Goal: Task Accomplishment & Management: Use online tool/utility

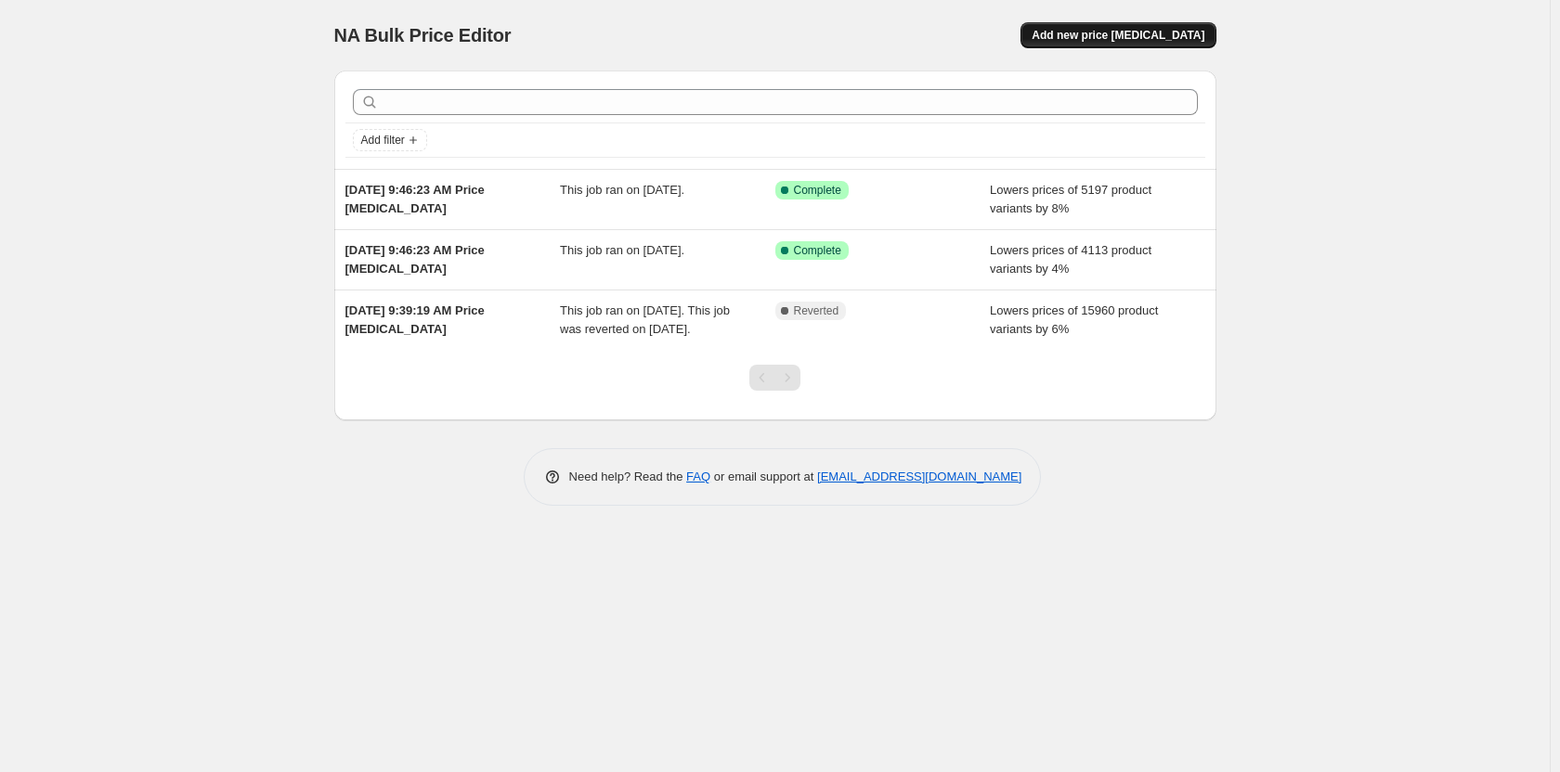
click at [1162, 37] on span "Add new price [MEDICAL_DATA]" at bounding box center [1117, 35] width 173 height 15
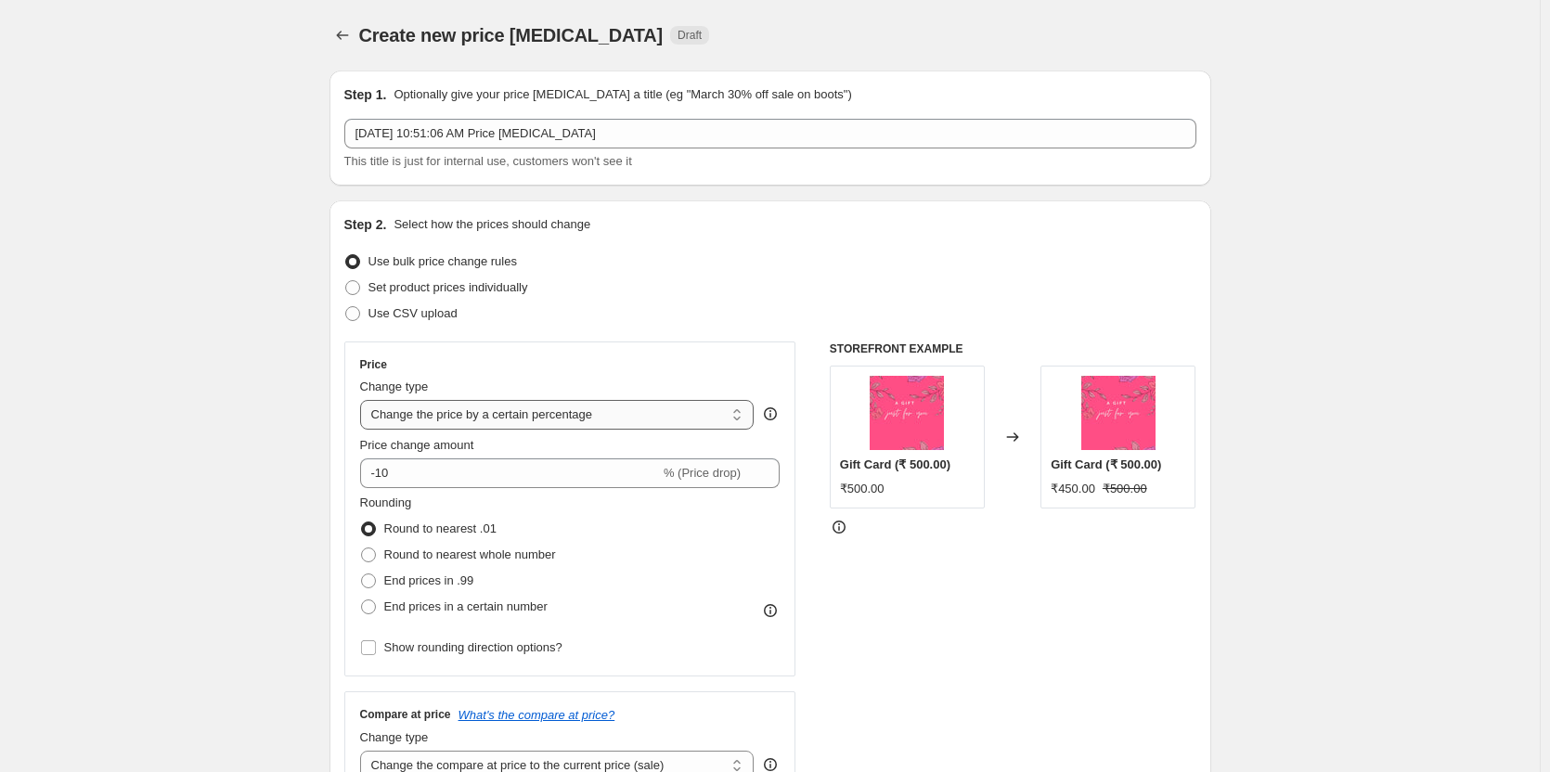
click at [539, 415] on select "Change the price to a certain amount Change the price by a certain amount Chang…" at bounding box center [557, 415] width 395 height 30
select select "pcap"
click at [364, 400] on select "Change the price to a certain amount Change the price by a certain amount Chang…" at bounding box center [557, 415] width 395 height 30
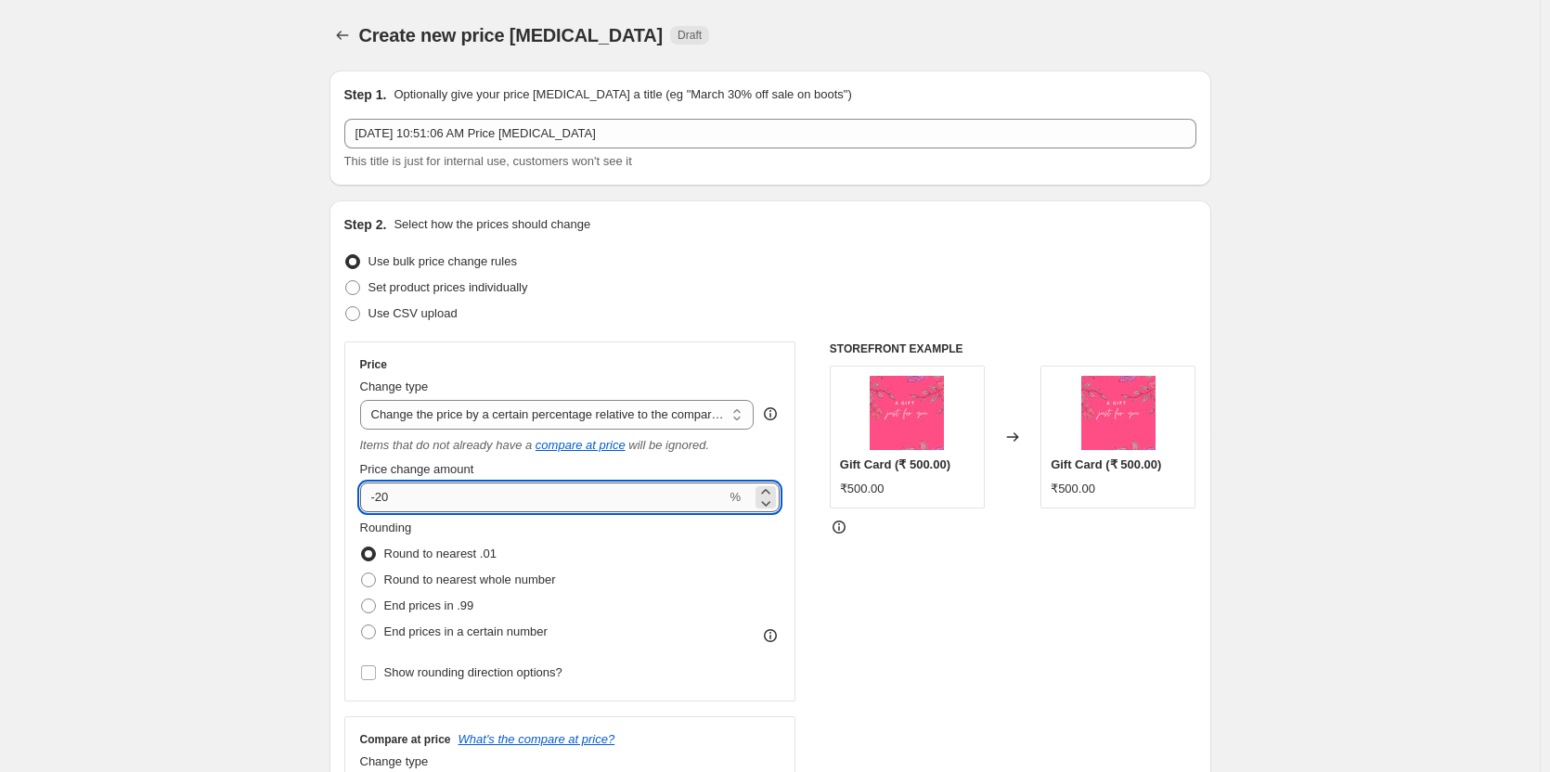
click at [522, 493] on input "-20" at bounding box center [543, 498] width 367 height 30
type input "-2"
type input "4"
type input "-4"
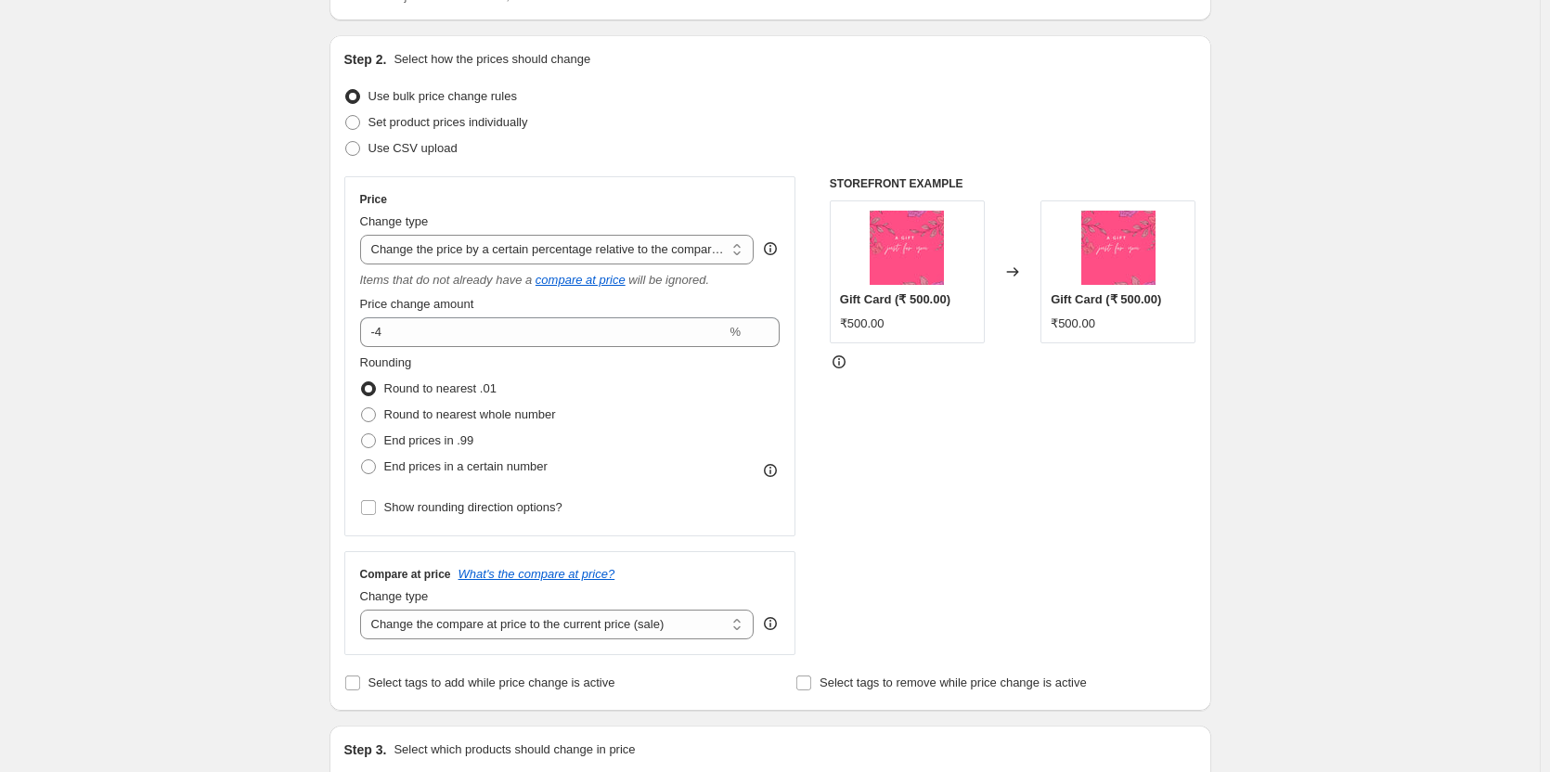
scroll to position [186, 0]
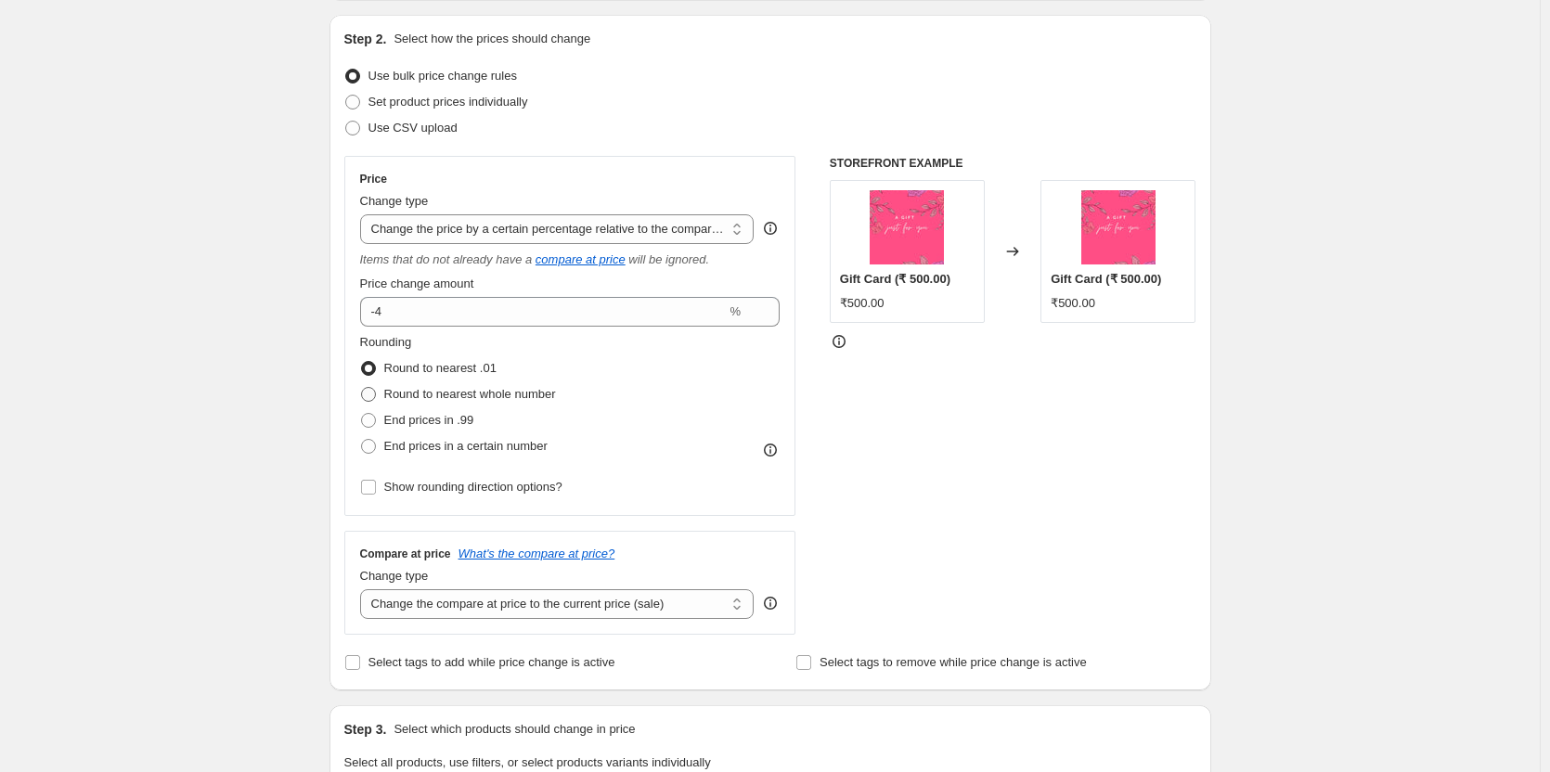
click at [519, 397] on span "Round to nearest whole number" at bounding box center [470, 394] width 172 height 14
click at [362, 388] on input "Round to nearest whole number" at bounding box center [361, 387] width 1 height 1
radio input "true"
click at [516, 444] on span "End prices in a certain number" at bounding box center [465, 446] width 163 height 14
click at [362, 440] on input "End prices in a certain number" at bounding box center [361, 439] width 1 height 1
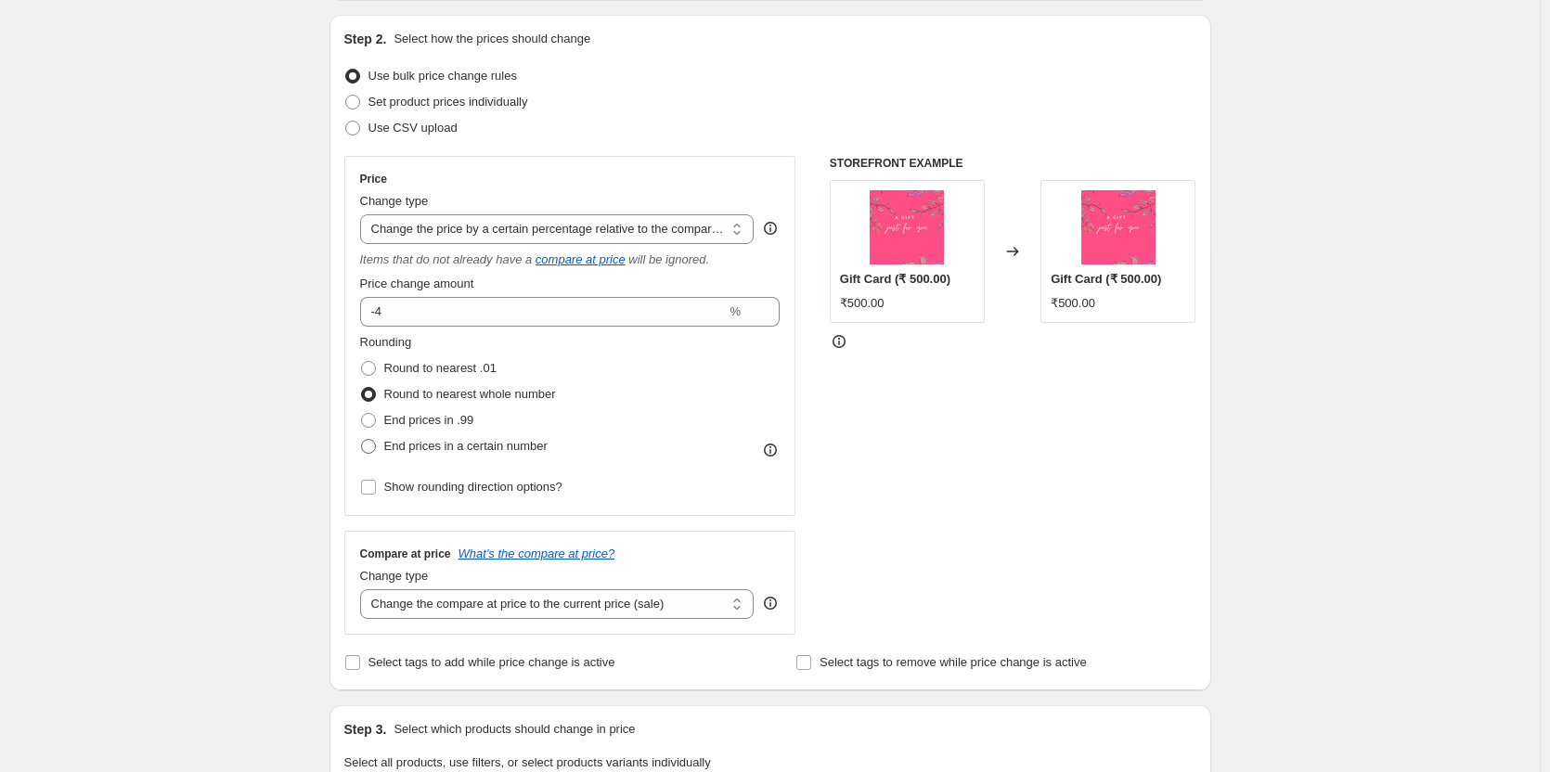
radio input "true"
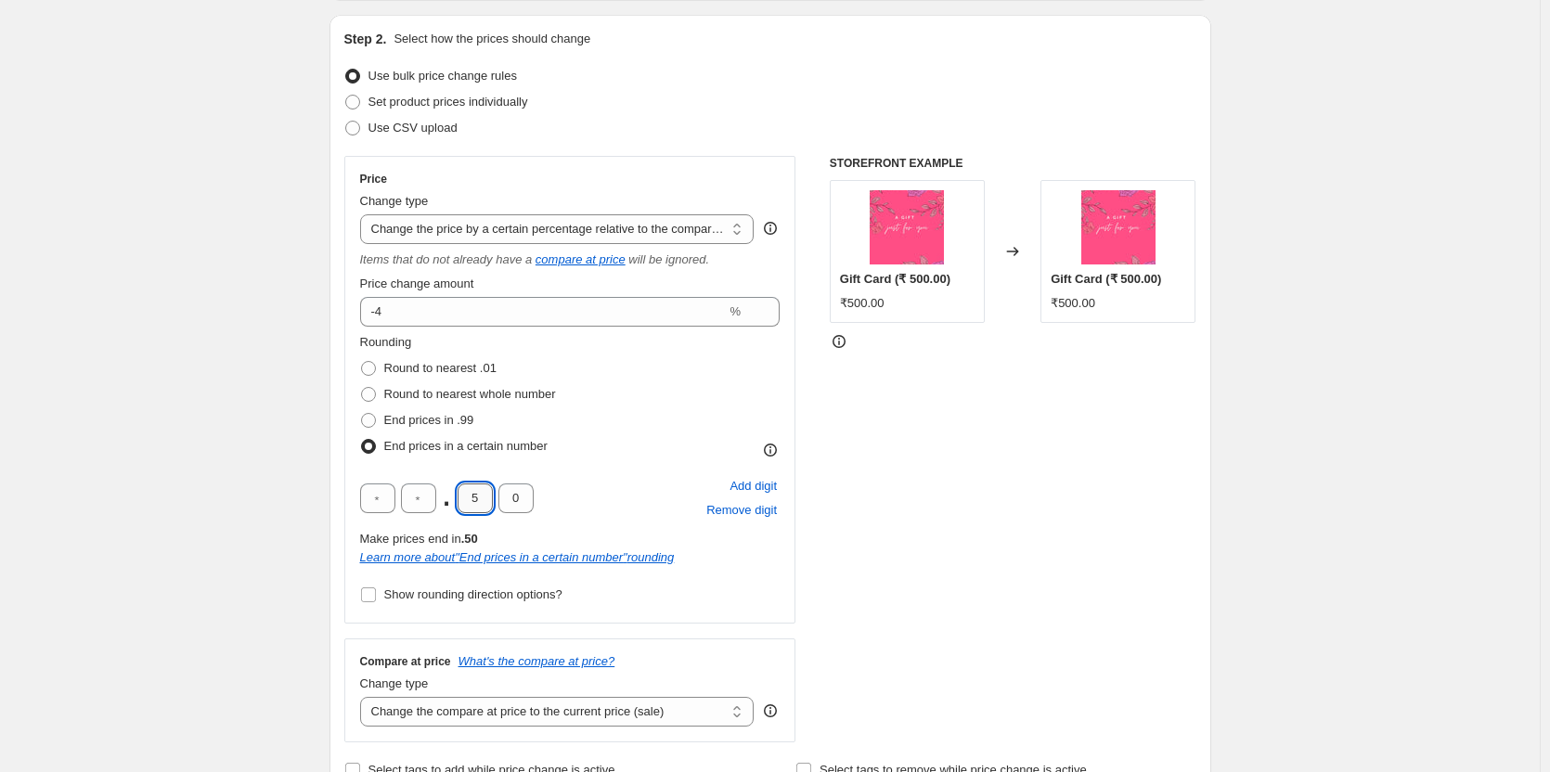
click at [480, 497] on input "5" at bounding box center [475, 499] width 35 height 30
type input "0"
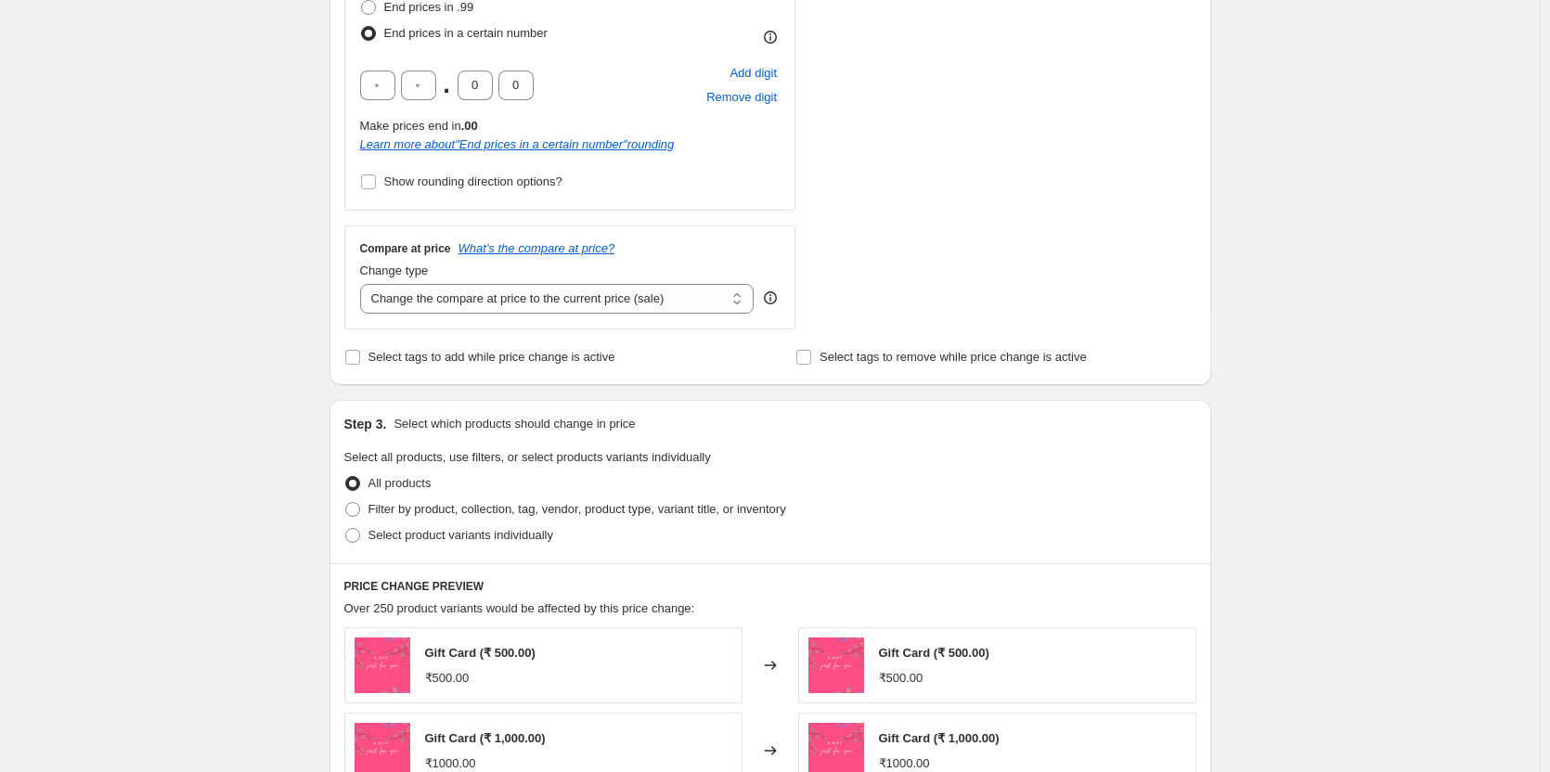
scroll to position [650, 0]
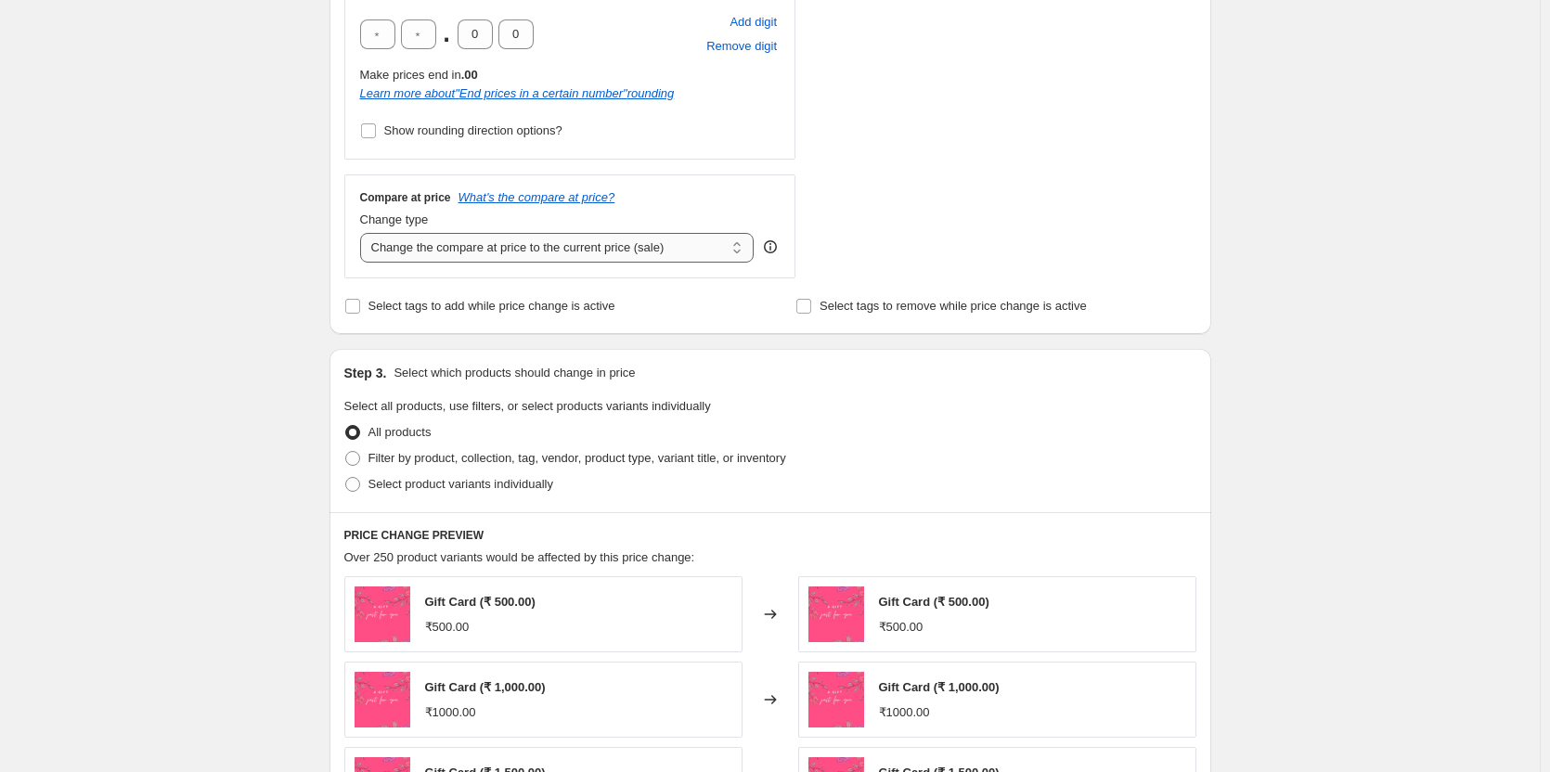
click at [526, 253] on select "Change the compare at price to the current price (sale) Change the compare at p…" at bounding box center [557, 248] width 395 height 30
select select "no_change"
click at [364, 233] on select "Change the compare at price to the current price (sale) Change the compare at p…" at bounding box center [557, 248] width 395 height 30
click at [513, 460] on span "Filter by product, collection, tag, vendor, product type, variant title, or inv…" at bounding box center [578, 458] width 418 height 14
click at [346, 452] on input "Filter by product, collection, tag, vendor, product type, variant title, or inv…" at bounding box center [345, 451] width 1 height 1
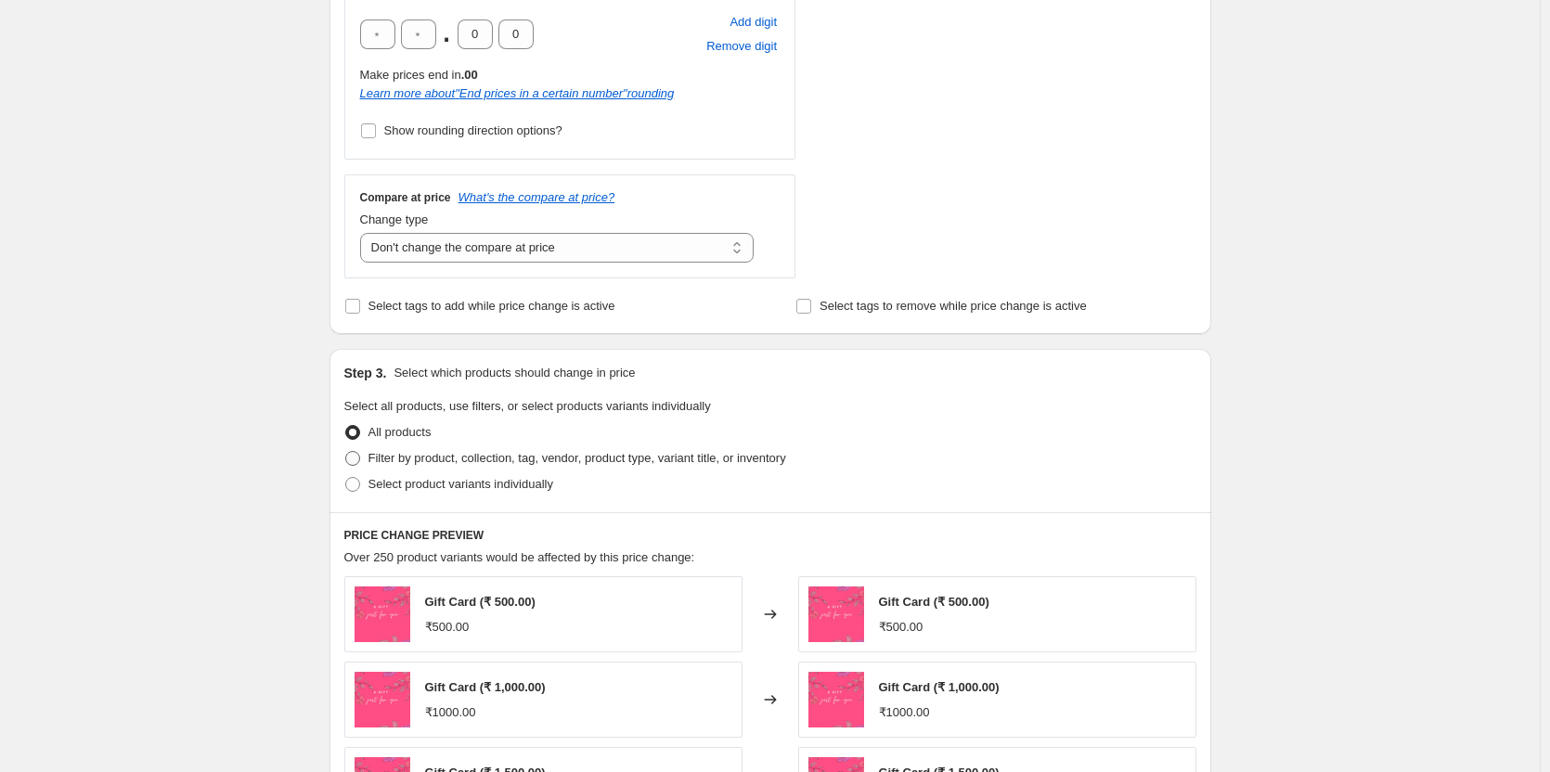
radio input "true"
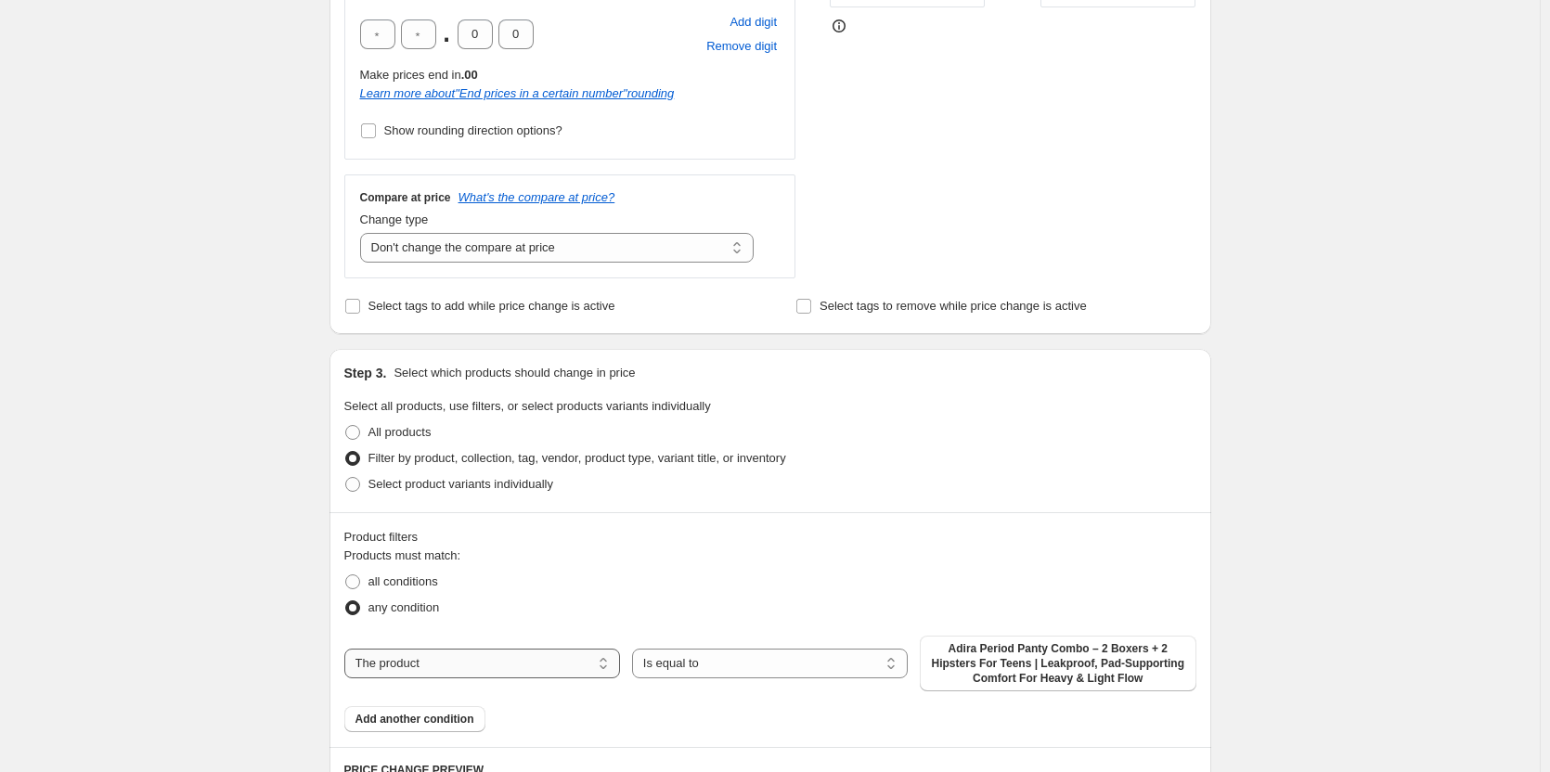
click at [551, 668] on select "The product The product's collection The product's tag The product's vendor The…" at bounding box center [482, 664] width 276 height 30
select select "tag"
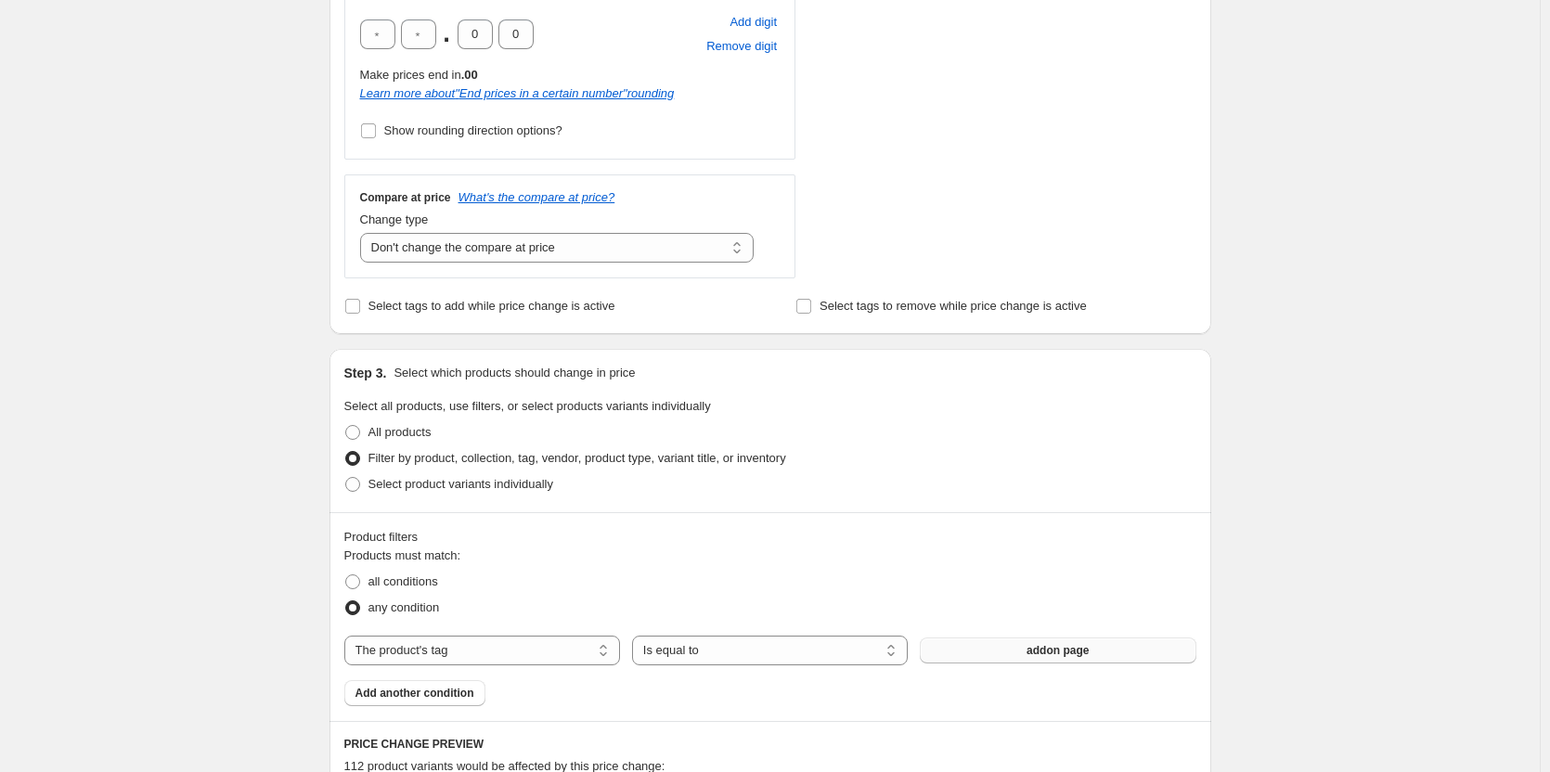
click at [1018, 658] on button "addon page" at bounding box center [1058, 651] width 276 height 26
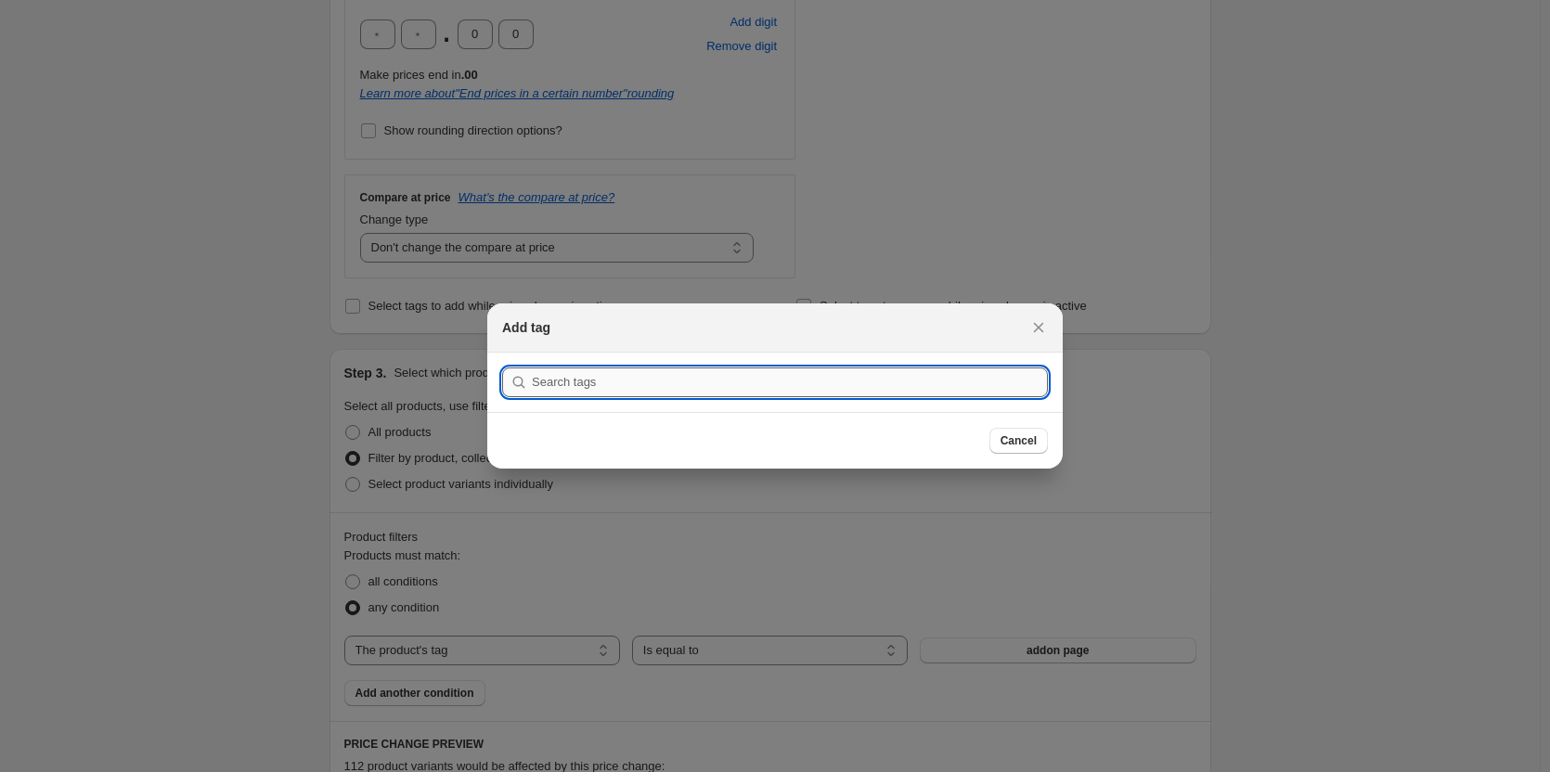
click at [753, 385] on input ":r2j:" at bounding box center [790, 383] width 516 height 30
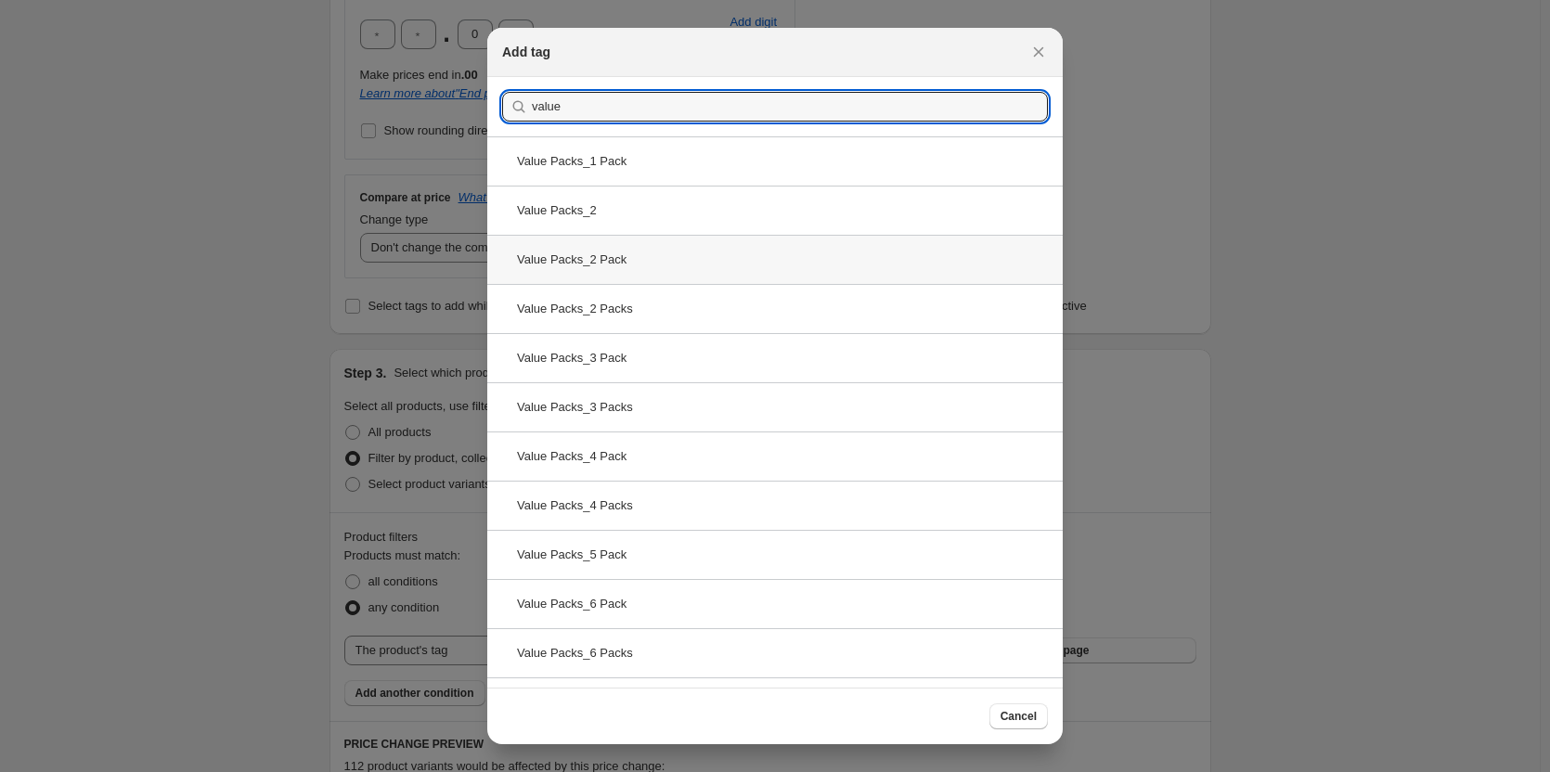
type input "value"
click at [634, 255] on div "Value Packs_2 Pack" at bounding box center [775, 259] width 576 height 49
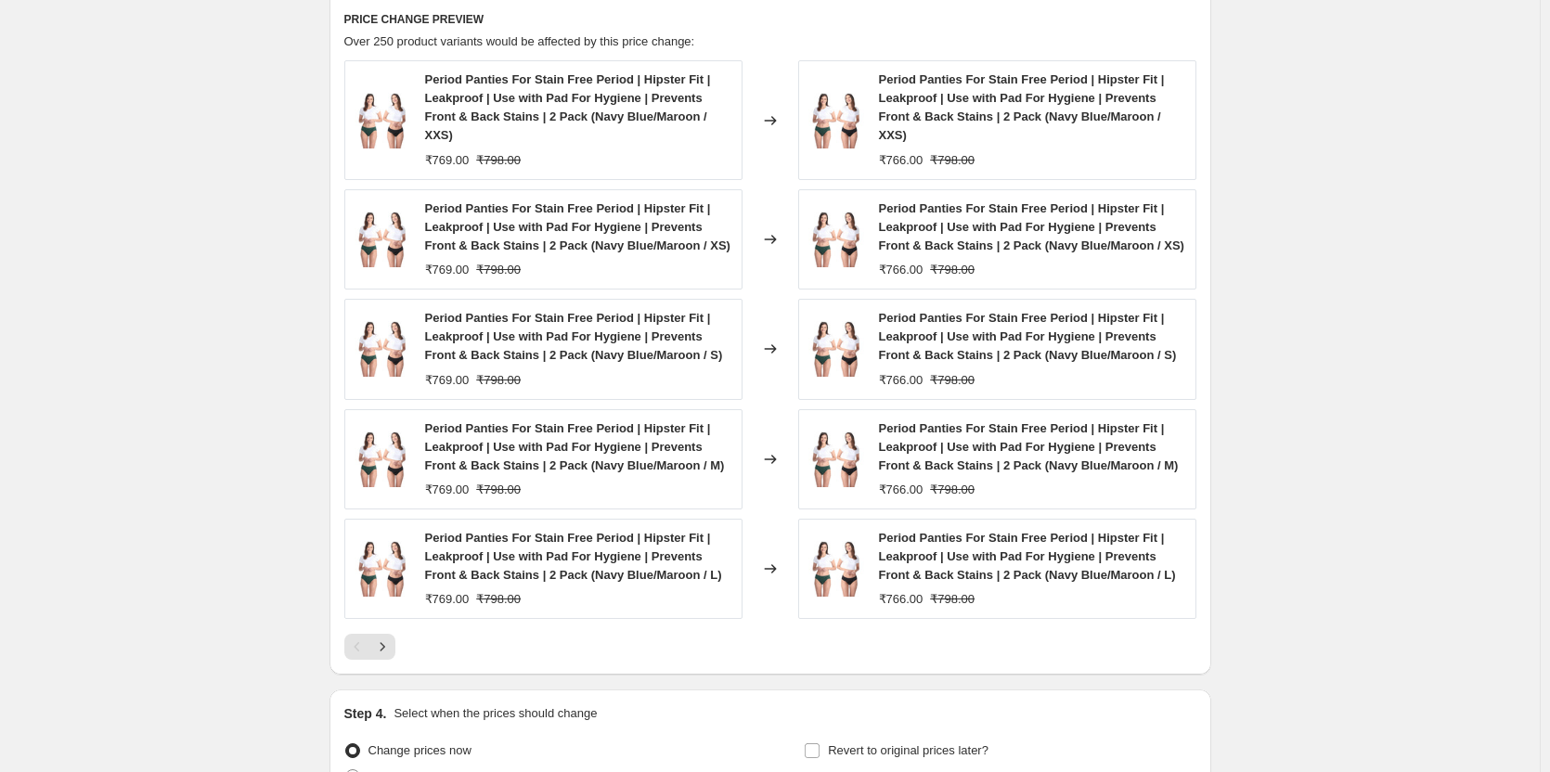
scroll to position [1486, 0]
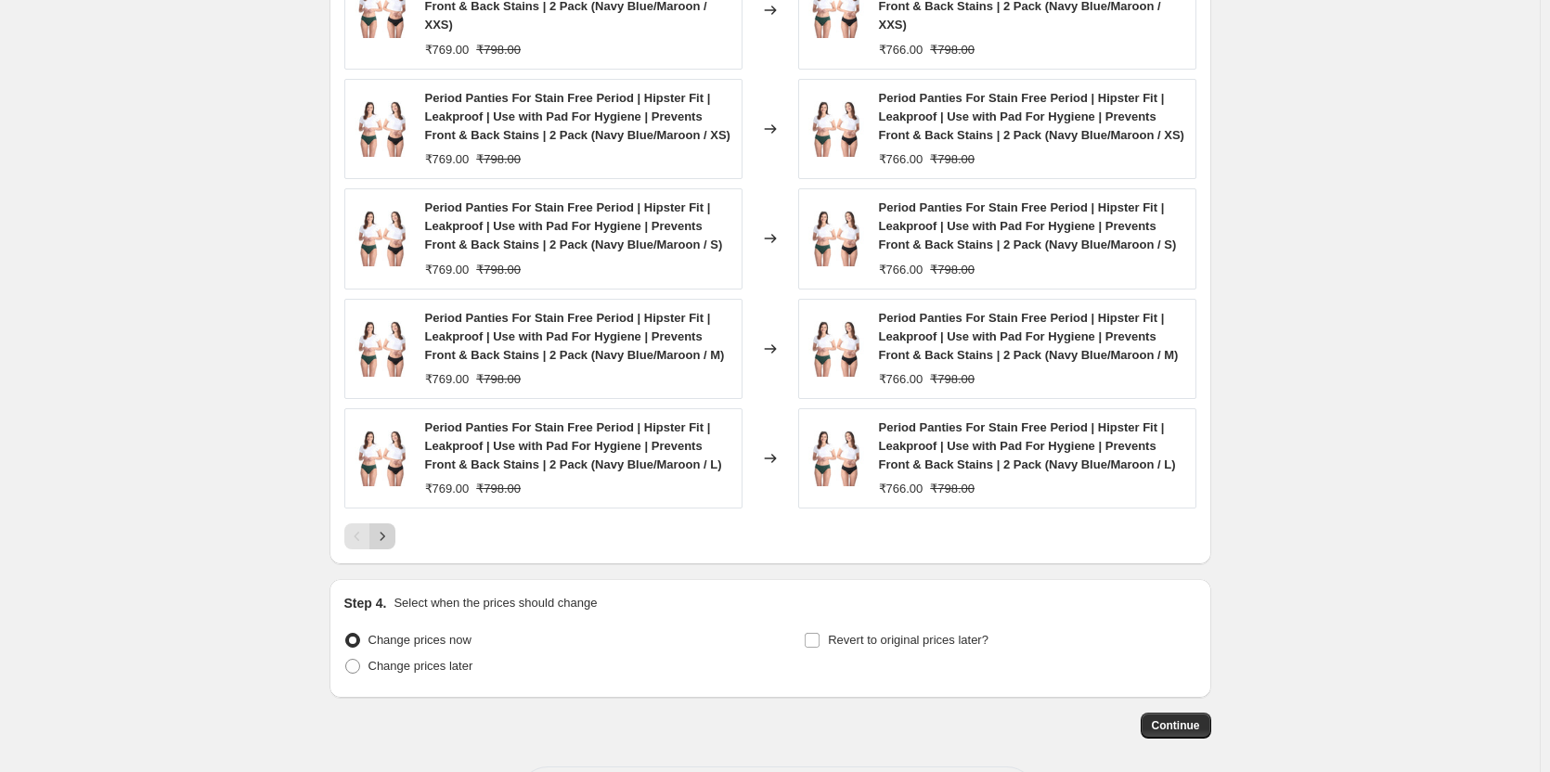
click at [391, 527] on icon "Next" at bounding box center [382, 536] width 19 height 19
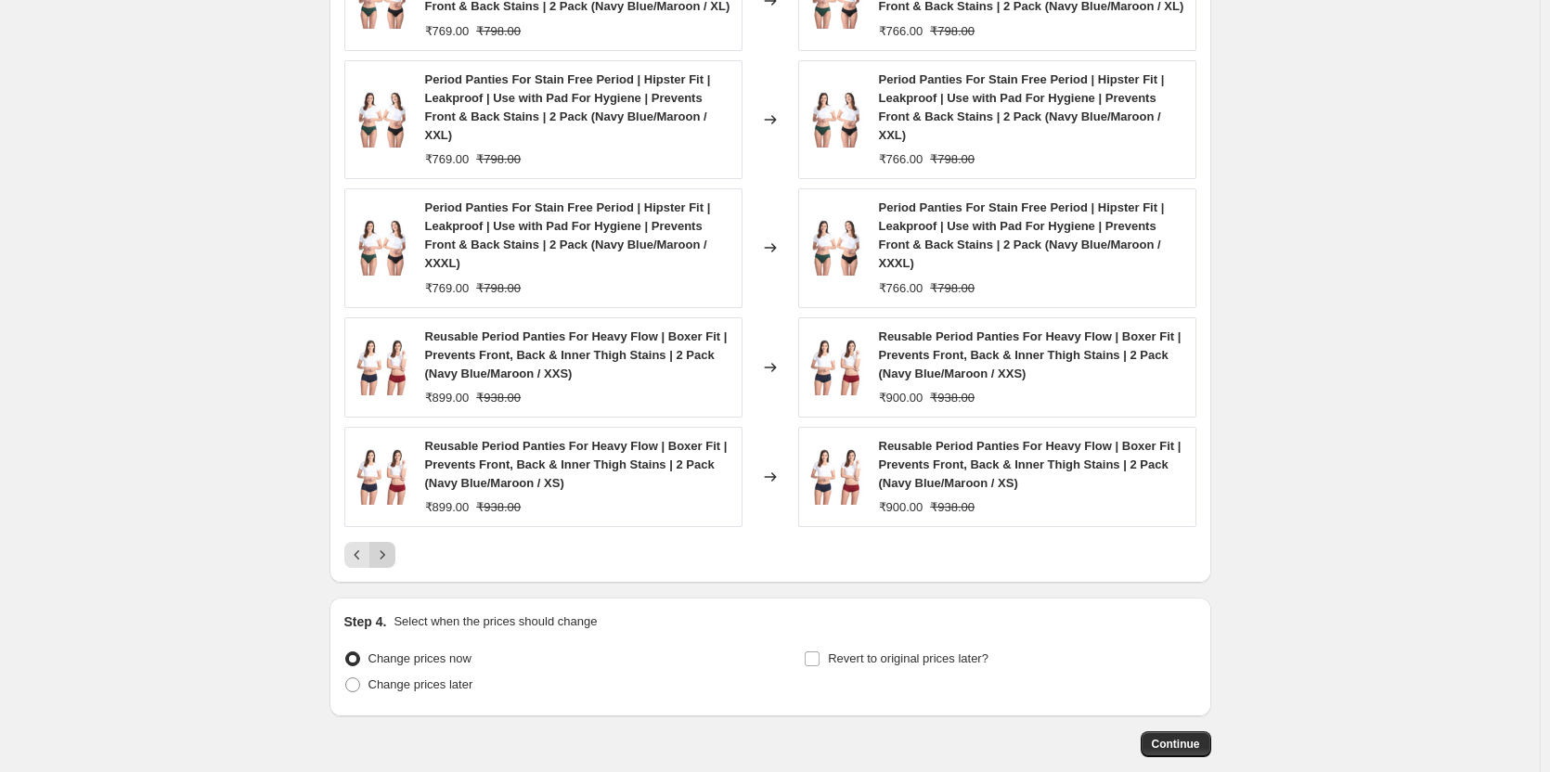
click at [392, 546] on icon "Next" at bounding box center [382, 555] width 19 height 19
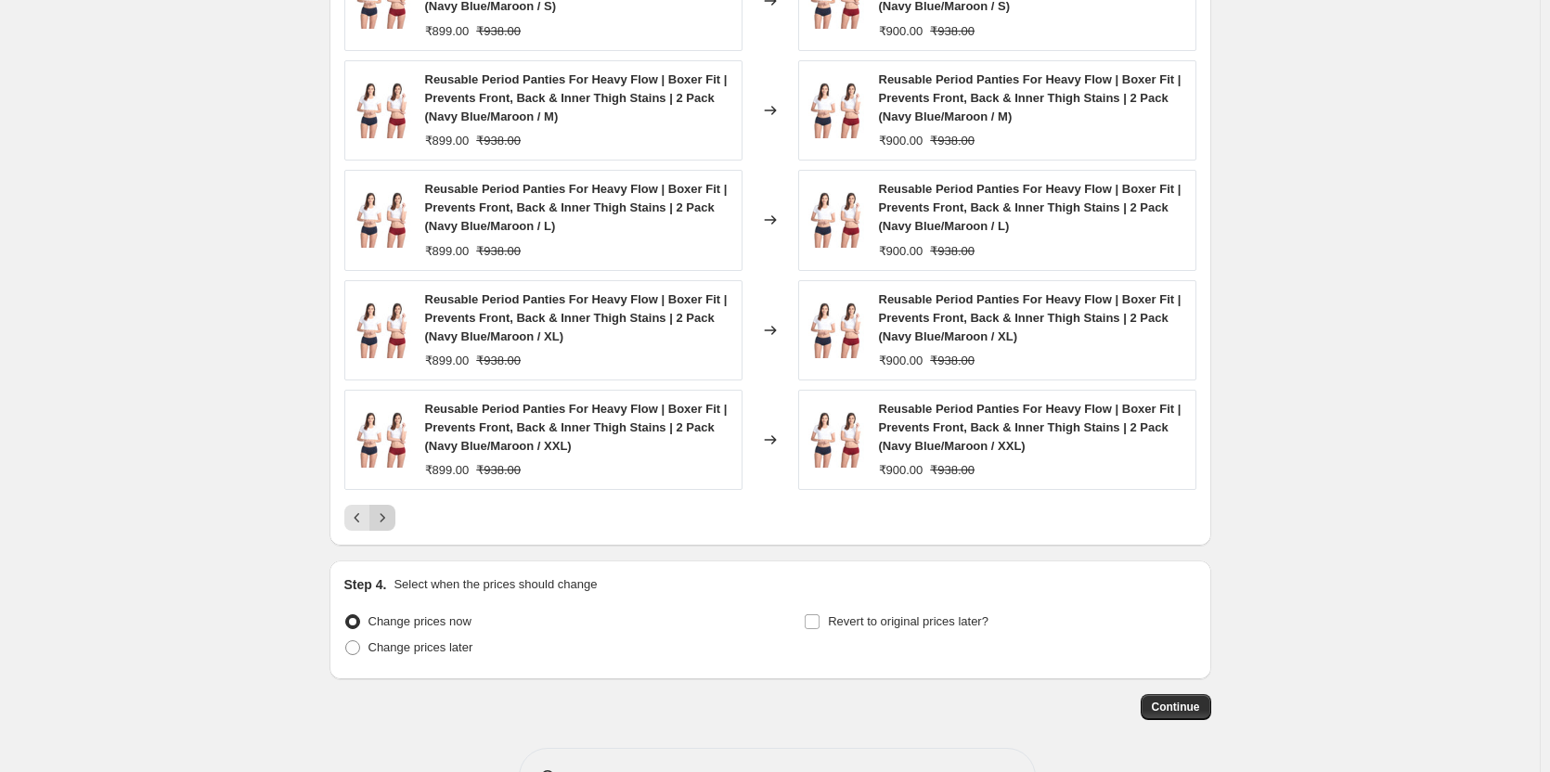
click at [392, 523] on icon "Next" at bounding box center [382, 518] width 19 height 19
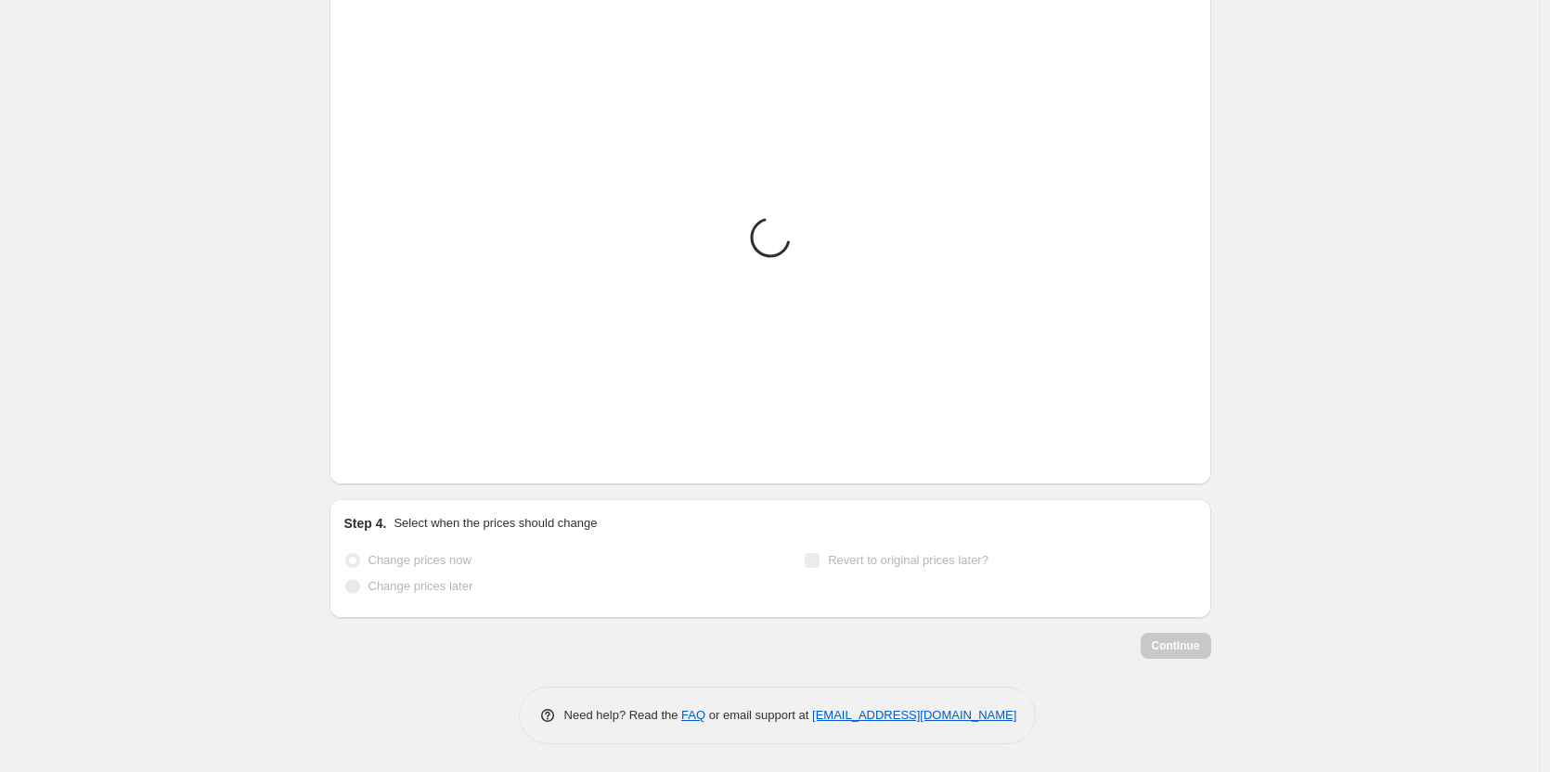
scroll to position [1473, 0]
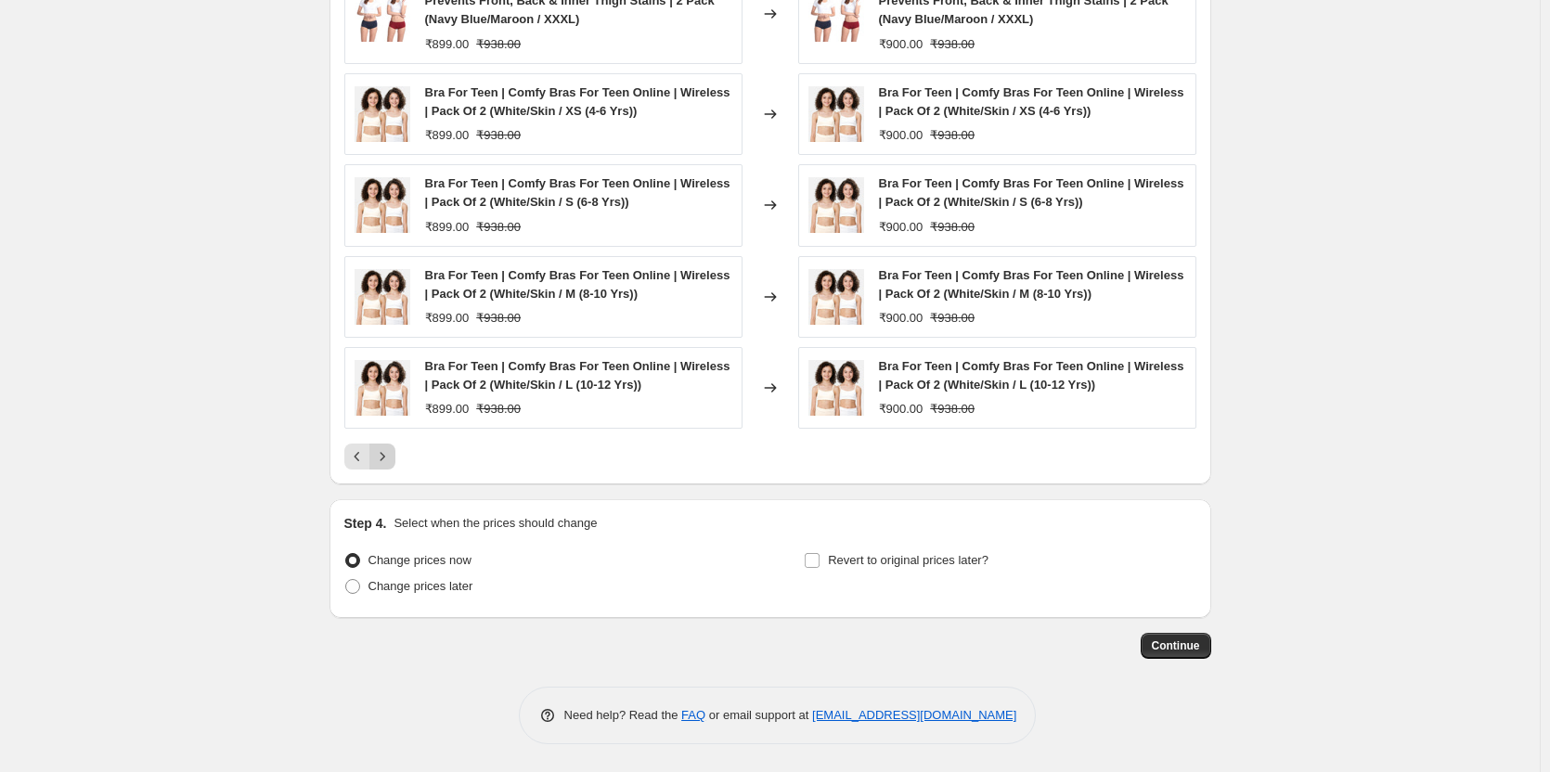
click at [388, 460] on icon "Next" at bounding box center [382, 457] width 19 height 19
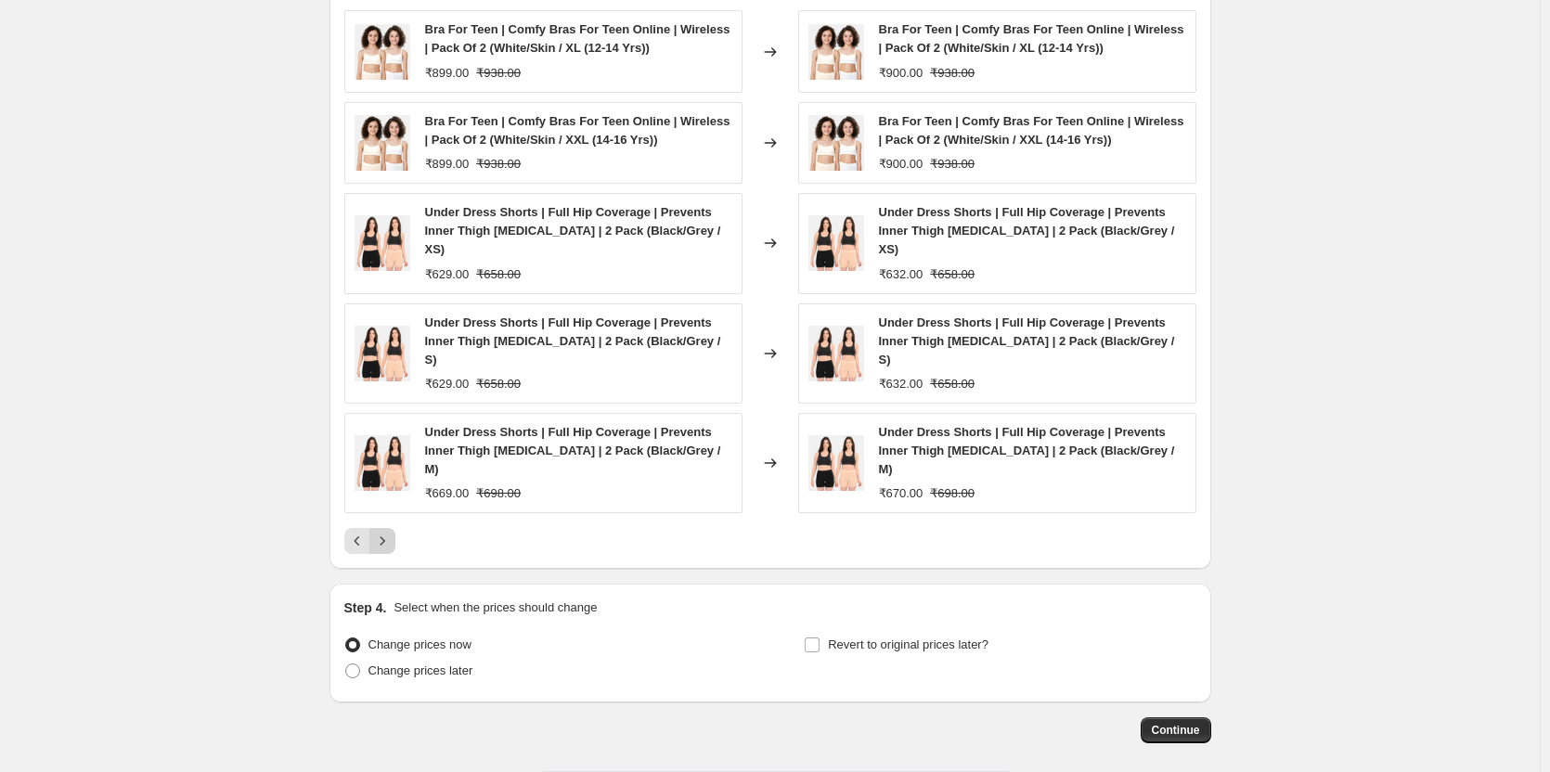
scroll to position [1455, 0]
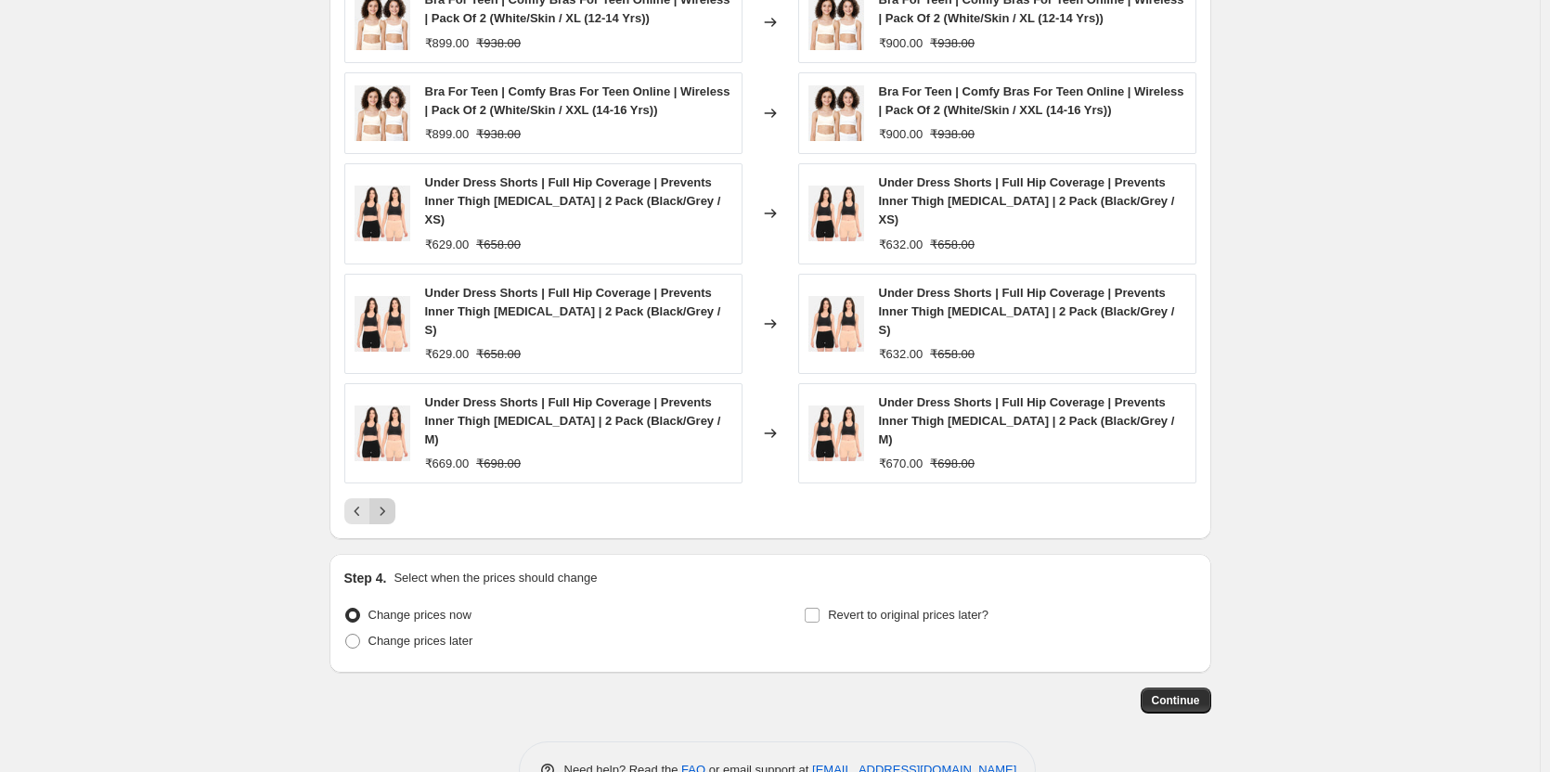
click at [388, 502] on icon "Next" at bounding box center [382, 511] width 19 height 19
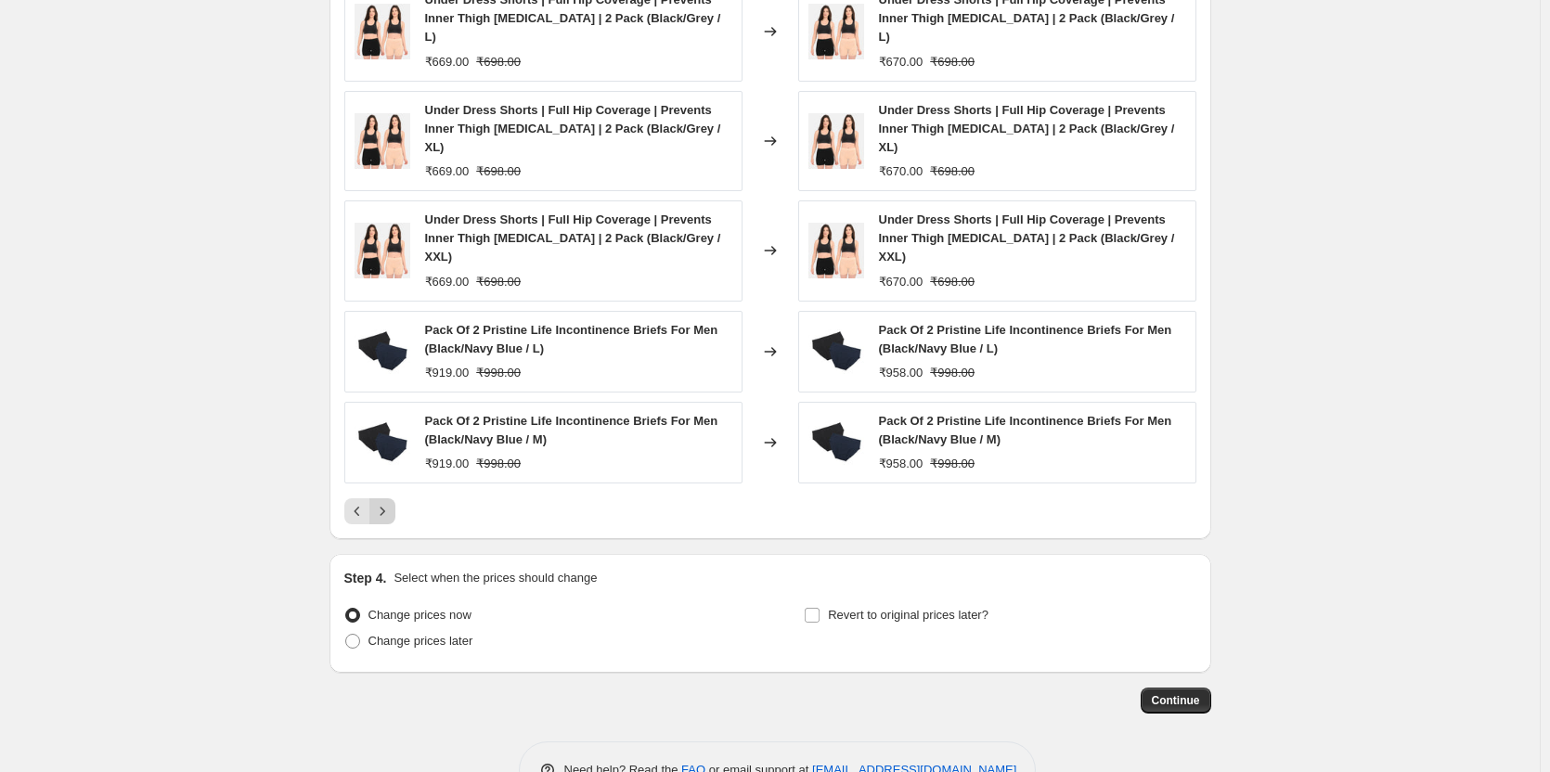
click at [388, 502] on icon "Next" at bounding box center [382, 511] width 19 height 19
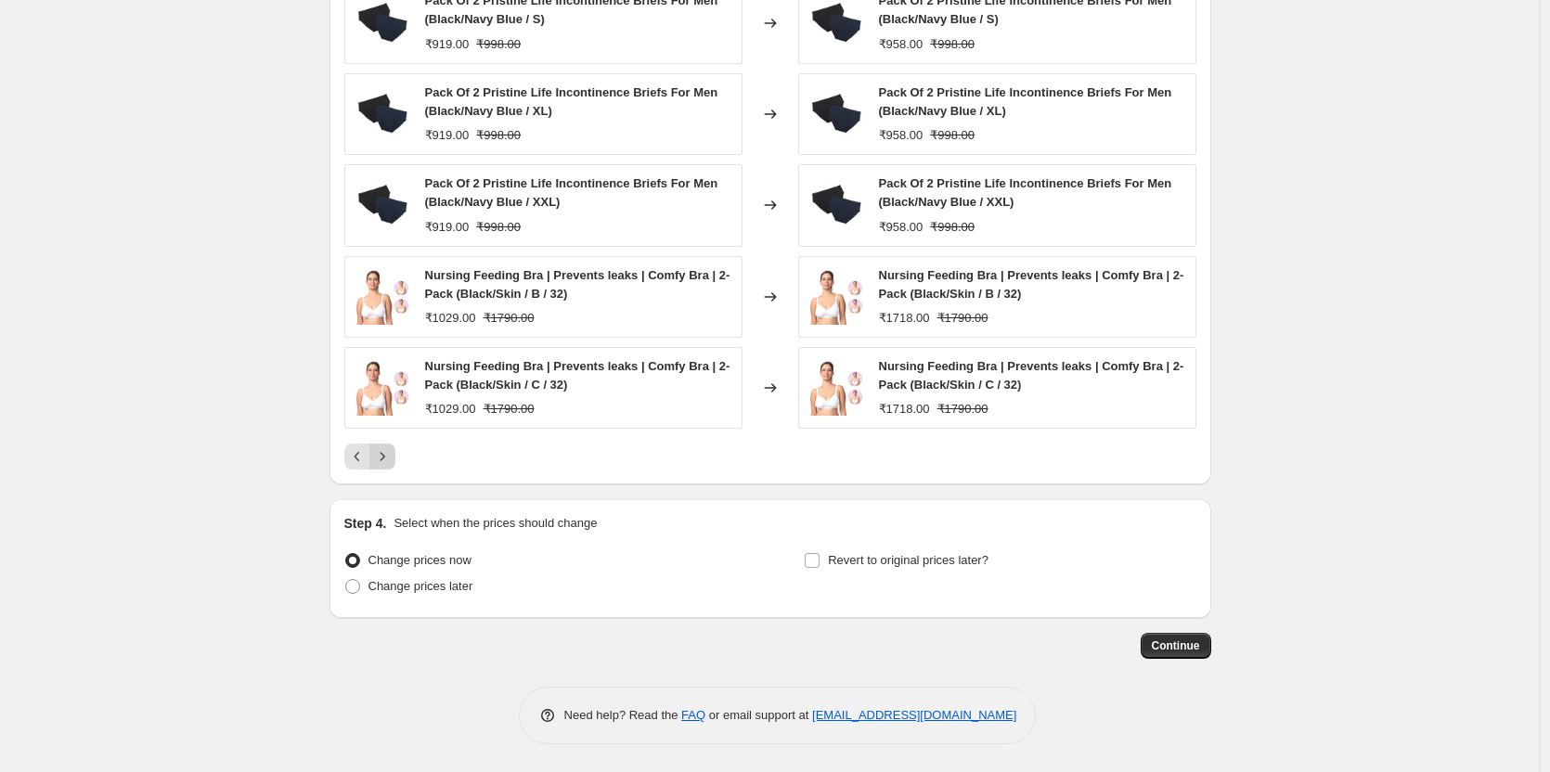
click at [388, 461] on icon "Next" at bounding box center [382, 457] width 19 height 19
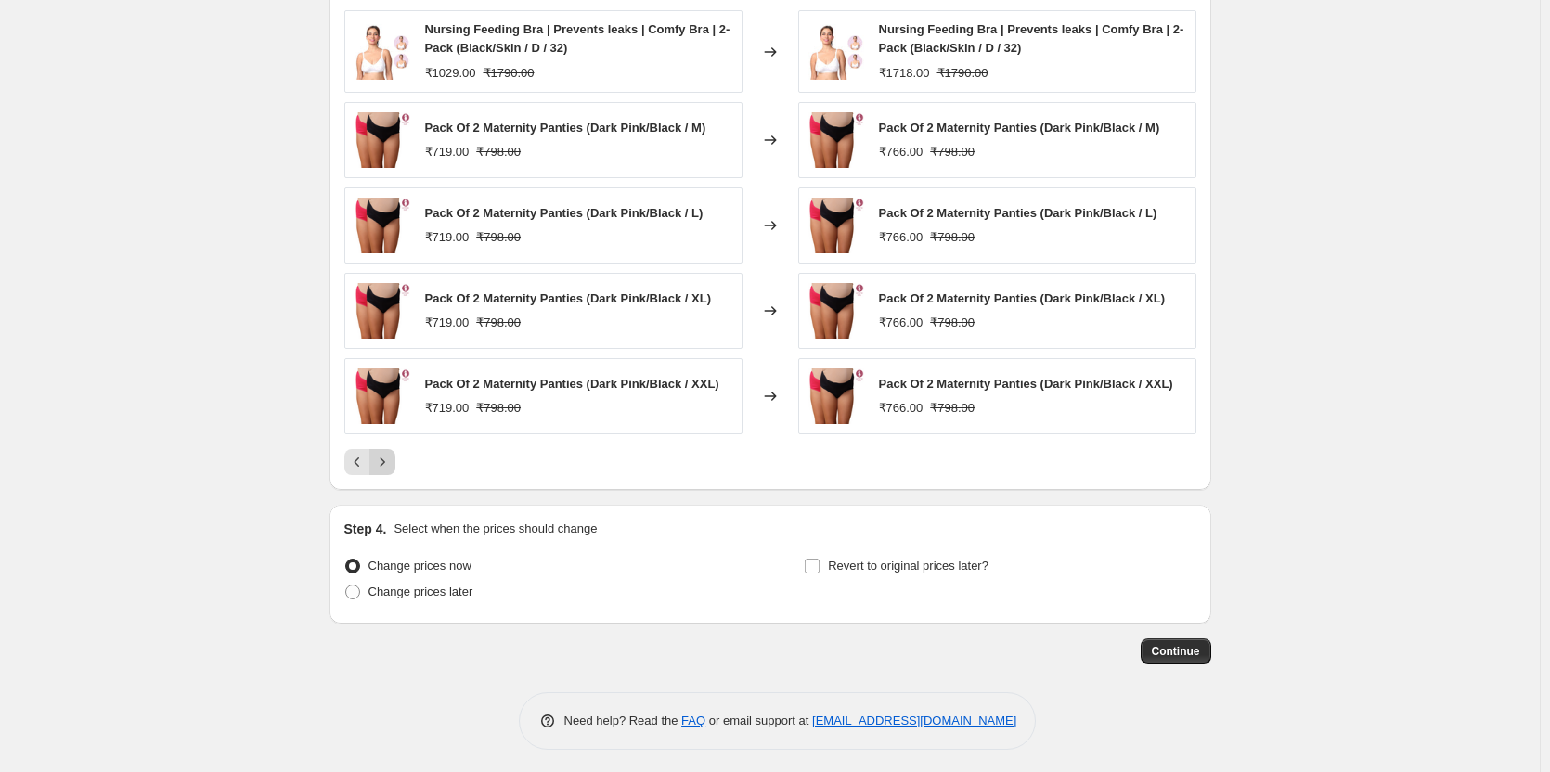
scroll to position [1432, 0]
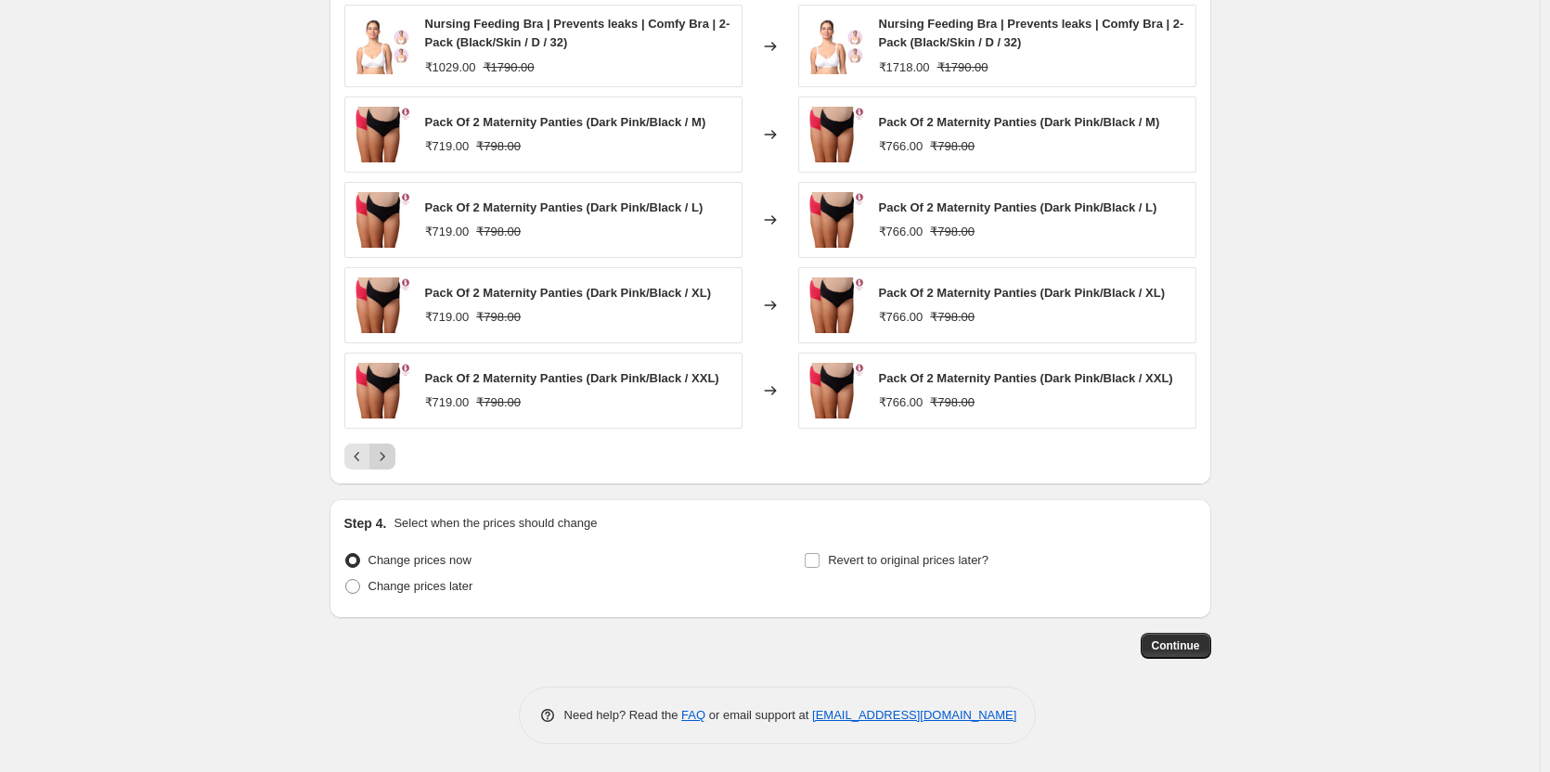
click at [388, 461] on icon "Next" at bounding box center [382, 457] width 19 height 19
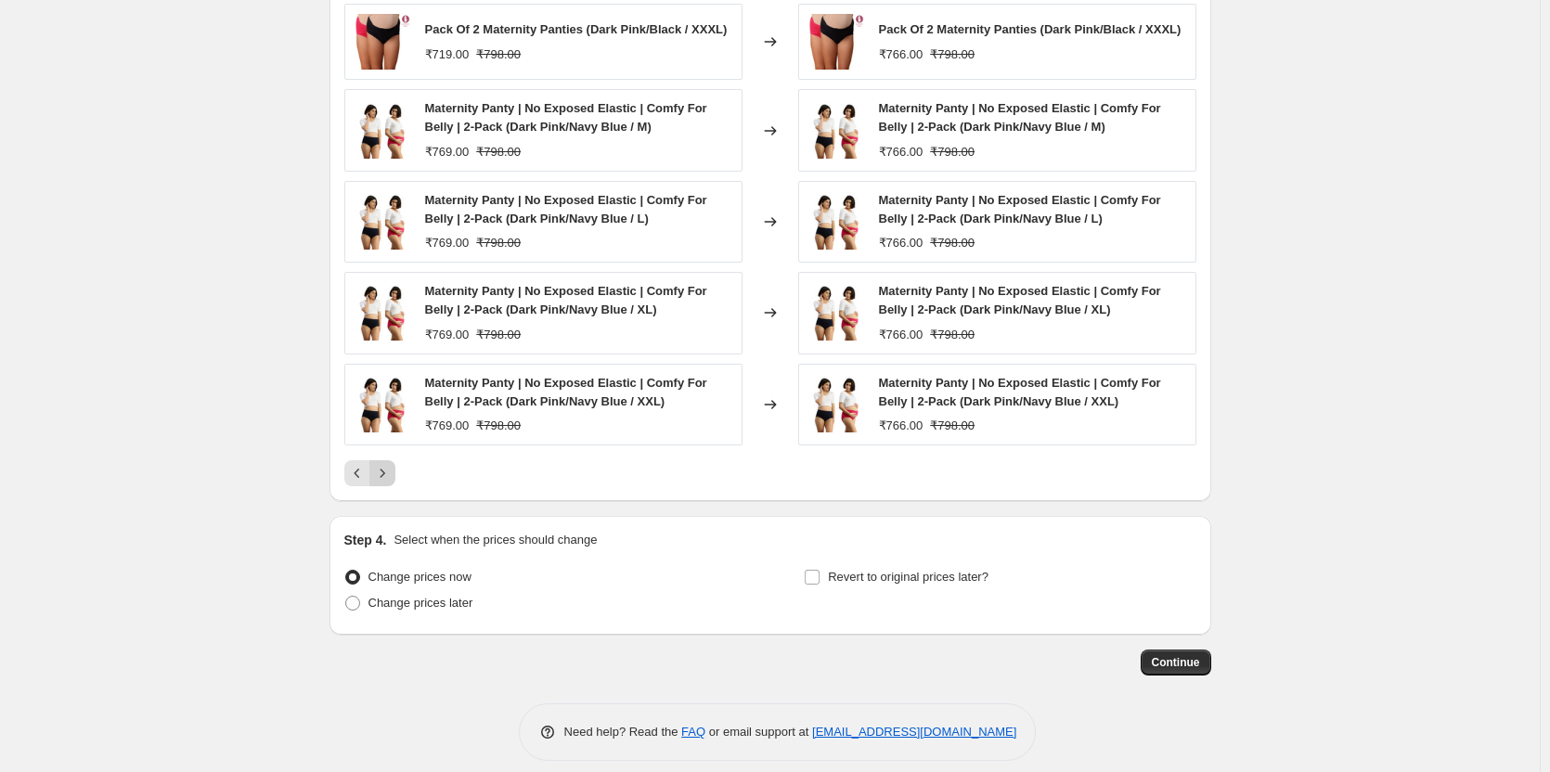
click at [388, 461] on button "Next" at bounding box center [383, 474] width 26 height 26
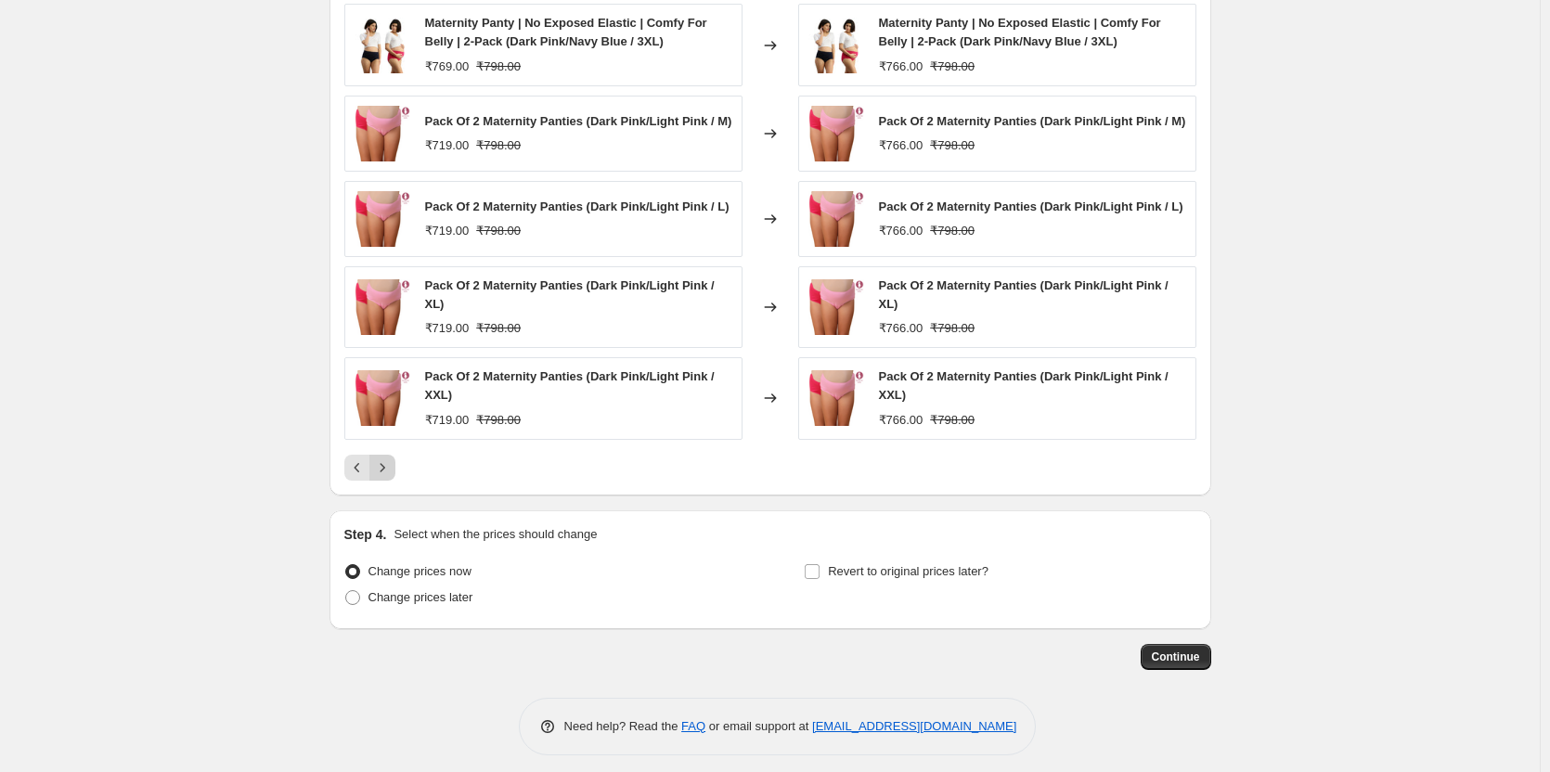
click at [388, 461] on button "Next" at bounding box center [383, 468] width 26 height 26
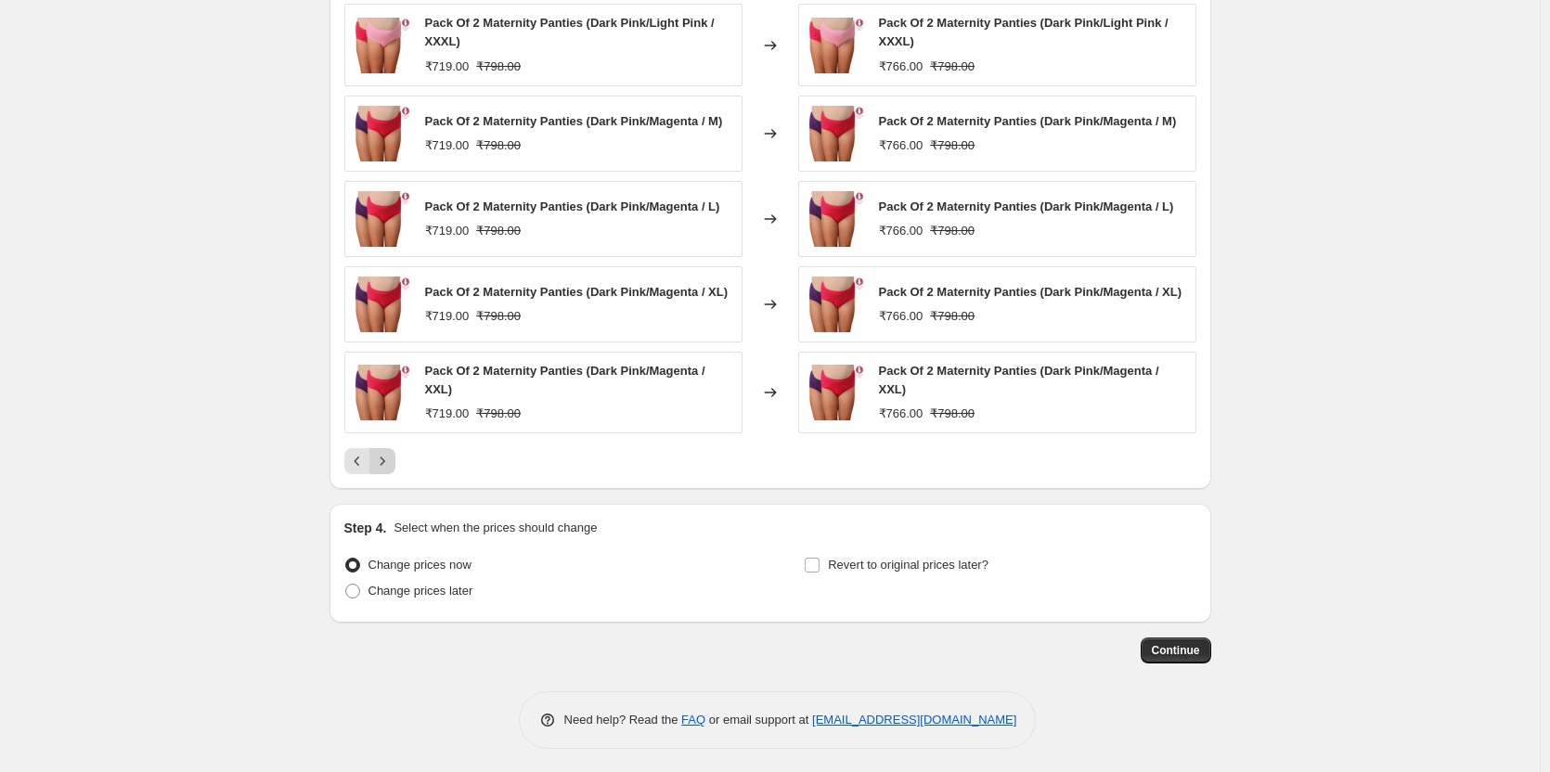
click at [378, 464] on icon "Next" at bounding box center [382, 461] width 19 height 19
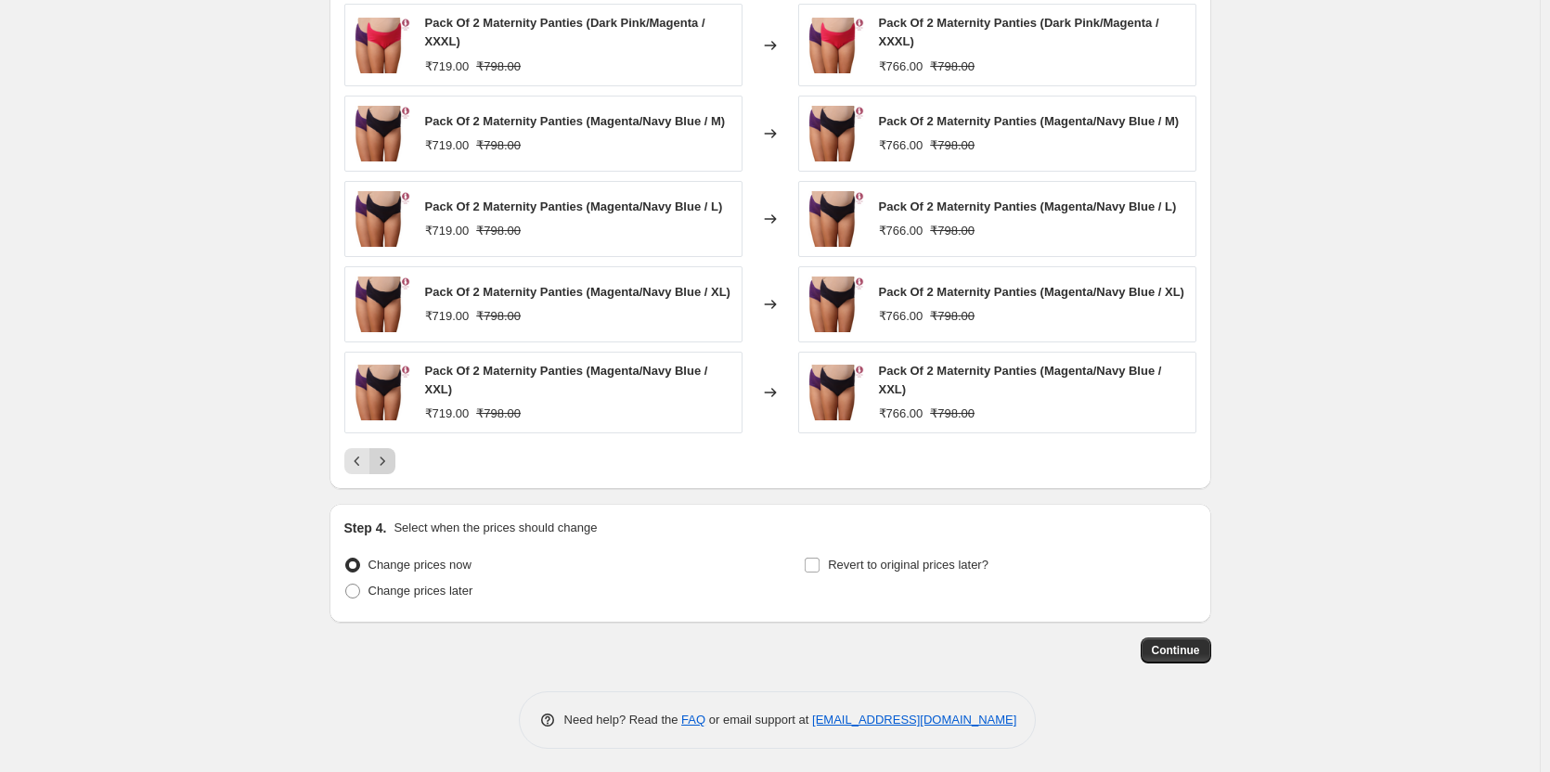
click at [384, 465] on icon "Next" at bounding box center [382, 461] width 5 height 8
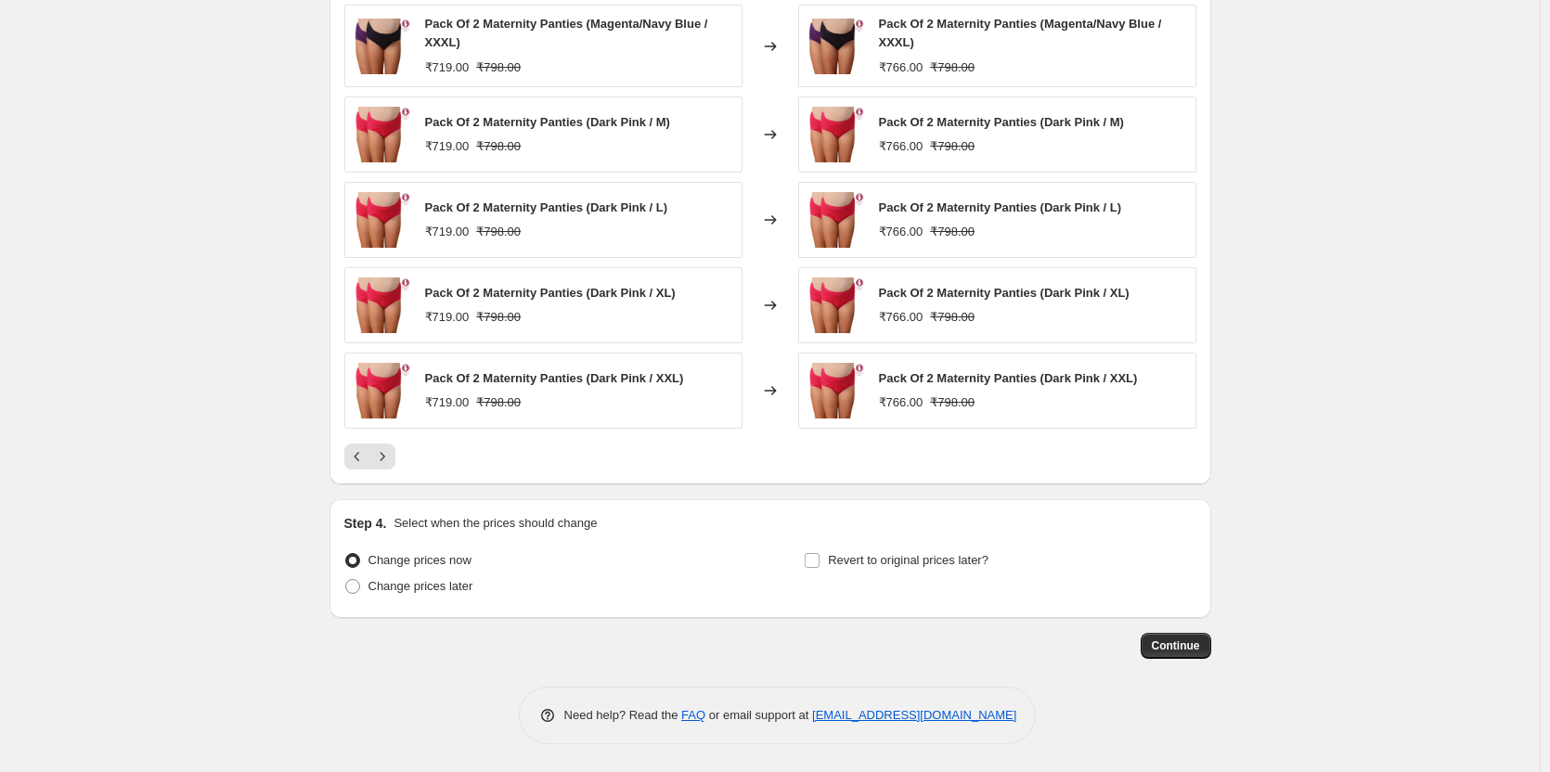
click at [385, 471] on div "PRICE CHANGE PREVIEW Over 250 product variants would be affected by this price …" at bounding box center [771, 213] width 882 height 544
click at [384, 461] on icon "Next" at bounding box center [382, 456] width 5 height 8
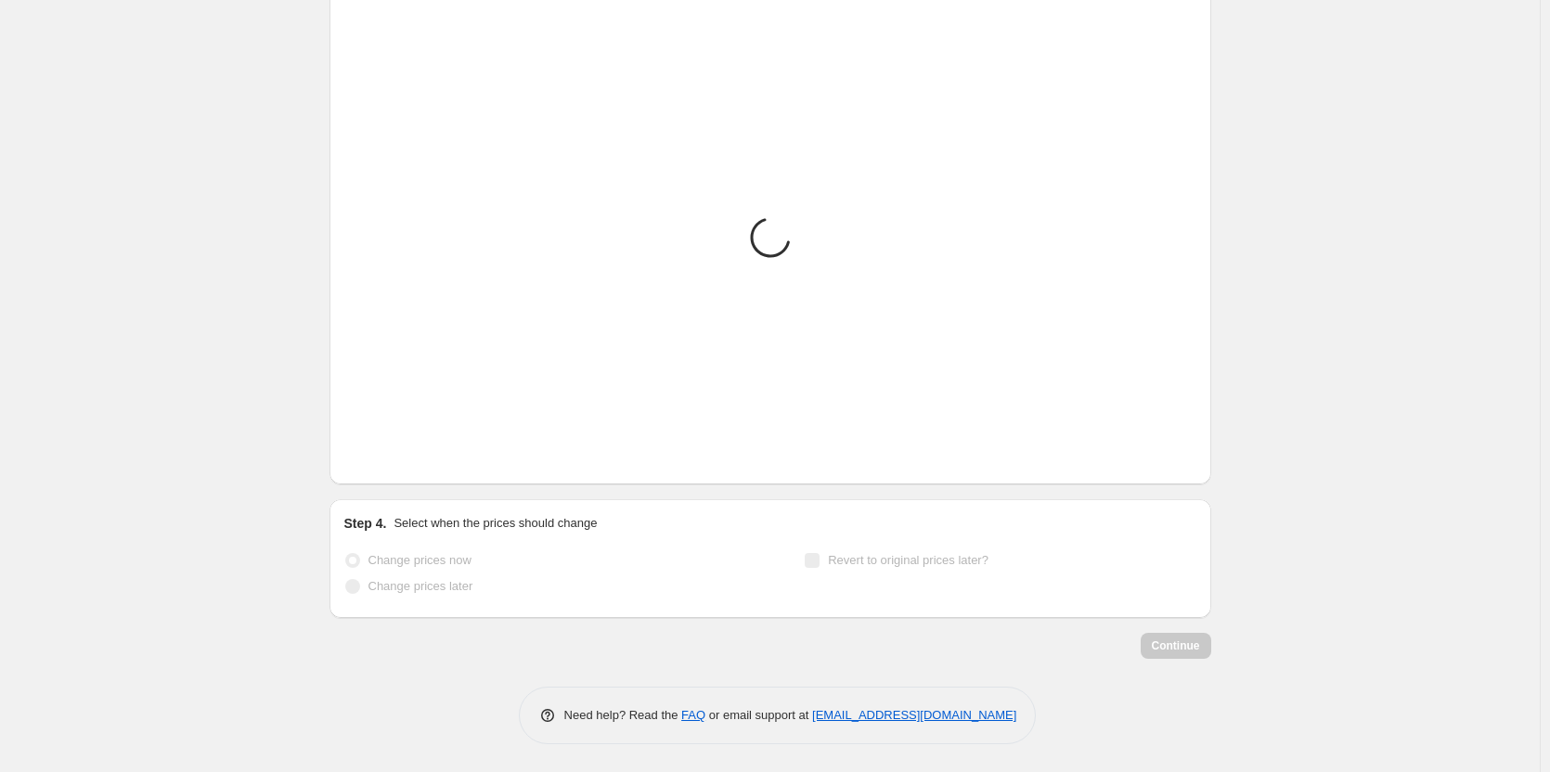
scroll to position [1425, 0]
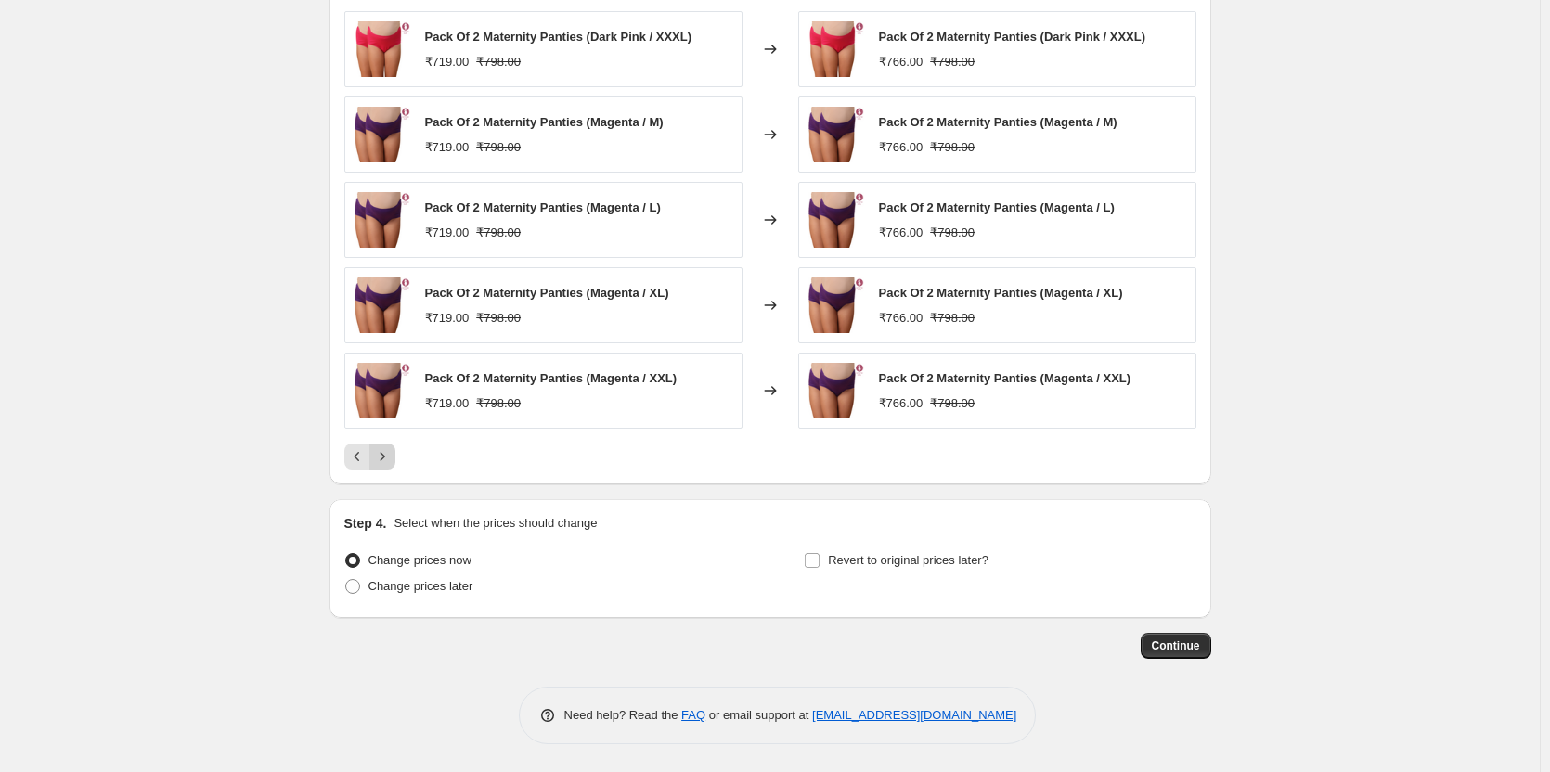
click at [385, 461] on icon "Next" at bounding box center [382, 457] width 19 height 19
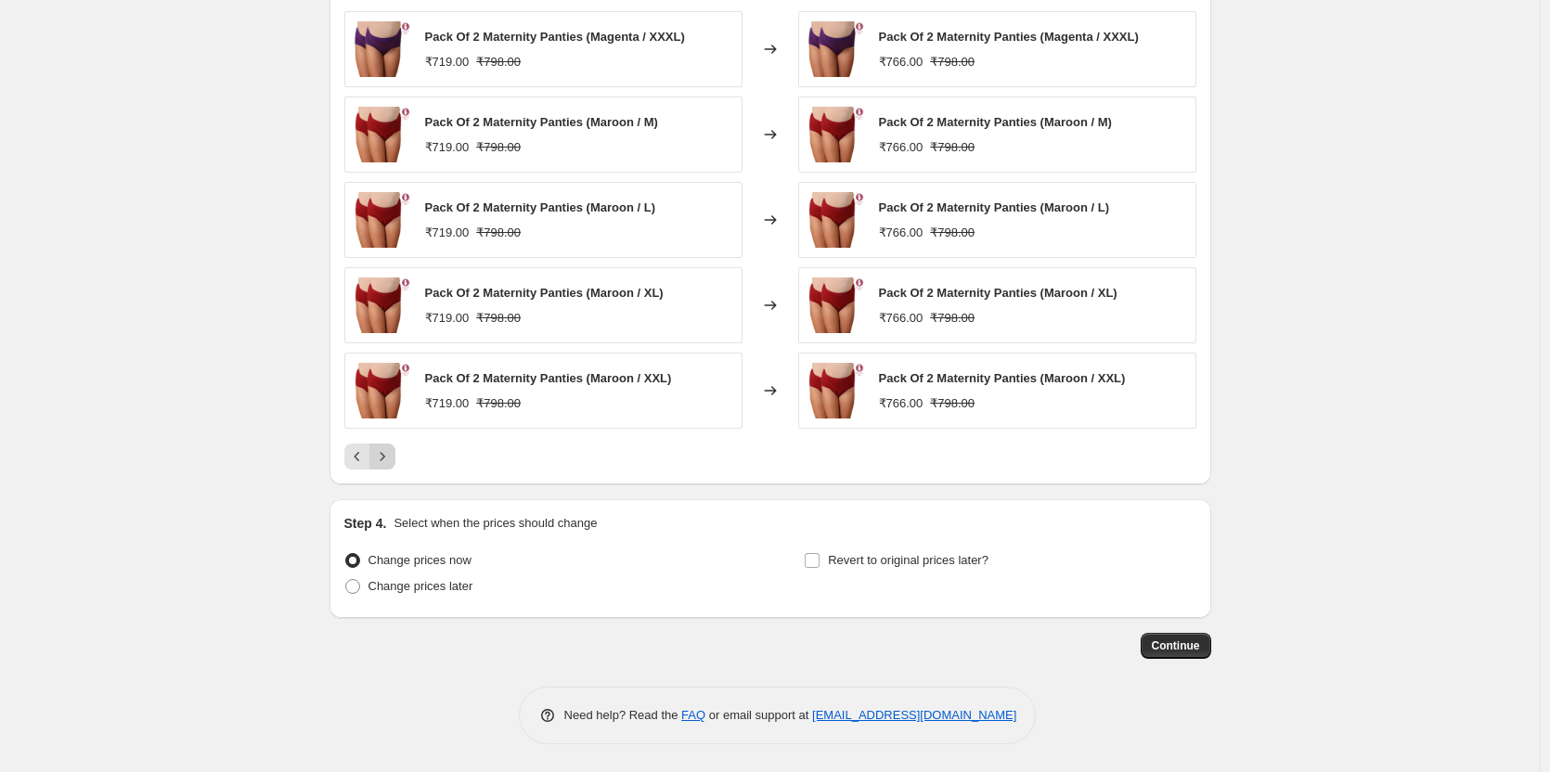
click at [385, 460] on icon "Next" at bounding box center [382, 457] width 19 height 19
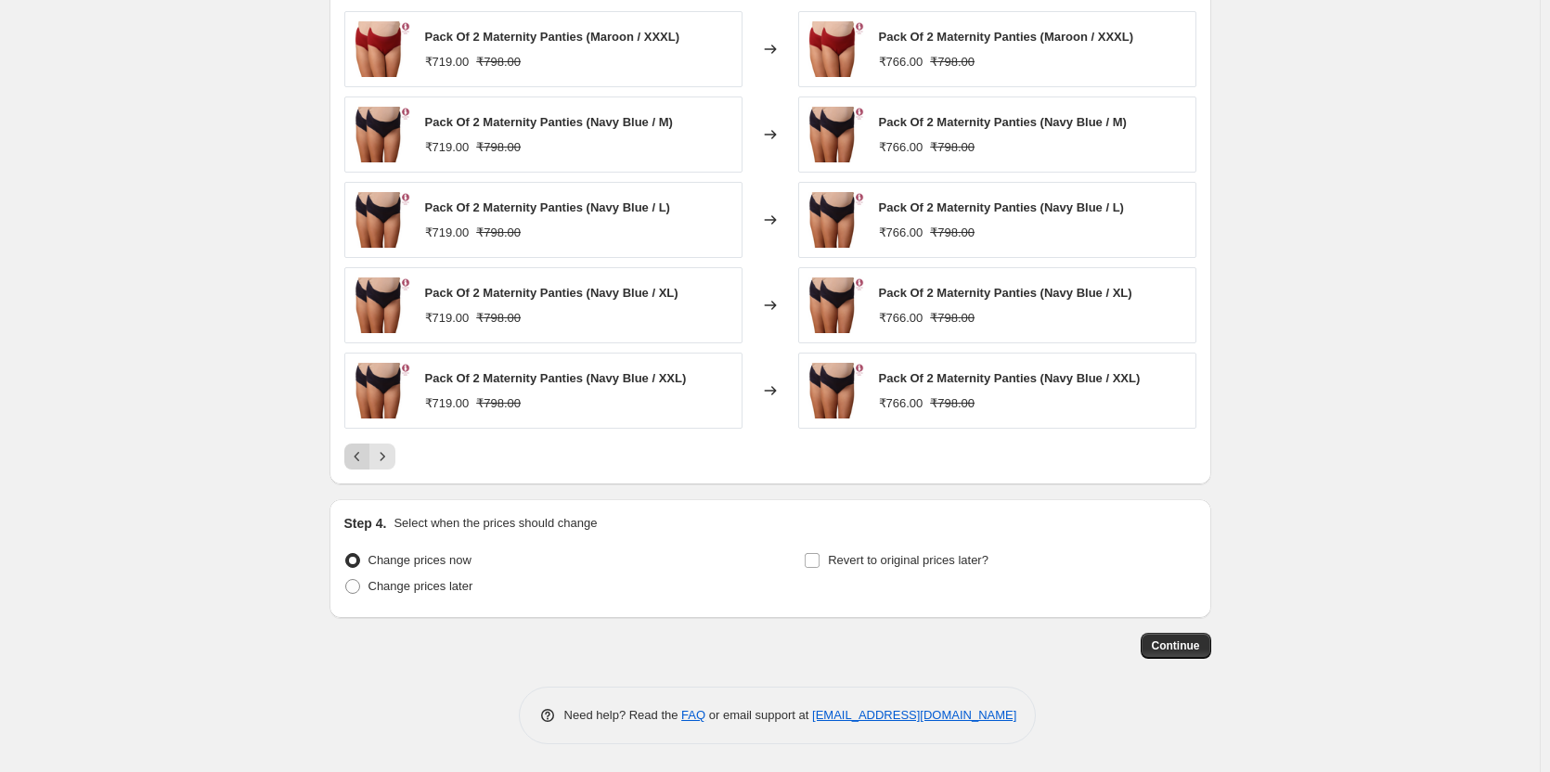
click at [364, 460] on icon "Previous" at bounding box center [357, 457] width 19 height 19
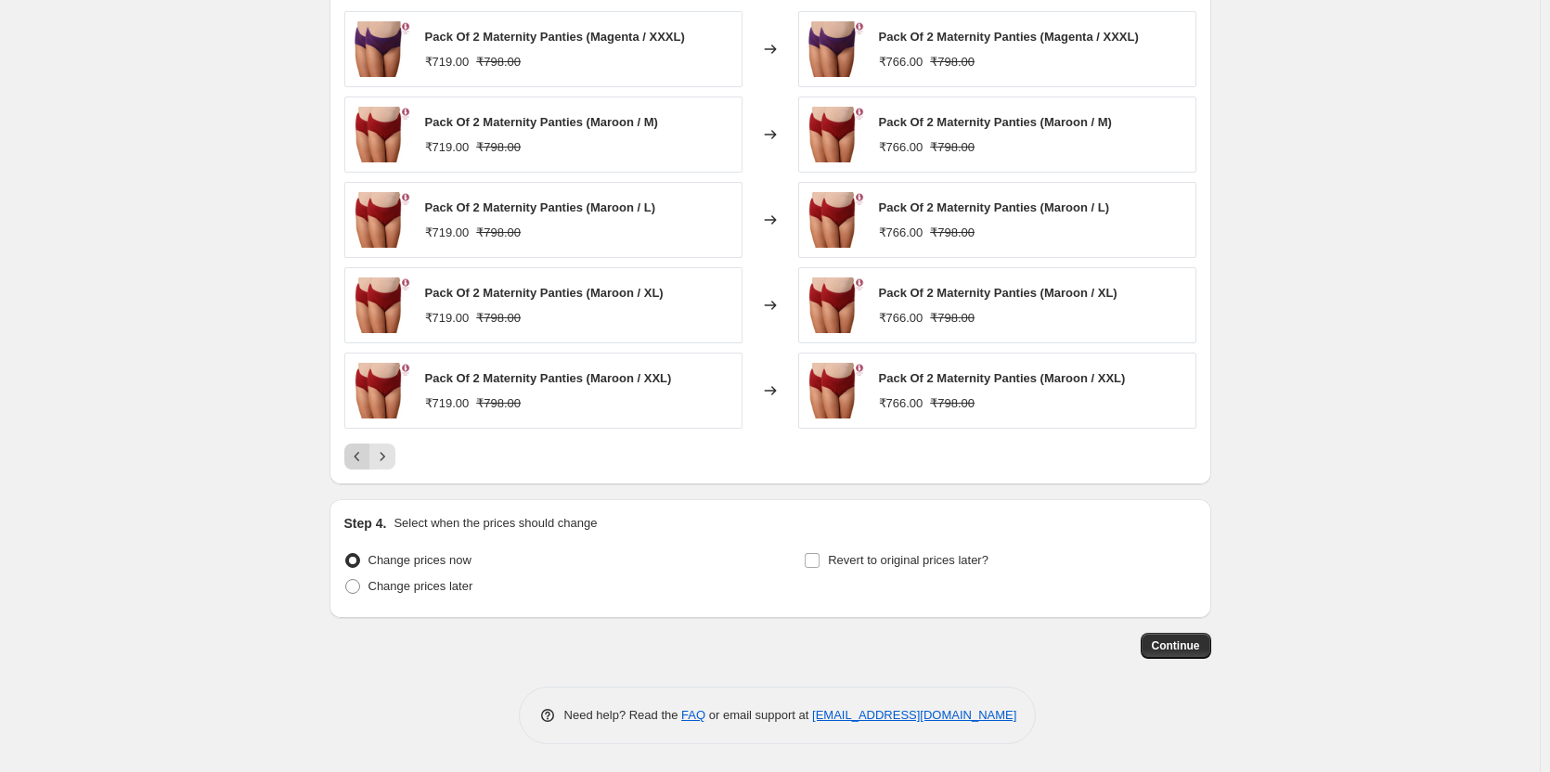
click at [364, 460] on icon "Previous" at bounding box center [357, 457] width 19 height 19
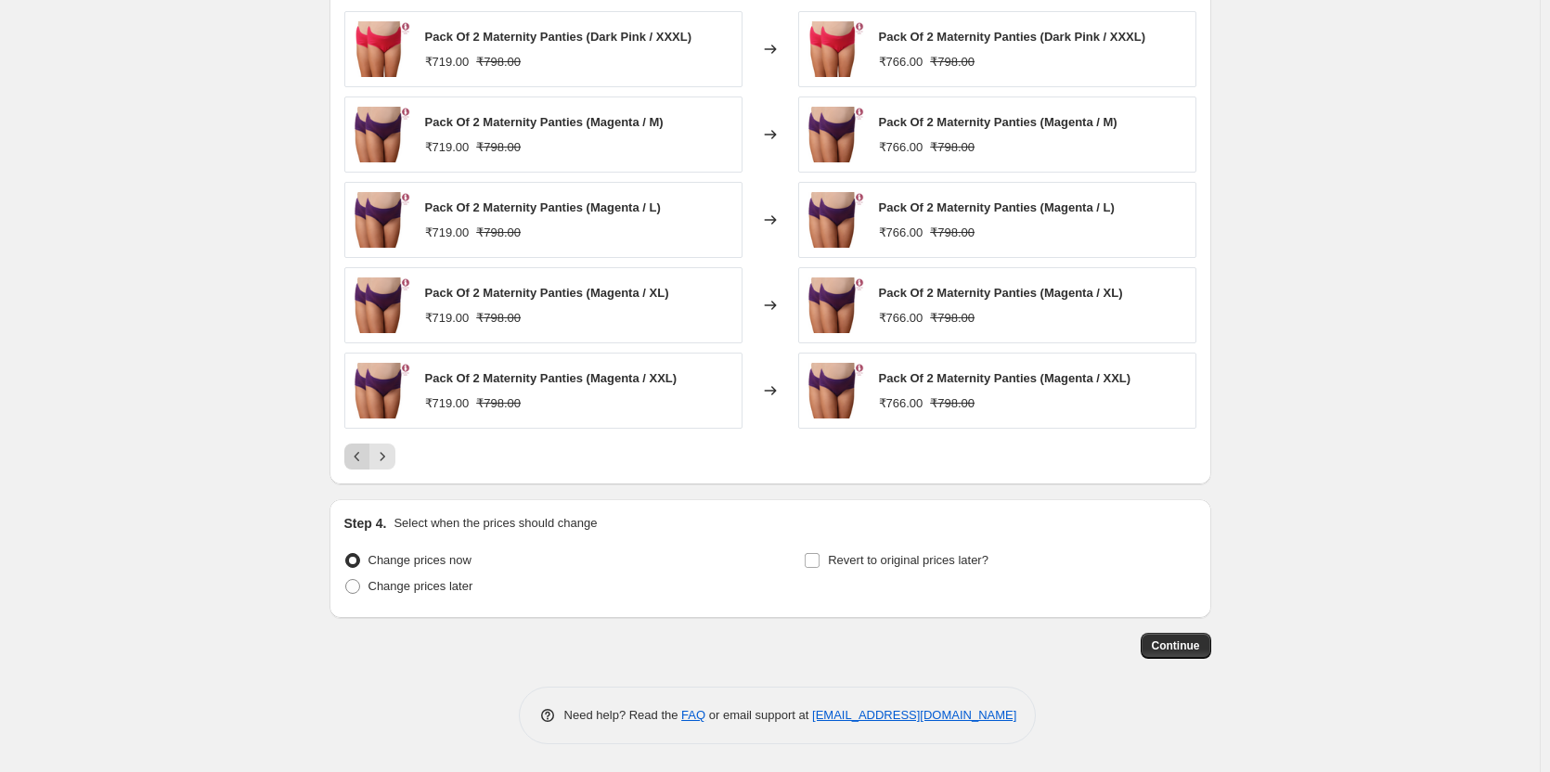
click at [356, 461] on icon "Previous" at bounding box center [357, 457] width 19 height 19
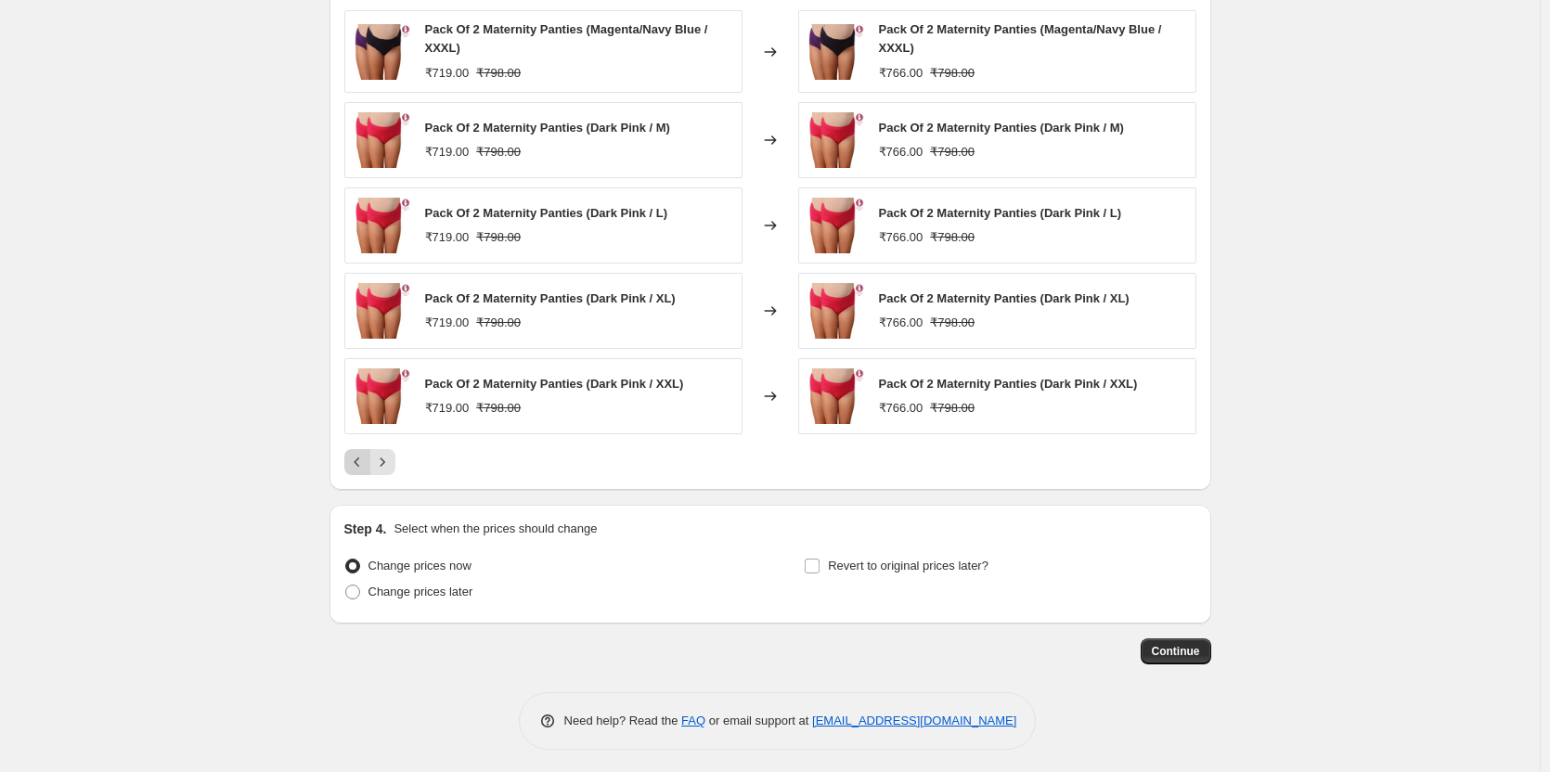
click at [361, 468] on icon "Previous" at bounding box center [357, 462] width 19 height 19
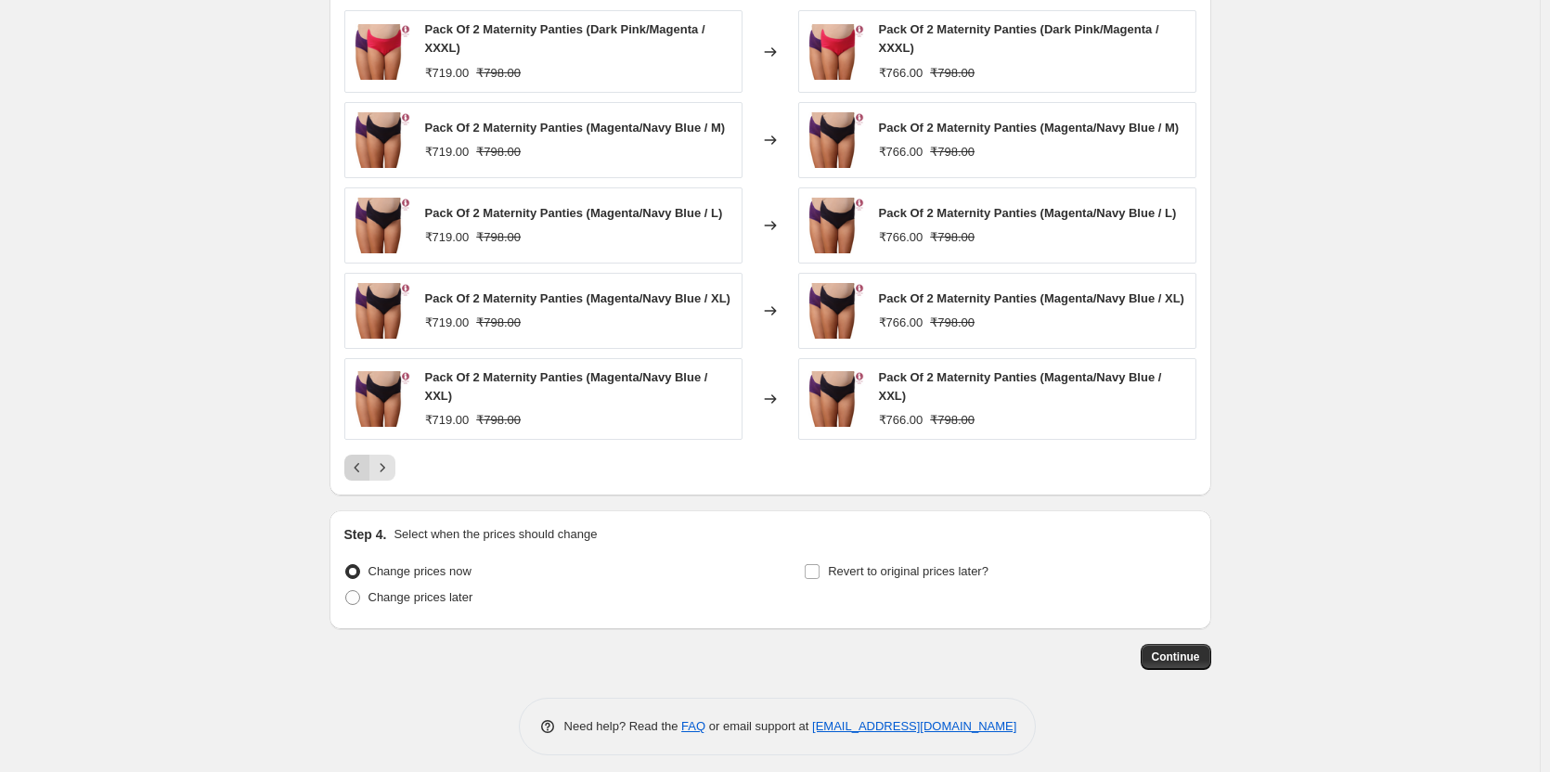
click at [361, 468] on icon "Previous" at bounding box center [357, 468] width 19 height 19
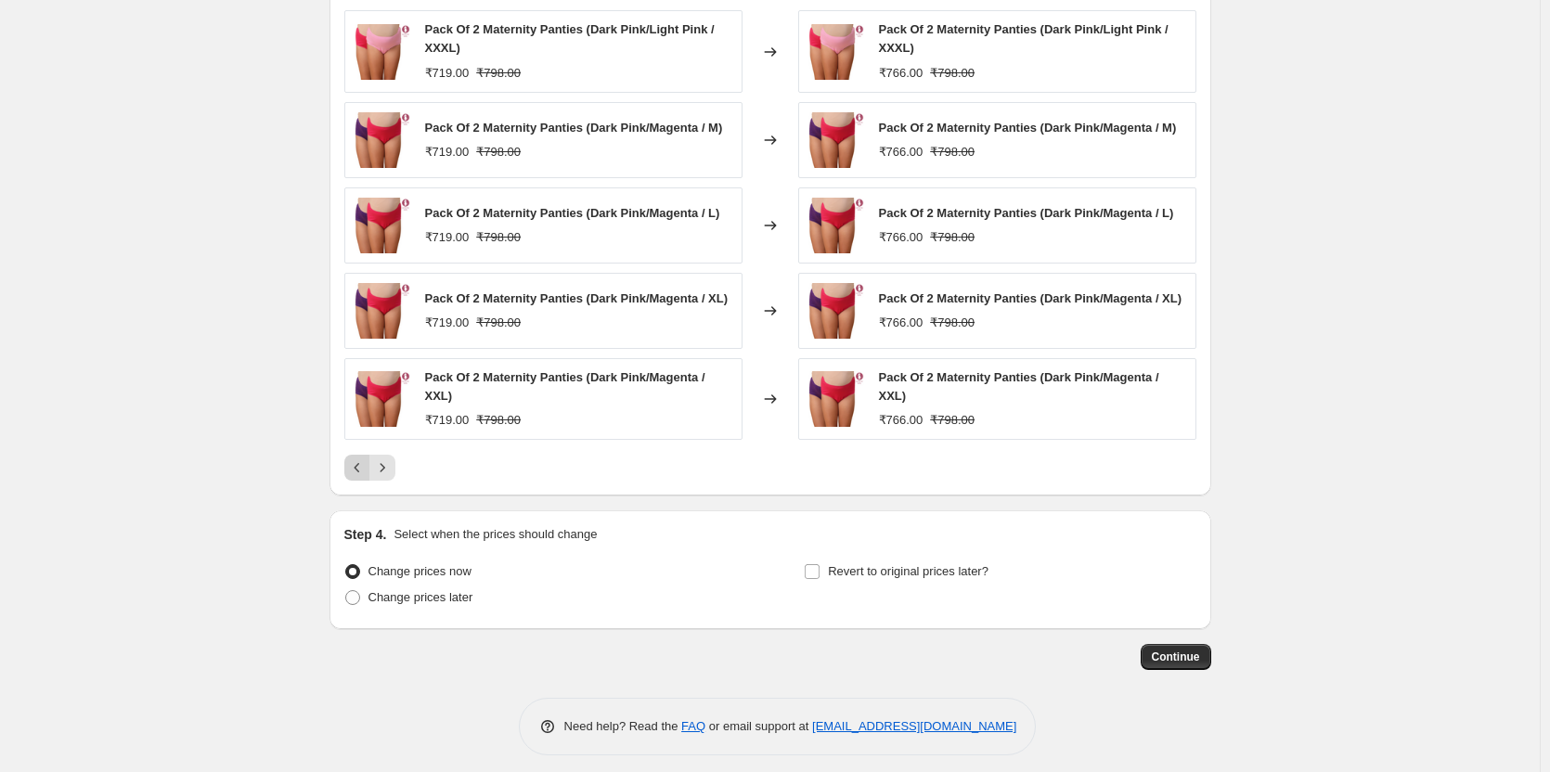
click at [360, 465] on icon "Previous" at bounding box center [357, 468] width 19 height 19
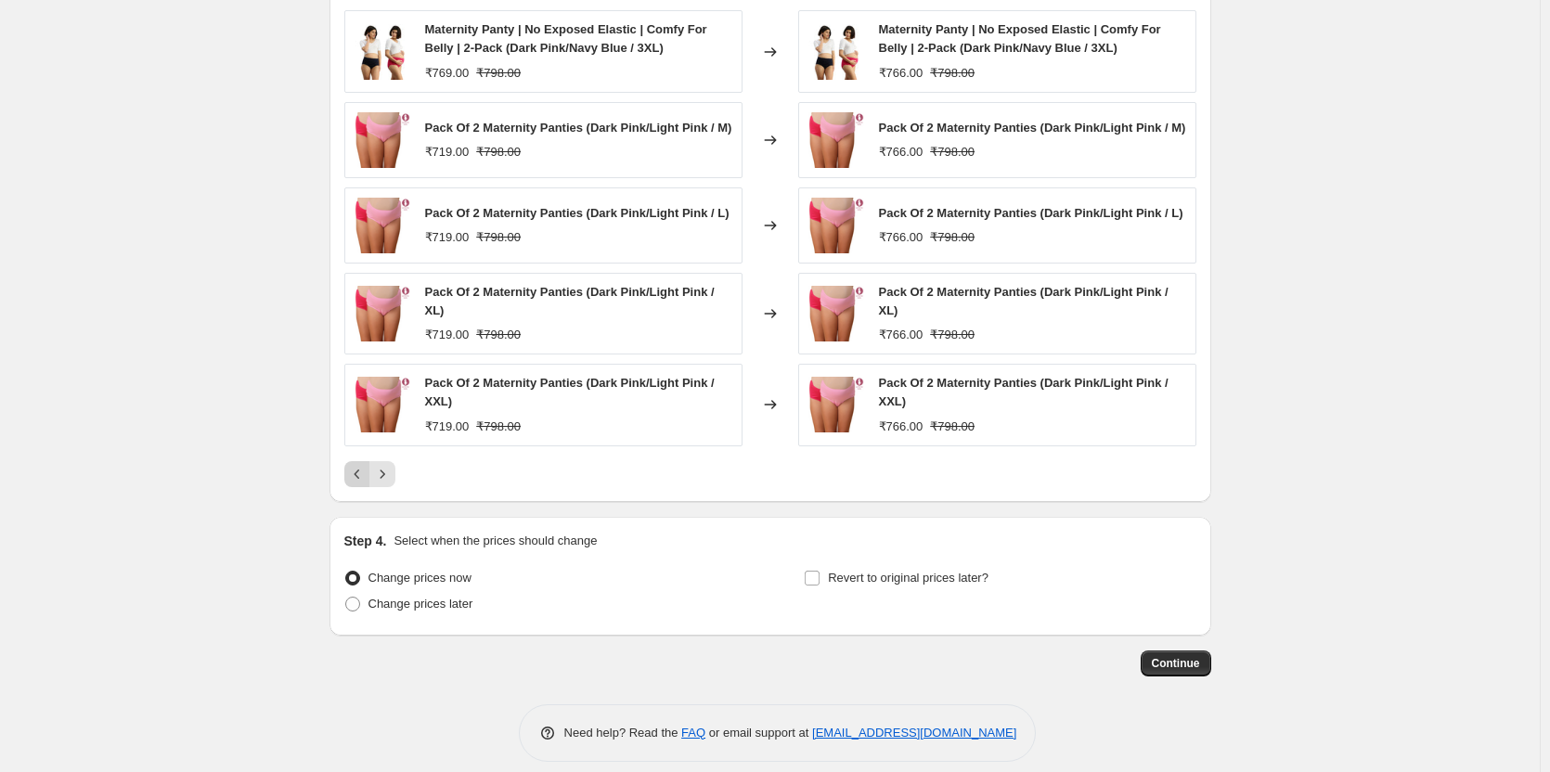
click at [361, 477] on icon "Previous" at bounding box center [357, 474] width 19 height 19
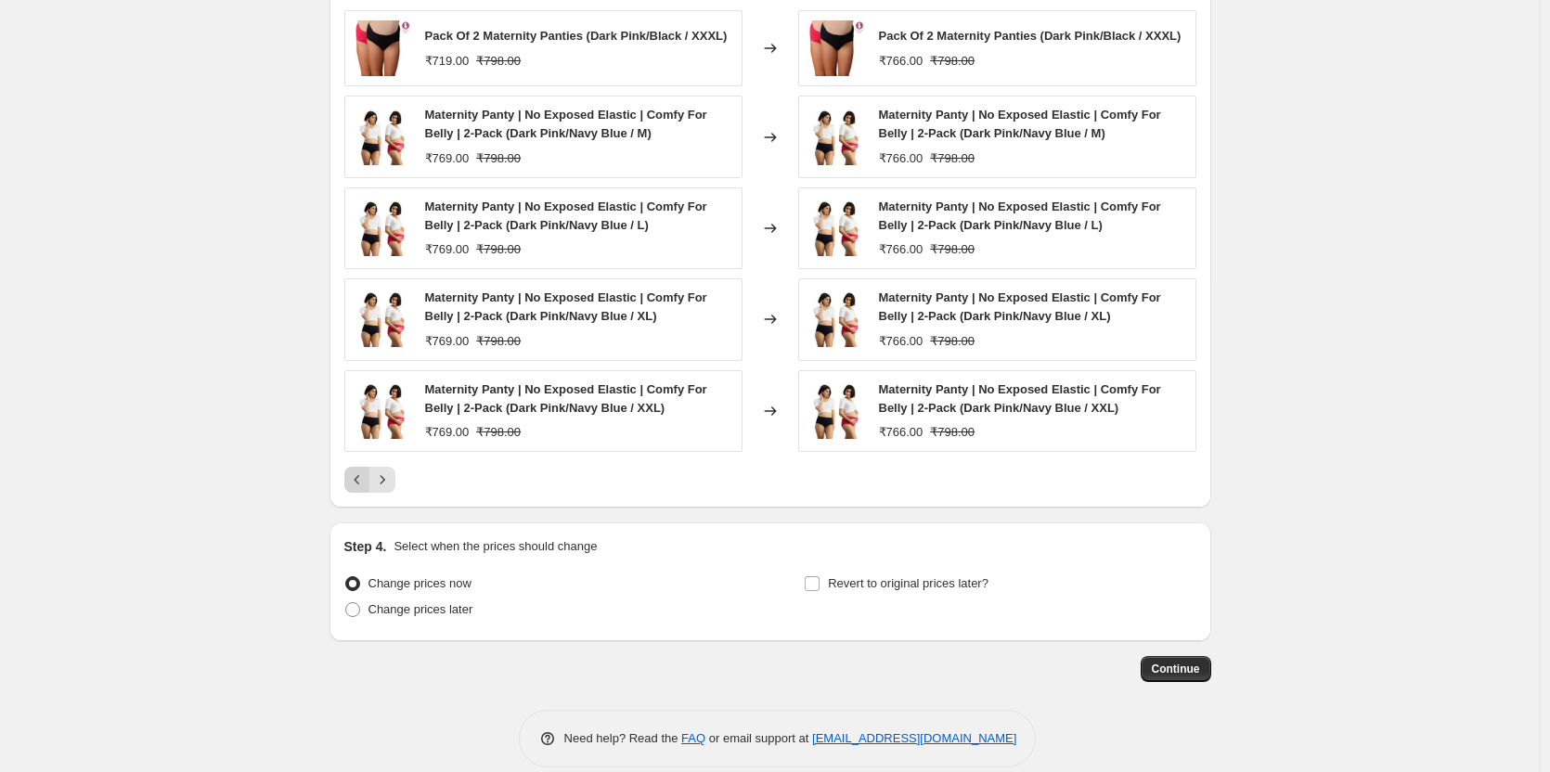
click at [361, 477] on icon "Previous" at bounding box center [357, 480] width 19 height 19
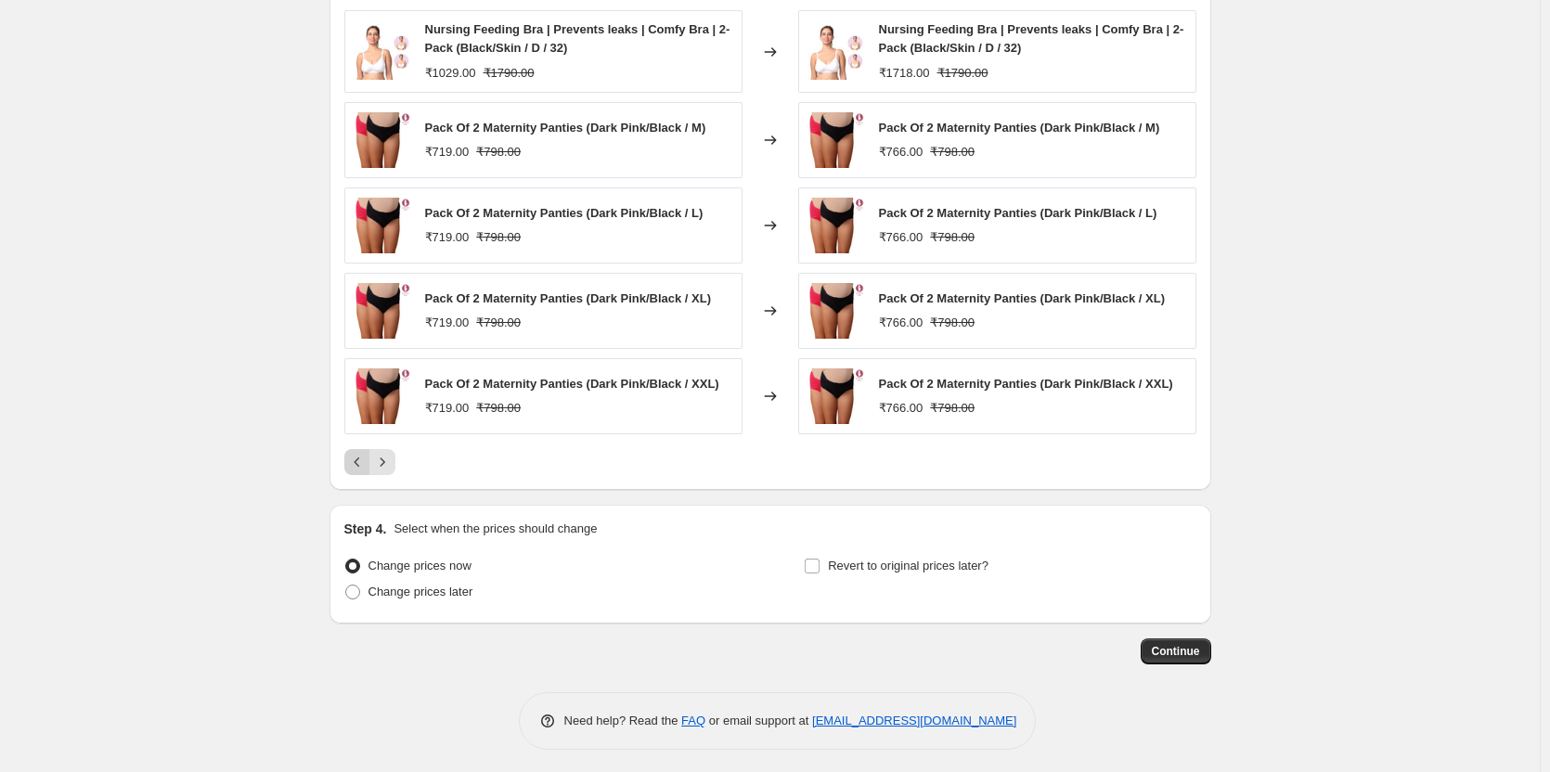
click at [360, 467] on icon "Previous" at bounding box center [357, 462] width 19 height 19
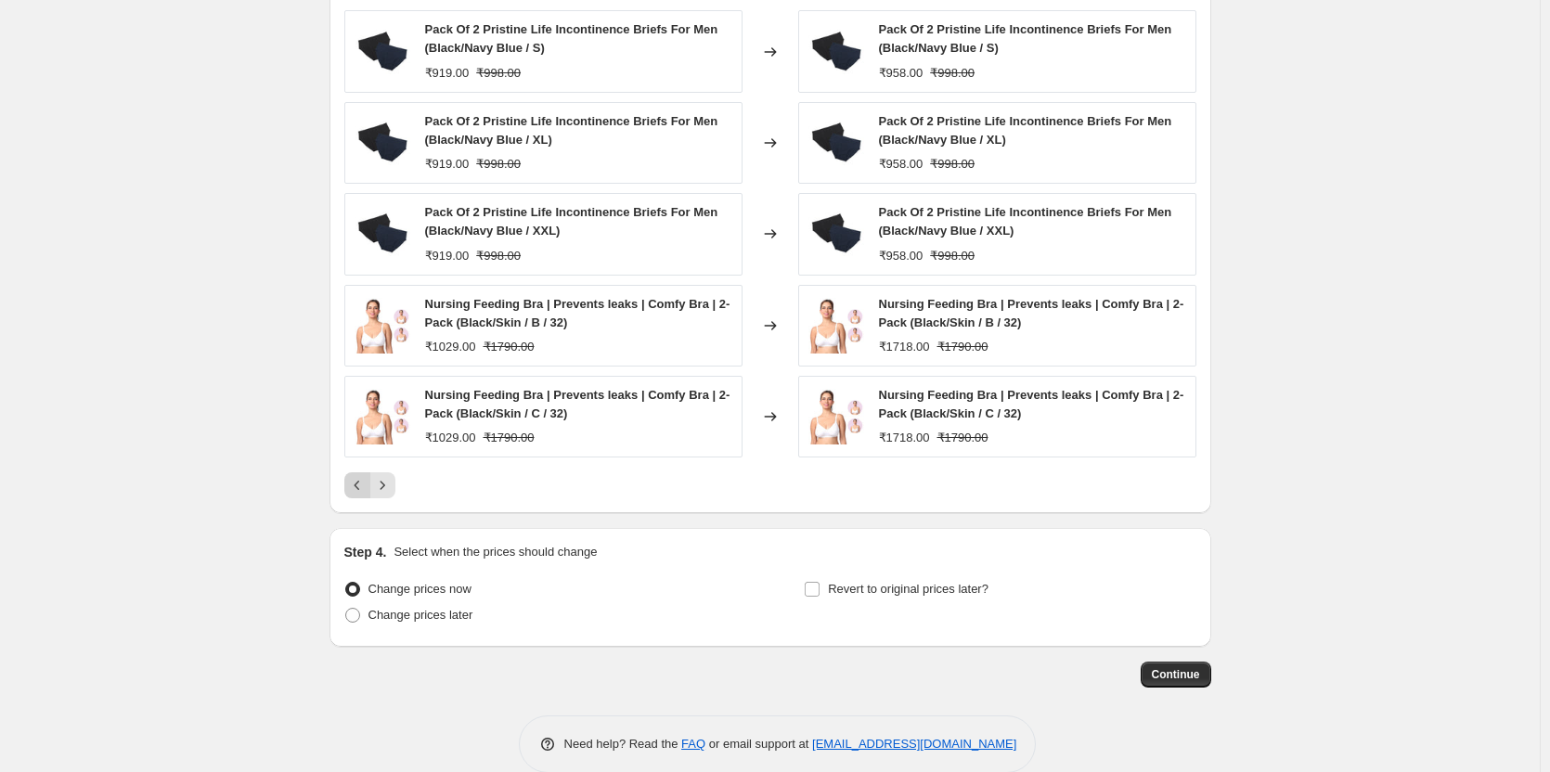
click at [361, 491] on icon "Previous" at bounding box center [357, 485] width 19 height 19
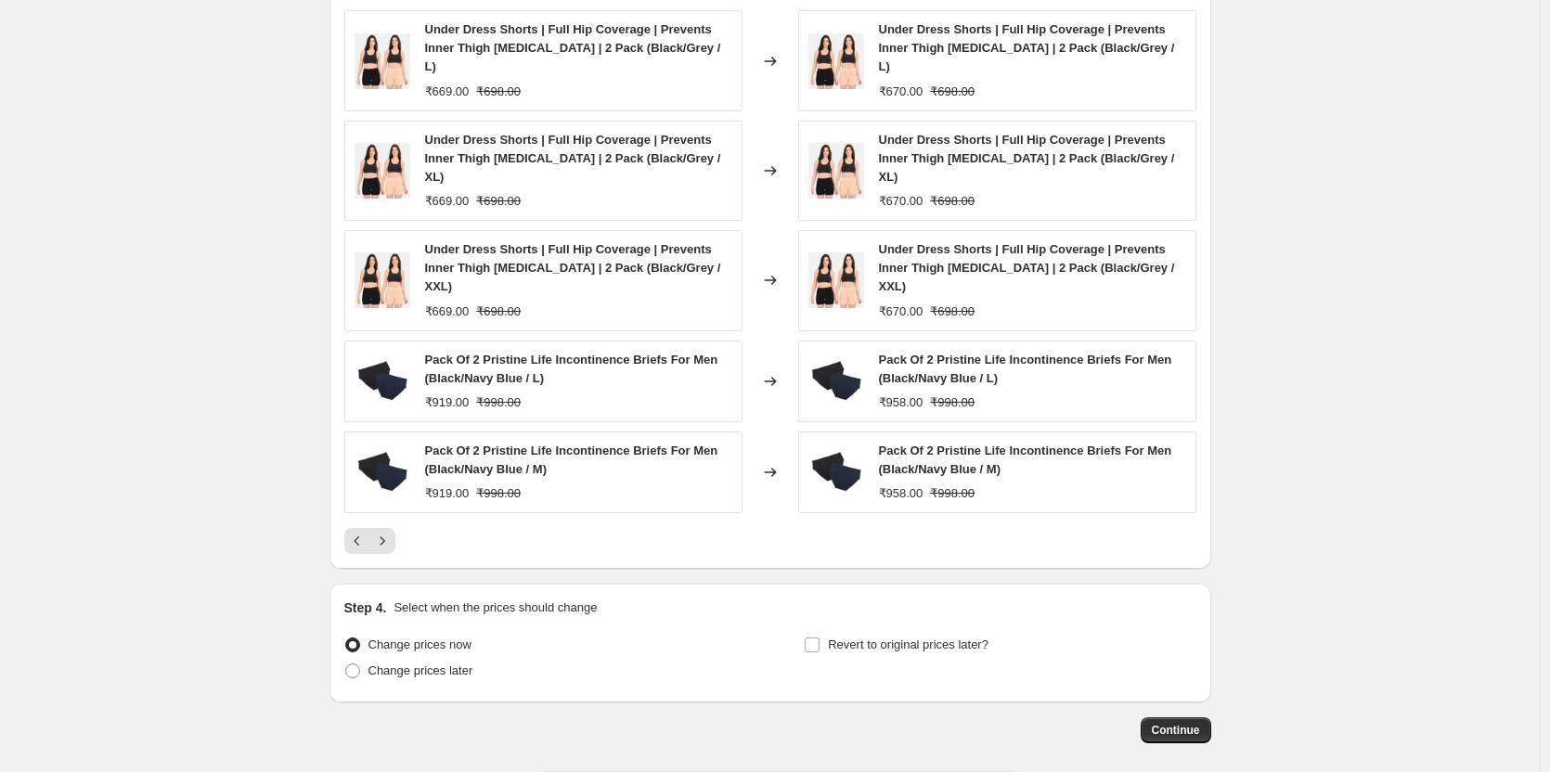
click at [360, 532] on icon "Previous" at bounding box center [357, 541] width 19 height 19
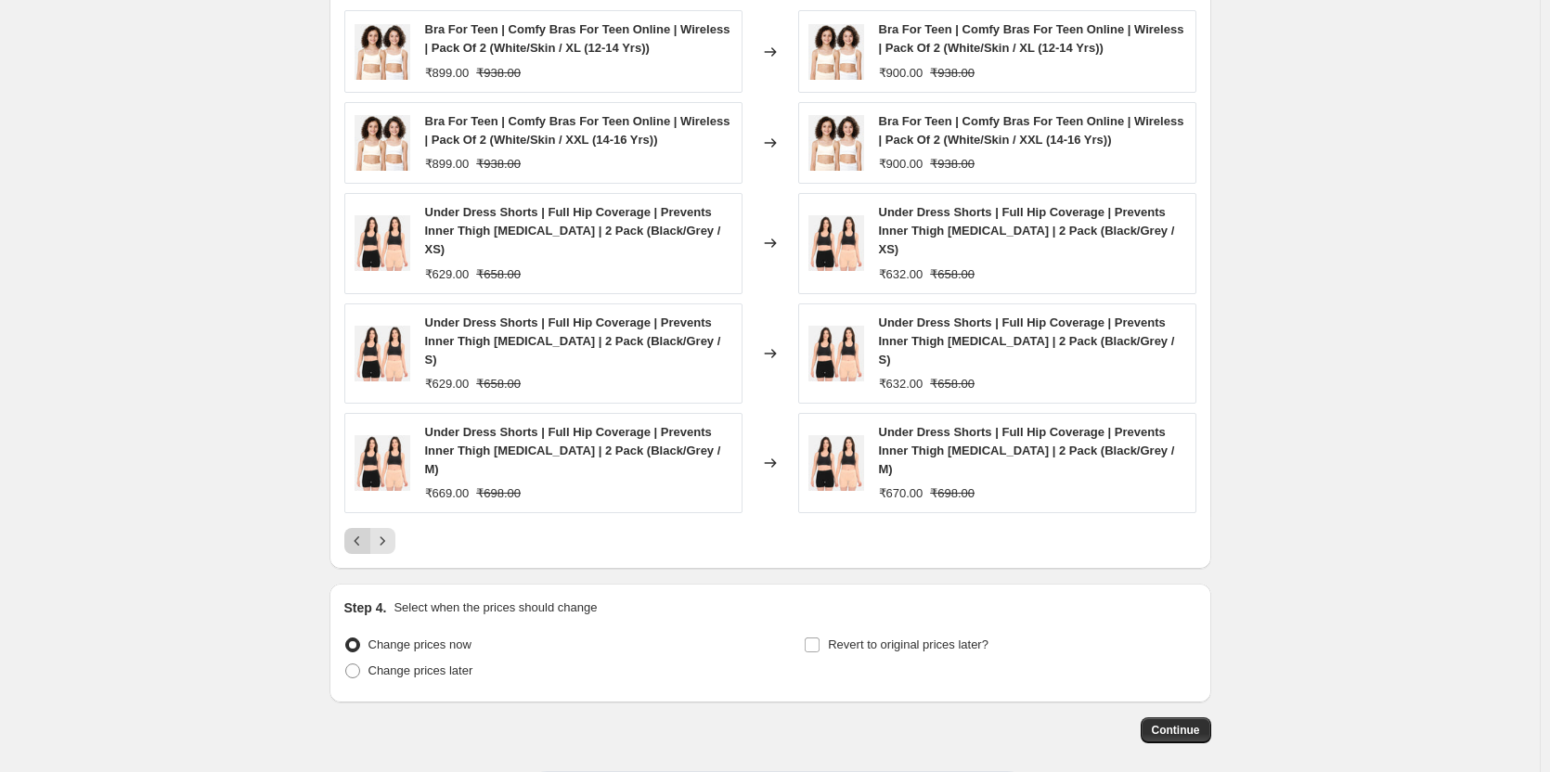
click at [362, 532] on icon "Previous" at bounding box center [357, 541] width 19 height 19
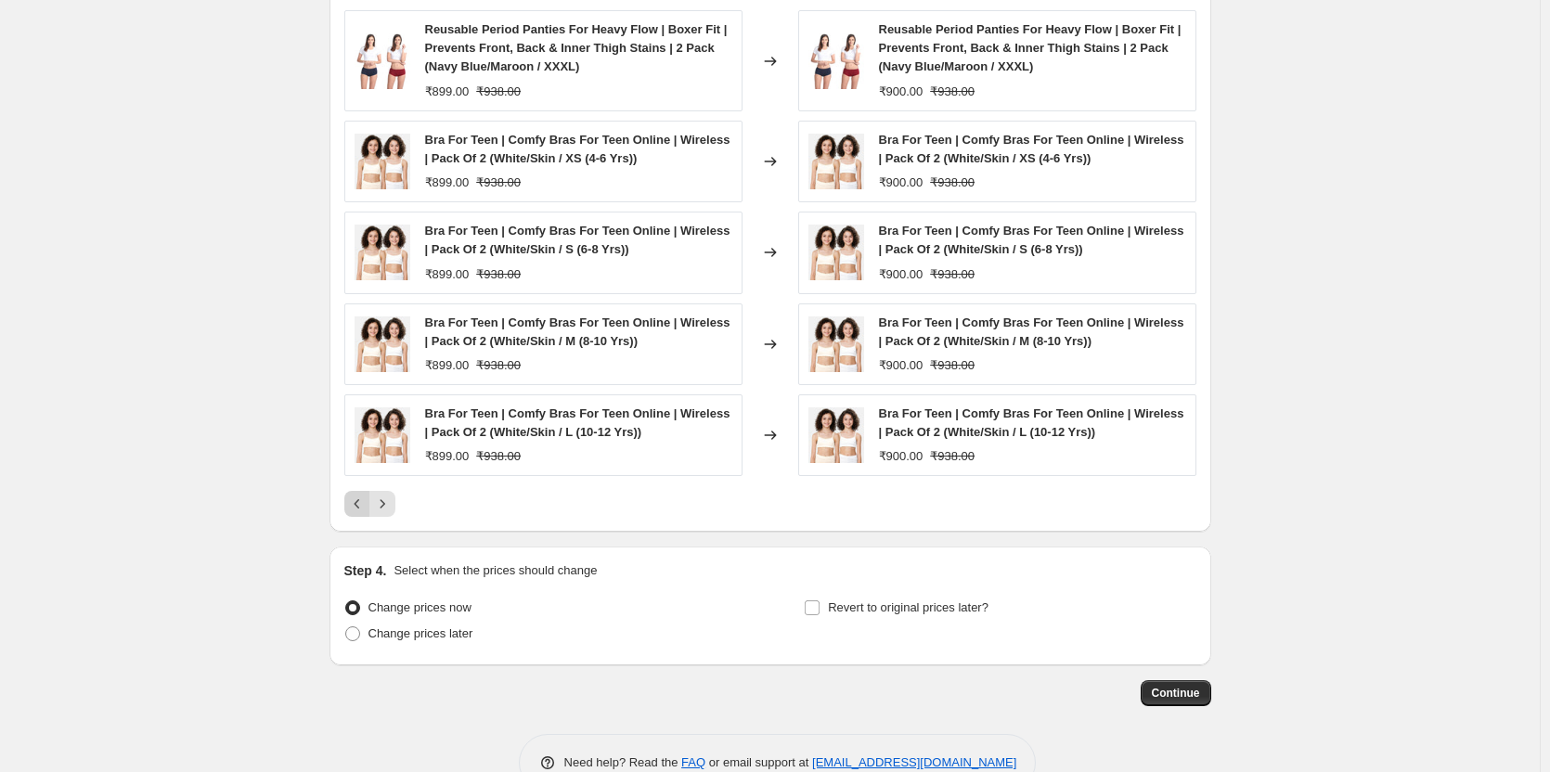
click at [366, 503] on icon "Previous" at bounding box center [357, 504] width 19 height 19
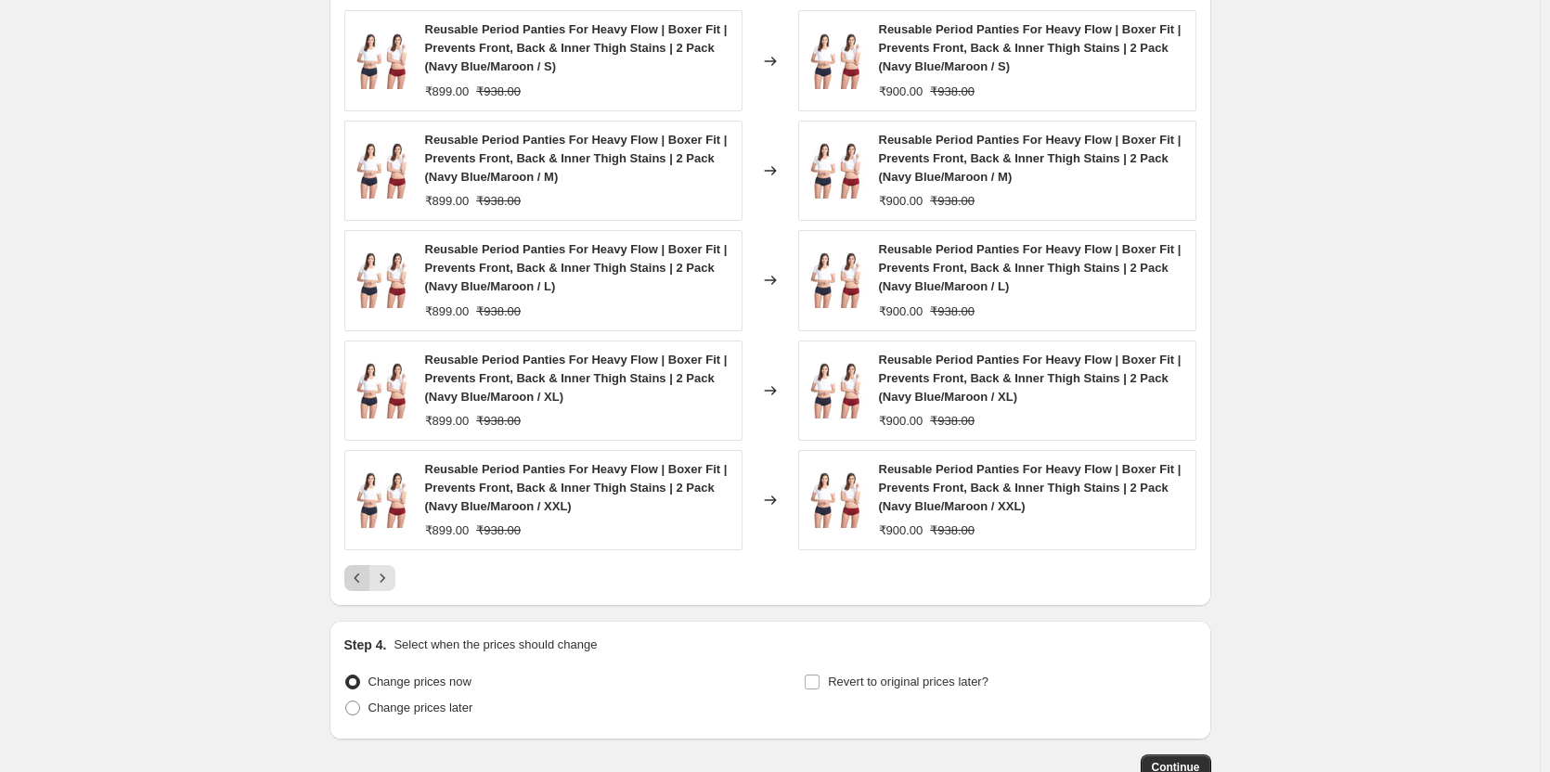
click at [356, 580] on icon "Previous" at bounding box center [357, 578] width 19 height 19
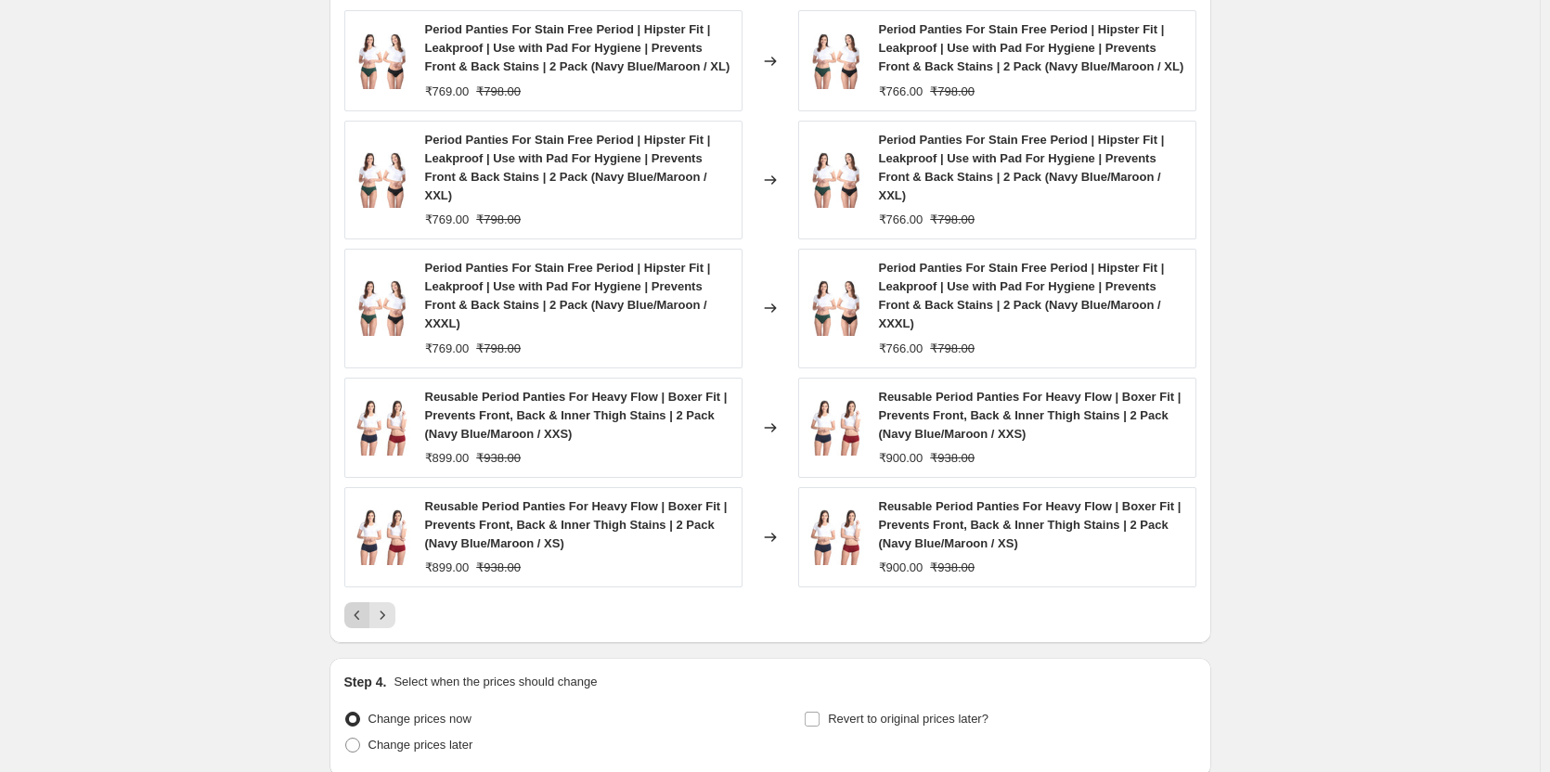
click at [367, 606] on icon "Previous" at bounding box center [357, 615] width 19 height 19
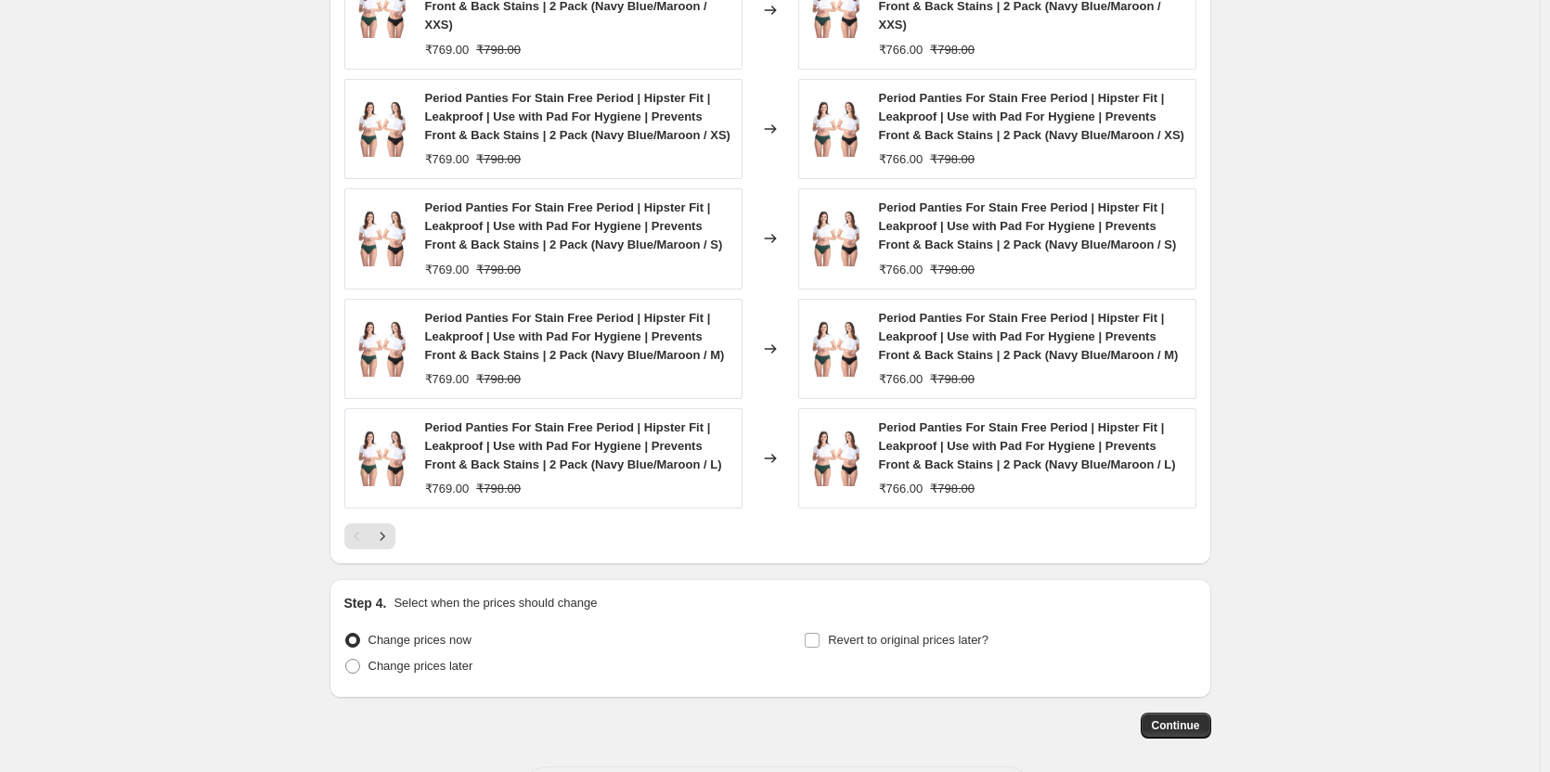
scroll to position [1548, 0]
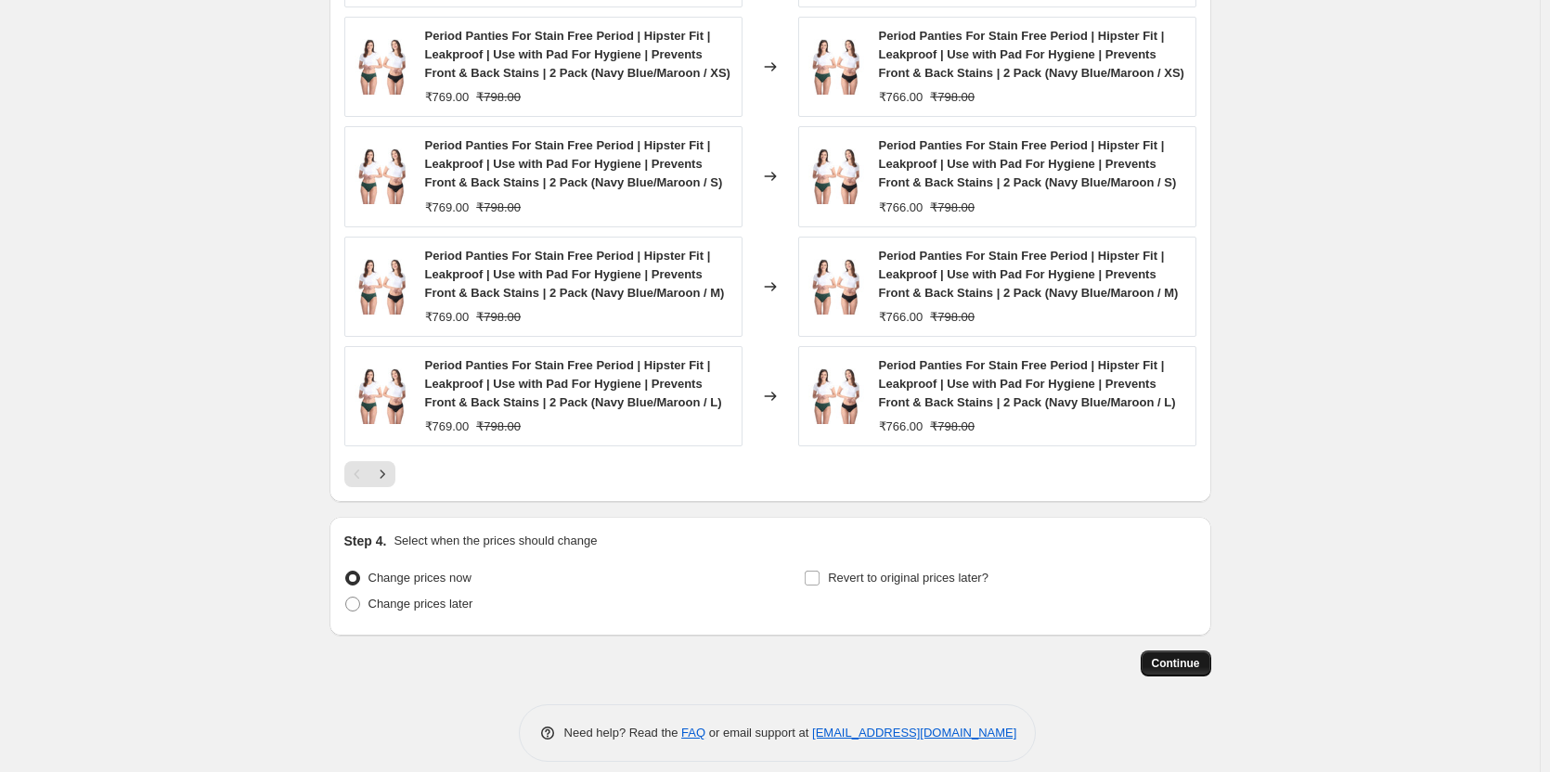
click at [1171, 655] on button "Continue" at bounding box center [1176, 664] width 71 height 26
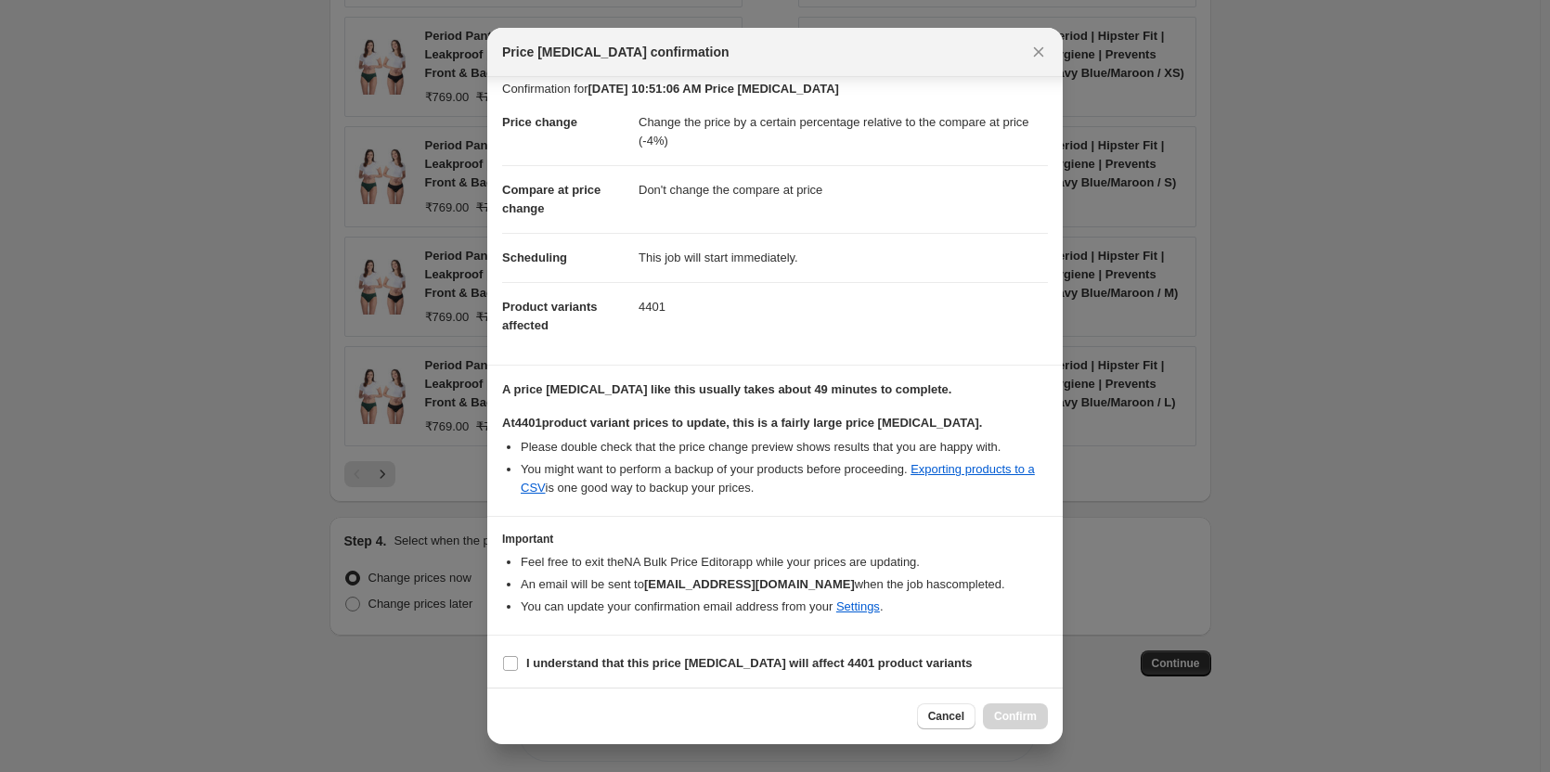
scroll to position [16, 0]
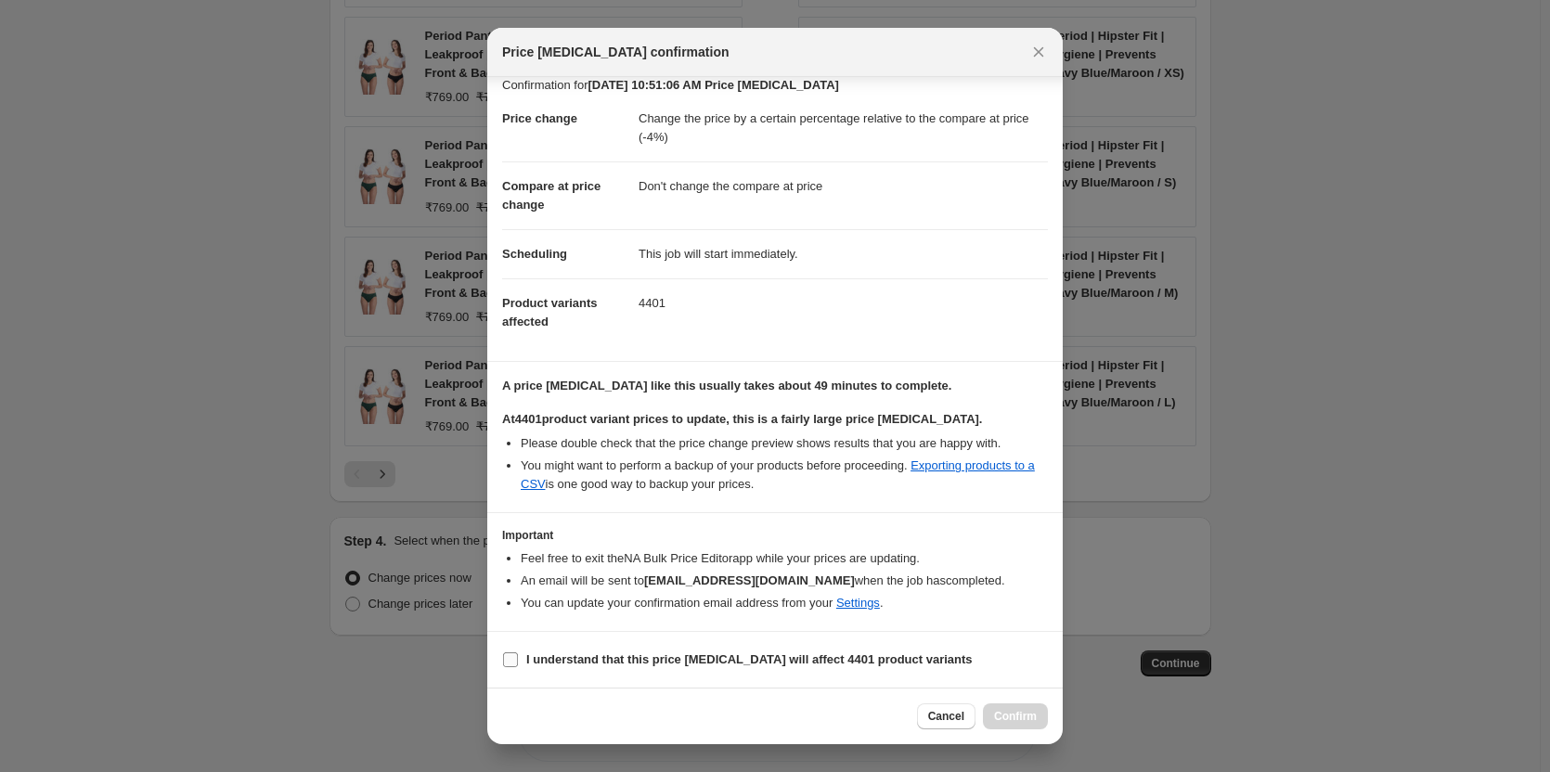
click at [509, 663] on input "I understand that this price [MEDICAL_DATA] will affect 4401 product variants" at bounding box center [510, 660] width 15 height 15
checkbox input "true"
click at [1019, 717] on span "Confirm" at bounding box center [1015, 716] width 43 height 15
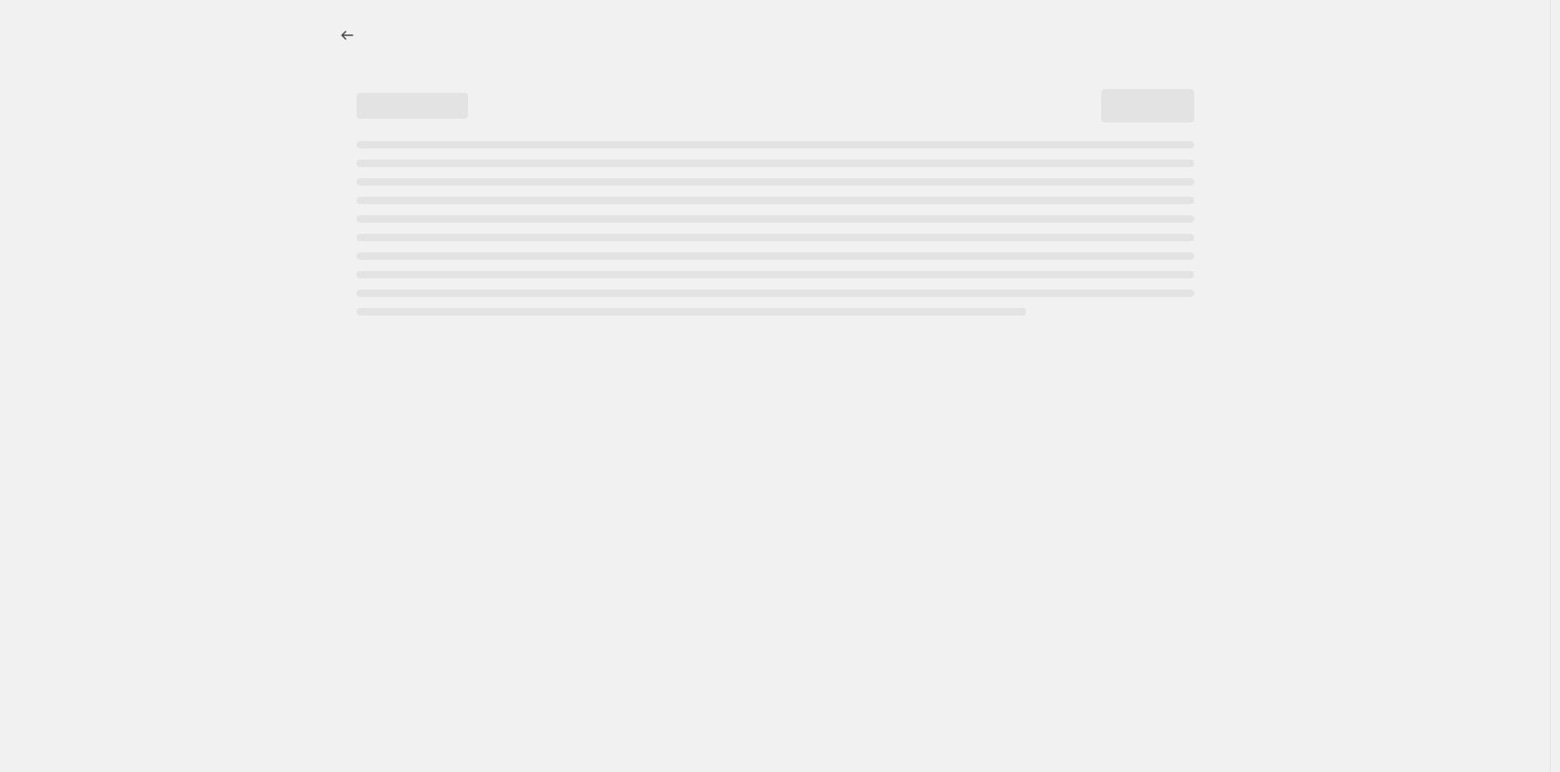
select select "pcap"
select select "no_change"
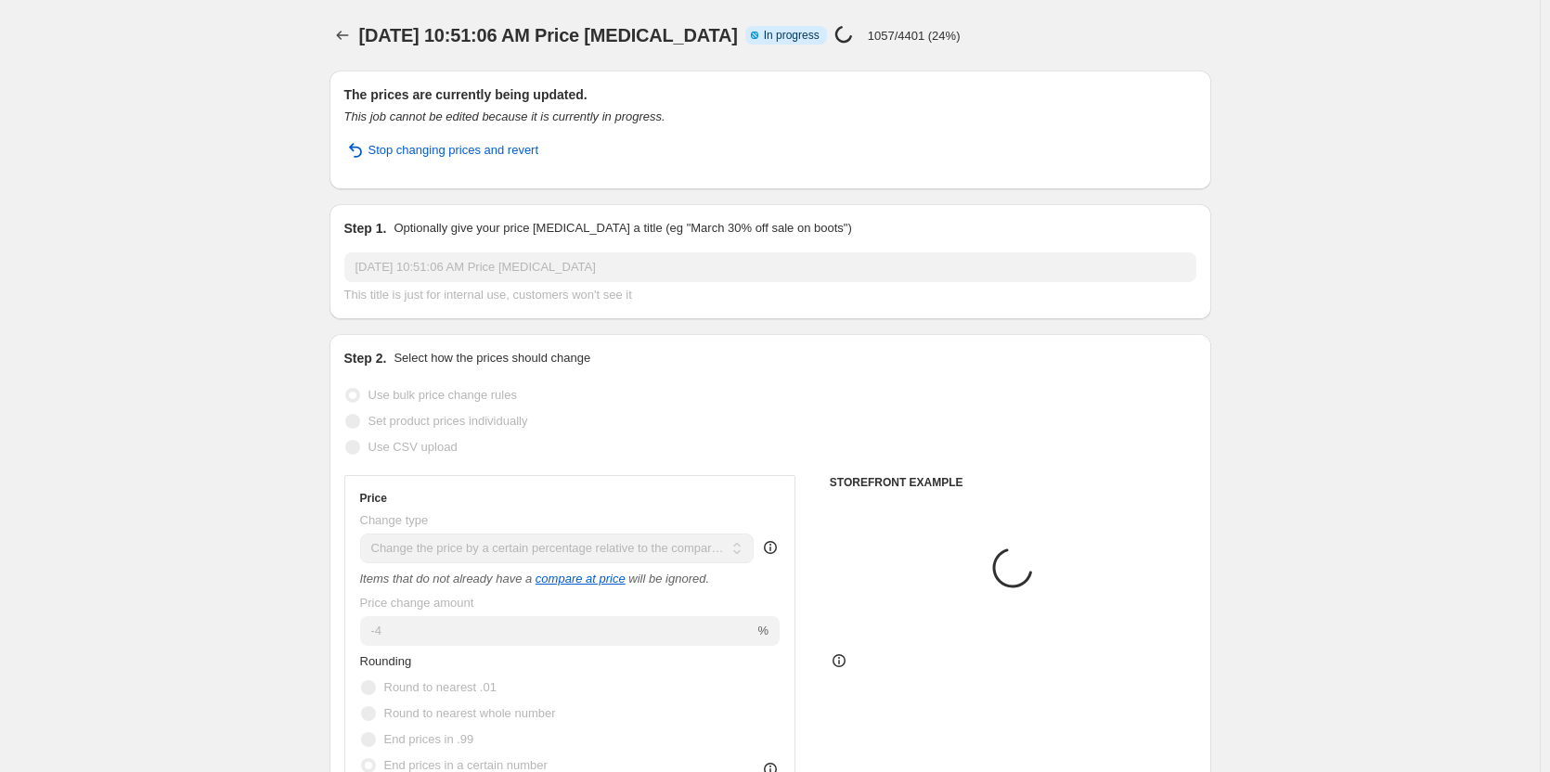
select select "tag"
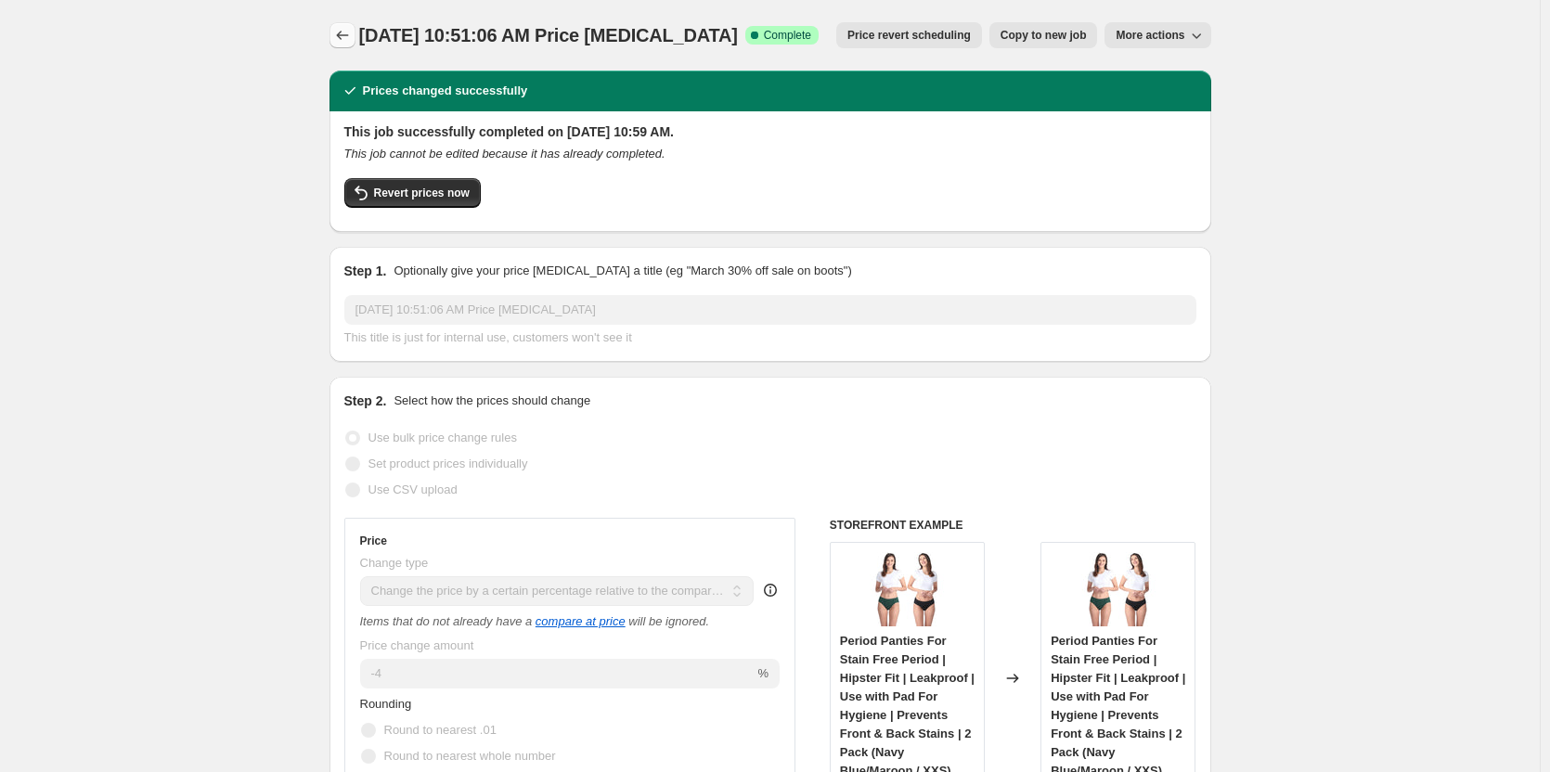
click at [350, 36] on icon "Price change jobs" at bounding box center [342, 35] width 19 height 19
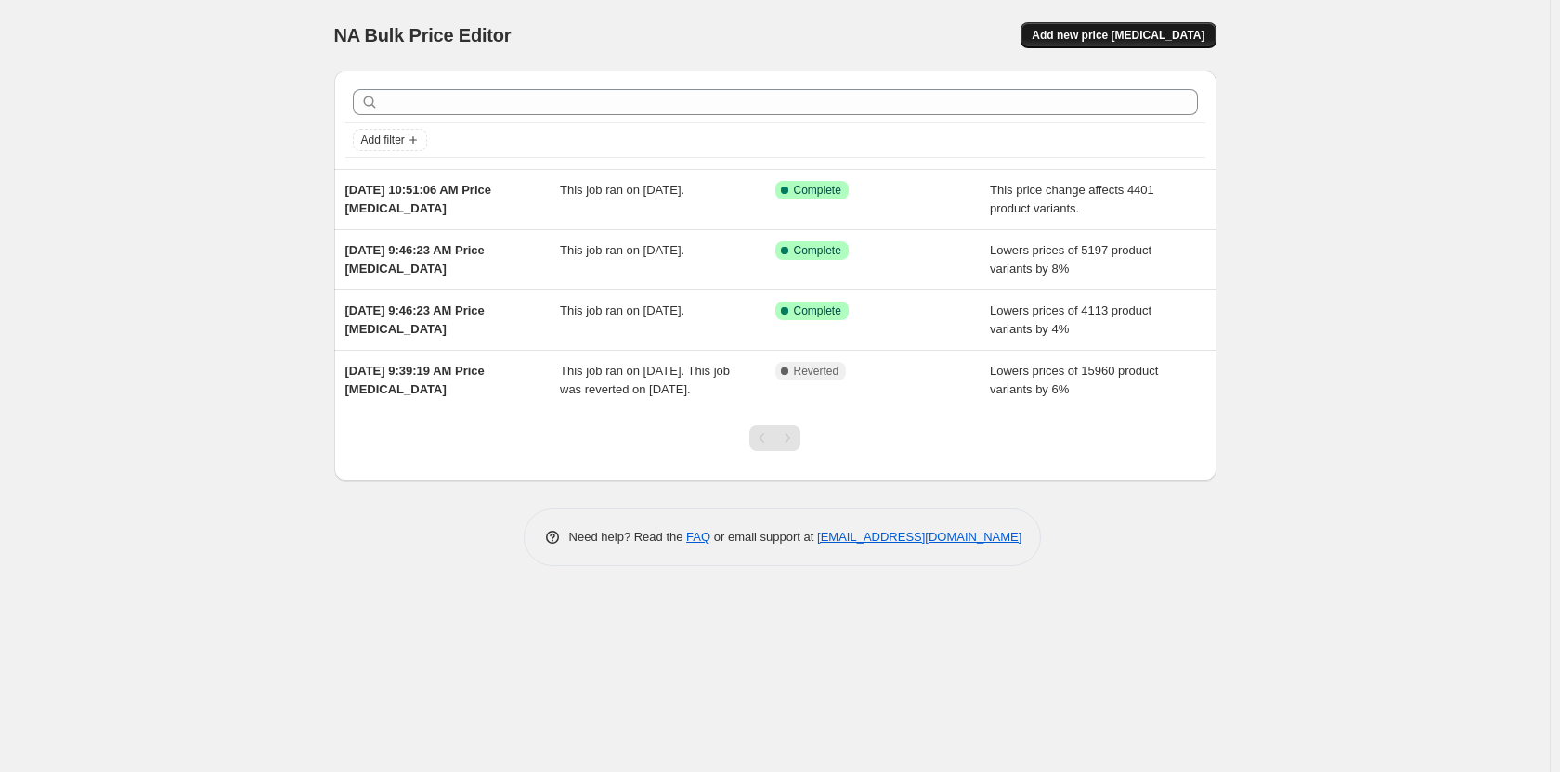
click at [1129, 43] on button "Add new price [MEDICAL_DATA]" at bounding box center [1117, 35] width 195 height 26
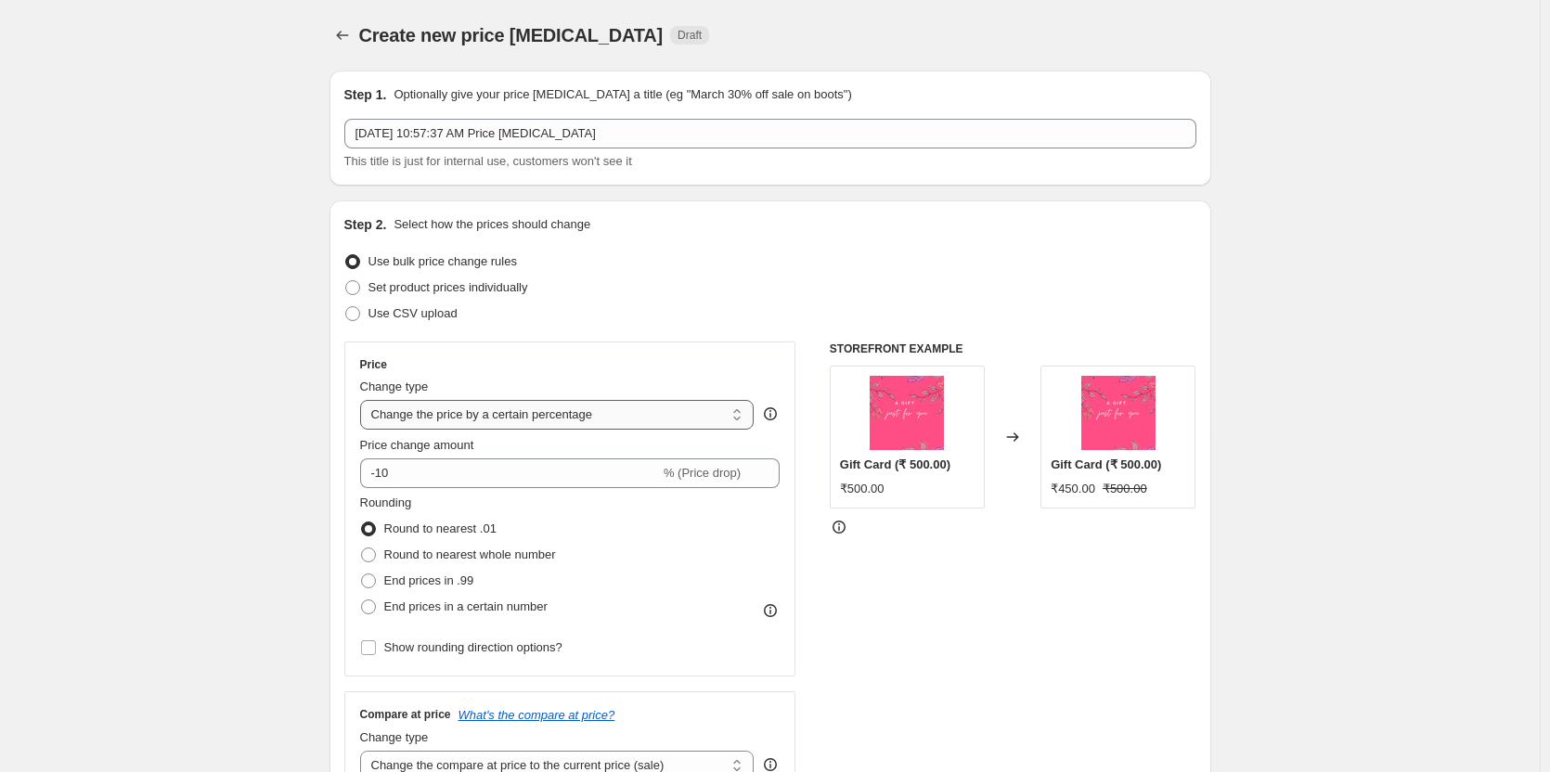
click at [540, 418] on select "Change the price to a certain amount Change the price by a certain amount Chang…" at bounding box center [557, 415] width 395 height 30
select select "pcap"
click at [364, 400] on select "Change the price to a certain amount Change the price by a certain amount Chang…" at bounding box center [557, 415] width 395 height 30
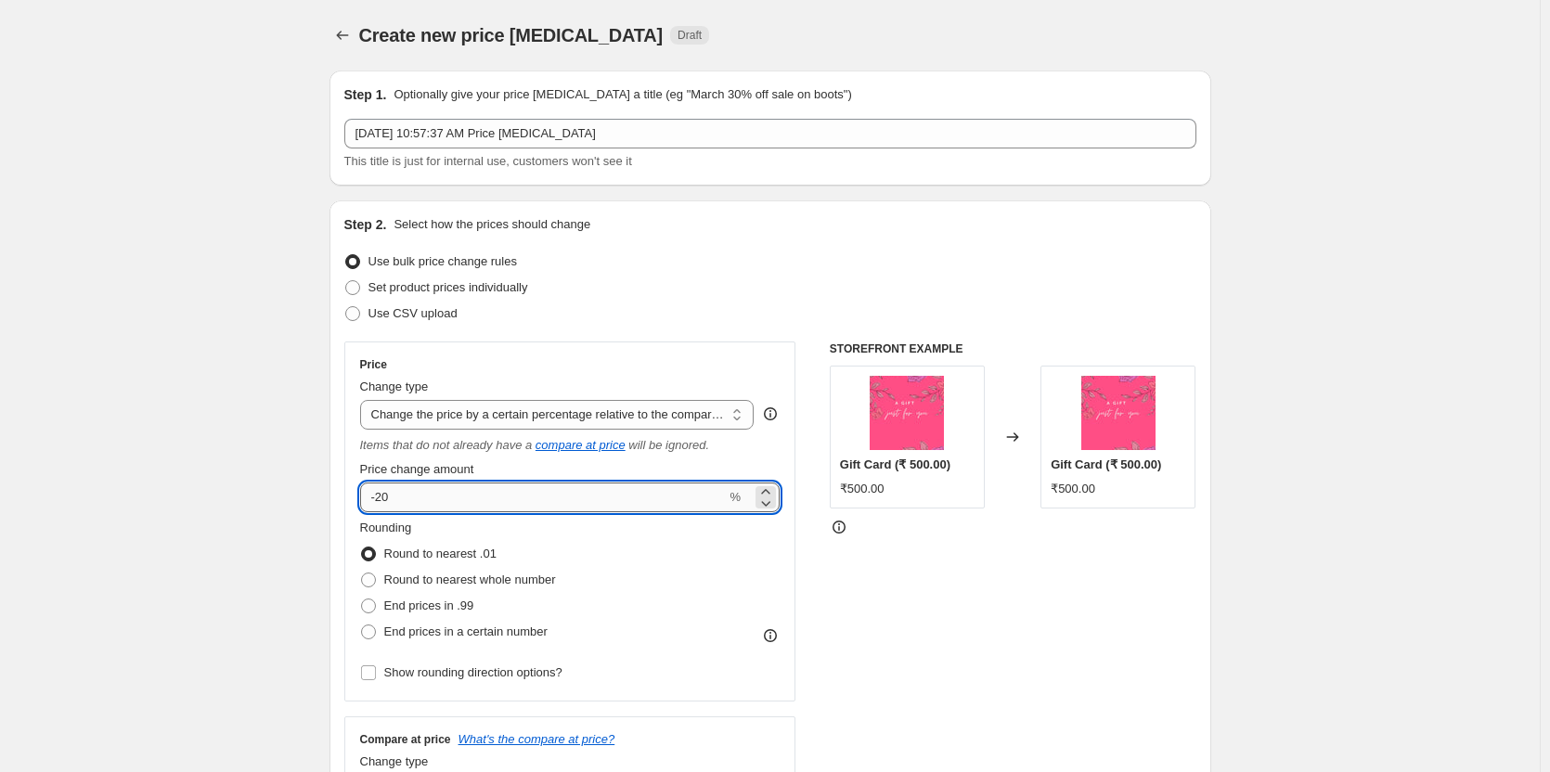
click at [472, 511] on input "-20" at bounding box center [543, 498] width 367 height 30
type input "-2"
type input "-6"
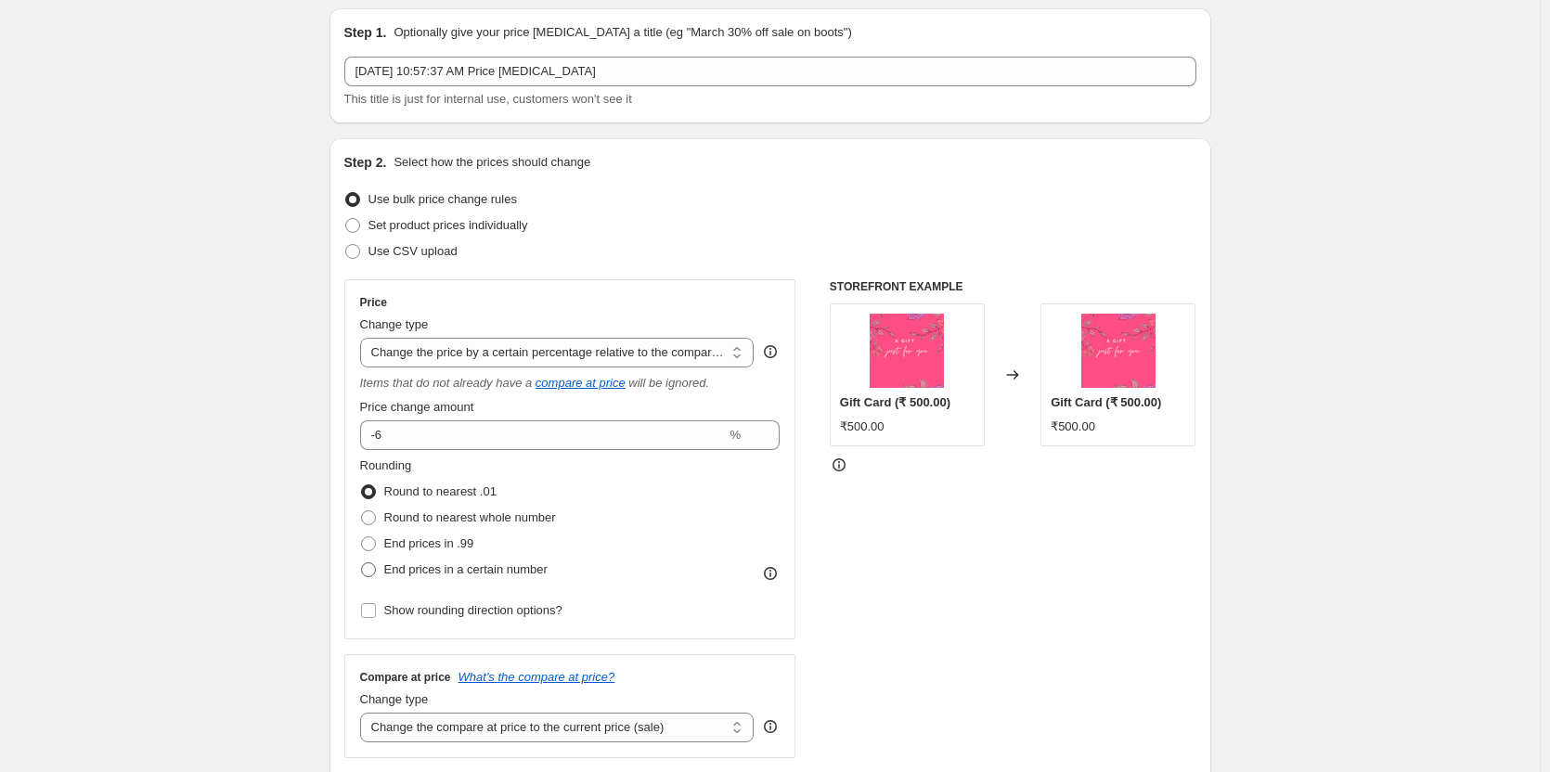
scroll to position [93, 0]
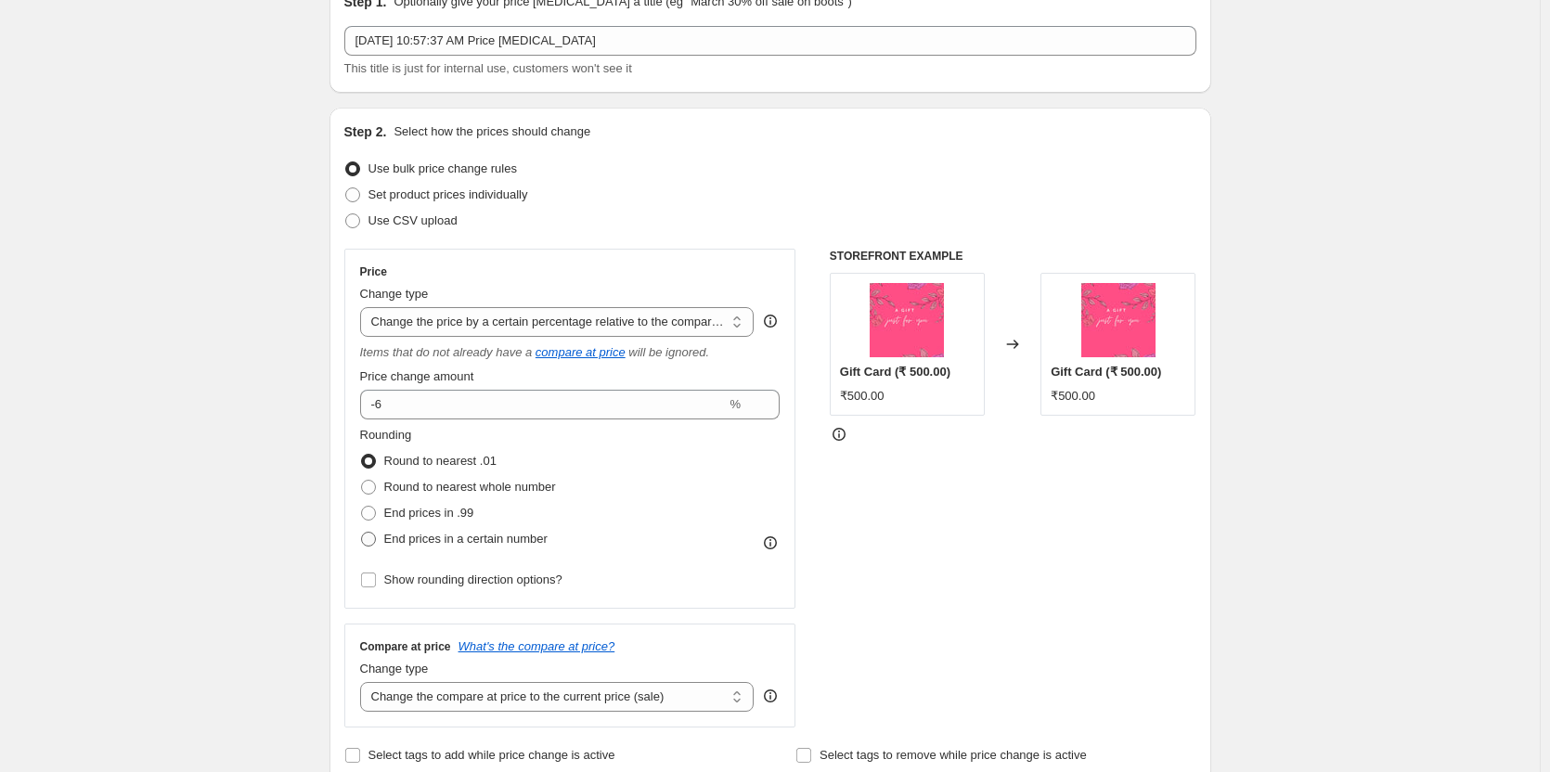
click at [526, 538] on span "End prices in a certain number" at bounding box center [465, 539] width 163 height 14
click at [362, 533] on input "End prices in a certain number" at bounding box center [361, 532] width 1 height 1
radio input "true"
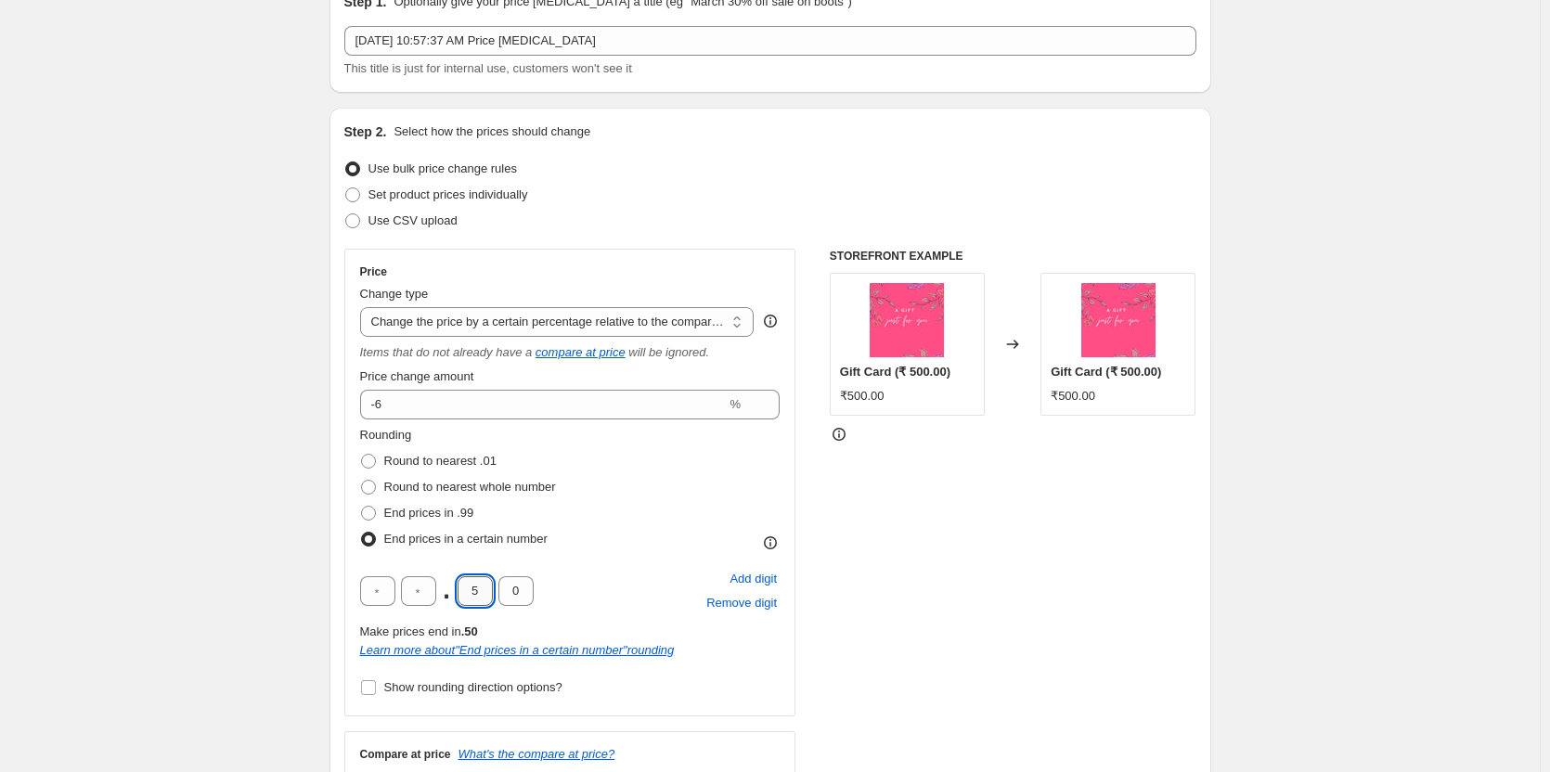
click at [481, 589] on input "5" at bounding box center [475, 592] width 35 height 30
type input "0"
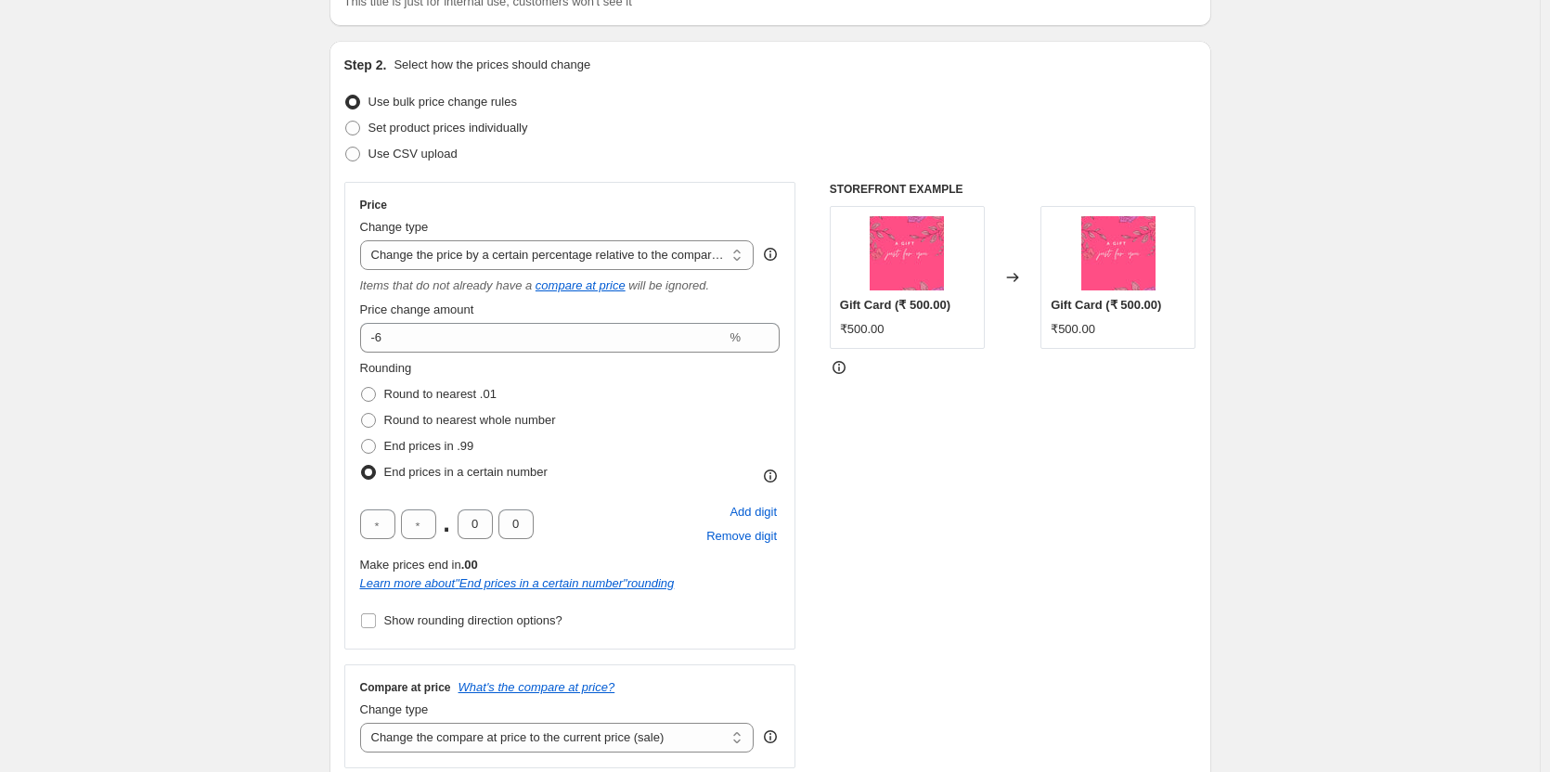
scroll to position [371, 0]
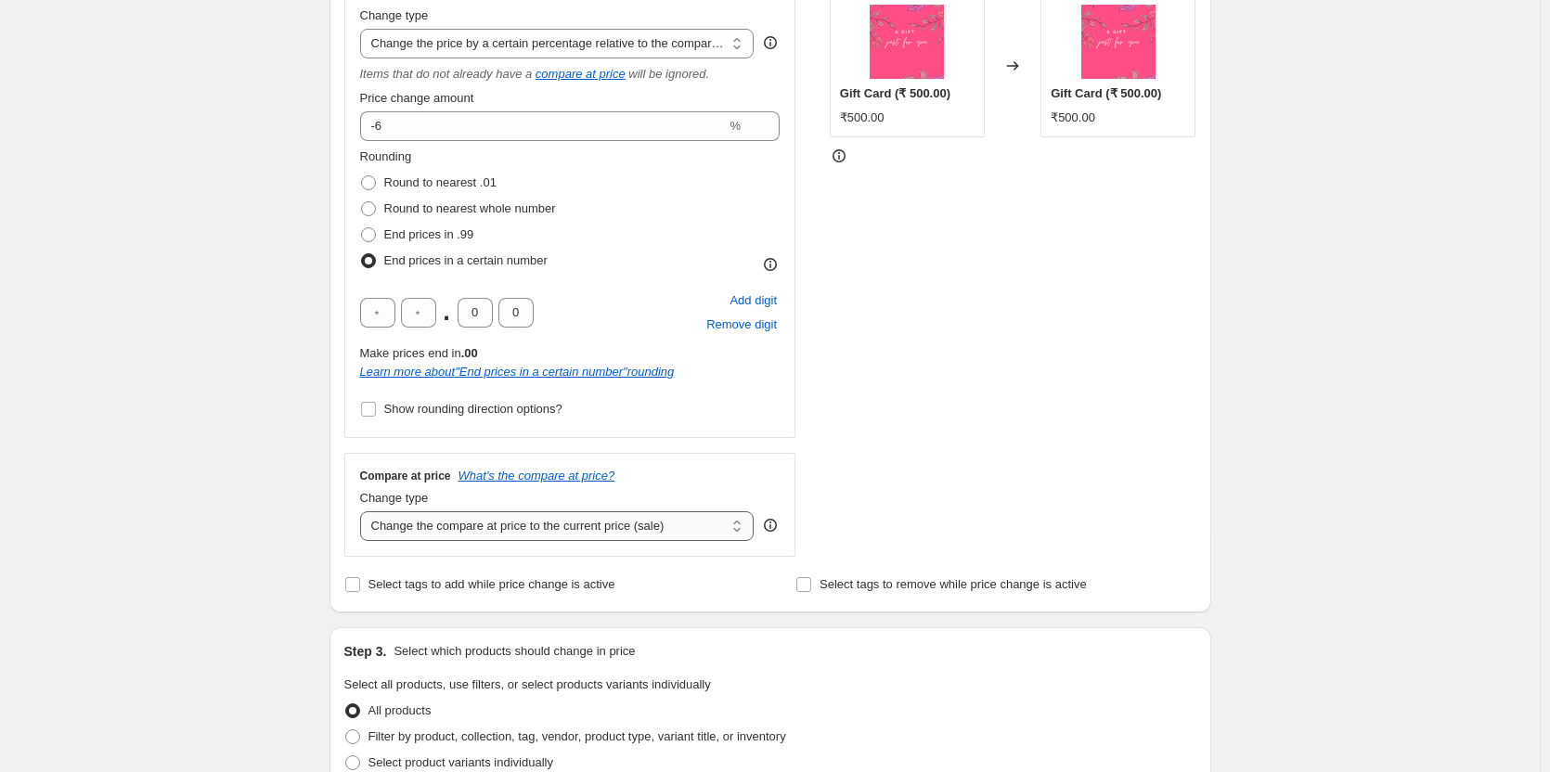
click at [626, 527] on select "Change the compare at price to the current price (sale) Change the compare at p…" at bounding box center [557, 527] width 395 height 30
select select "no_change"
click at [364, 512] on select "Change the compare at price to the current price (sale) Change the compare at p…" at bounding box center [557, 527] width 395 height 30
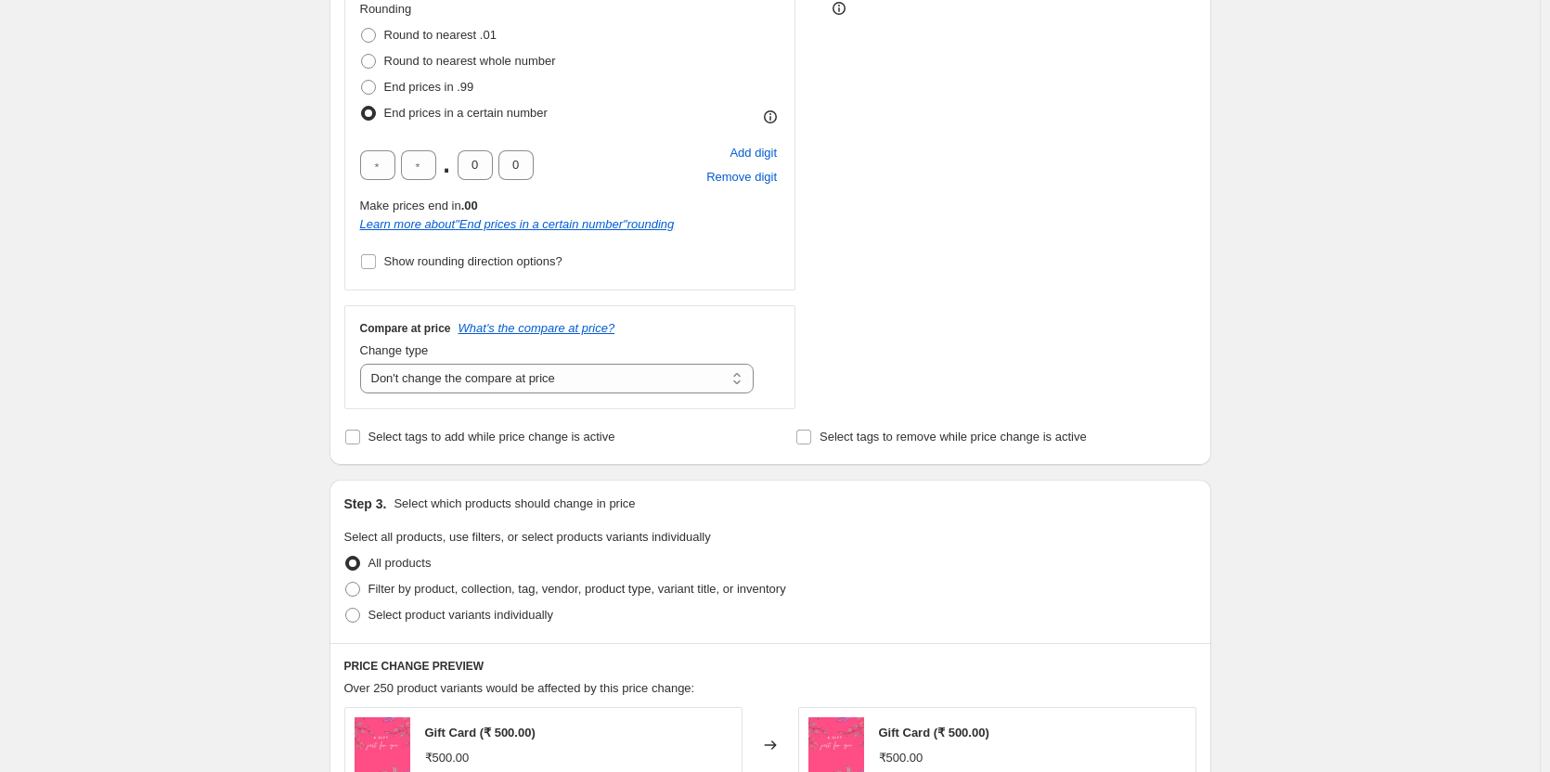
scroll to position [743, 0]
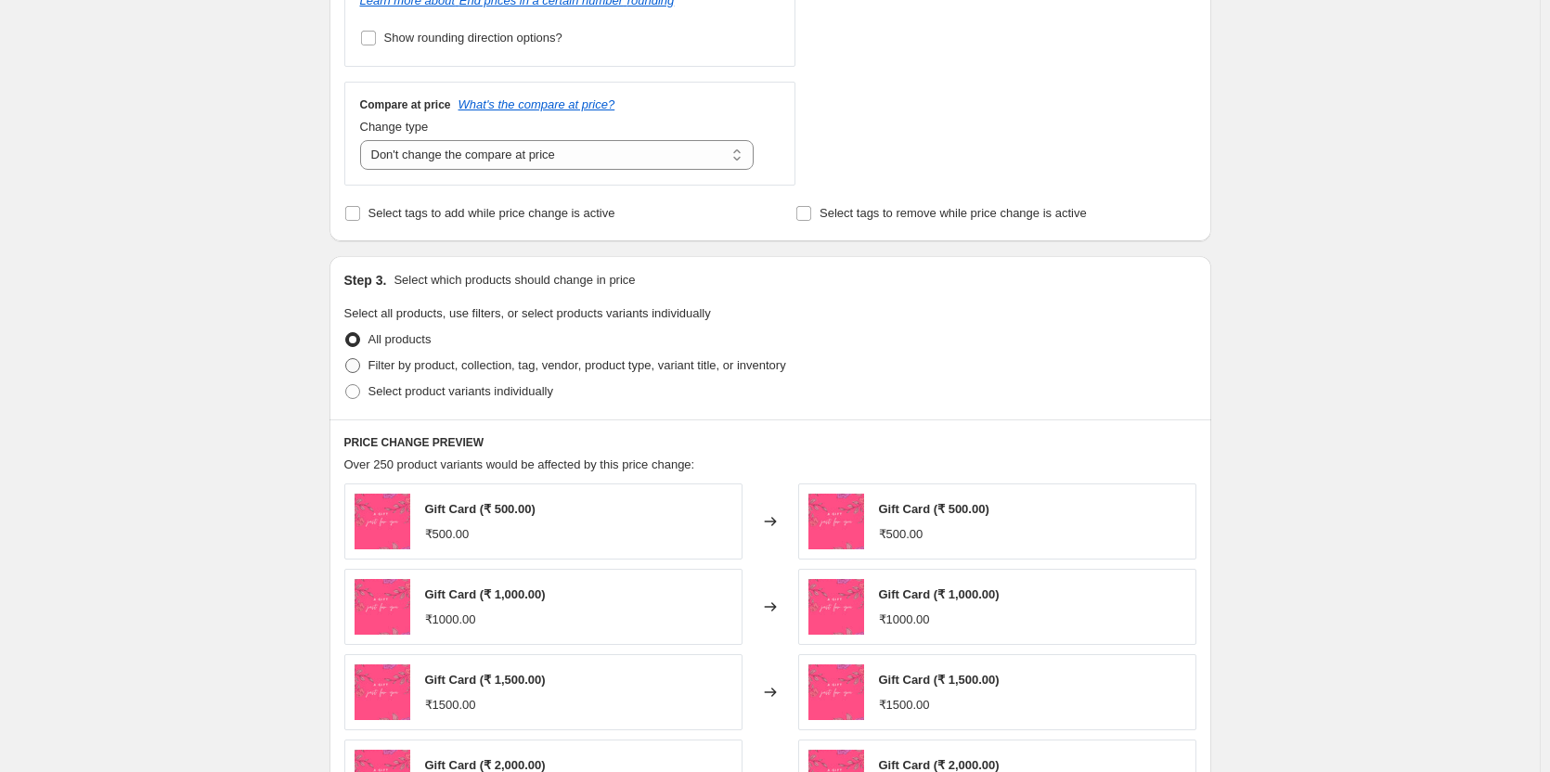
click at [422, 370] on span "Filter by product, collection, tag, vendor, product type, variant title, or inv…" at bounding box center [578, 365] width 418 height 14
click at [346, 359] on input "Filter by product, collection, tag, vendor, product type, variant title, or inv…" at bounding box center [345, 358] width 1 height 1
radio input "true"
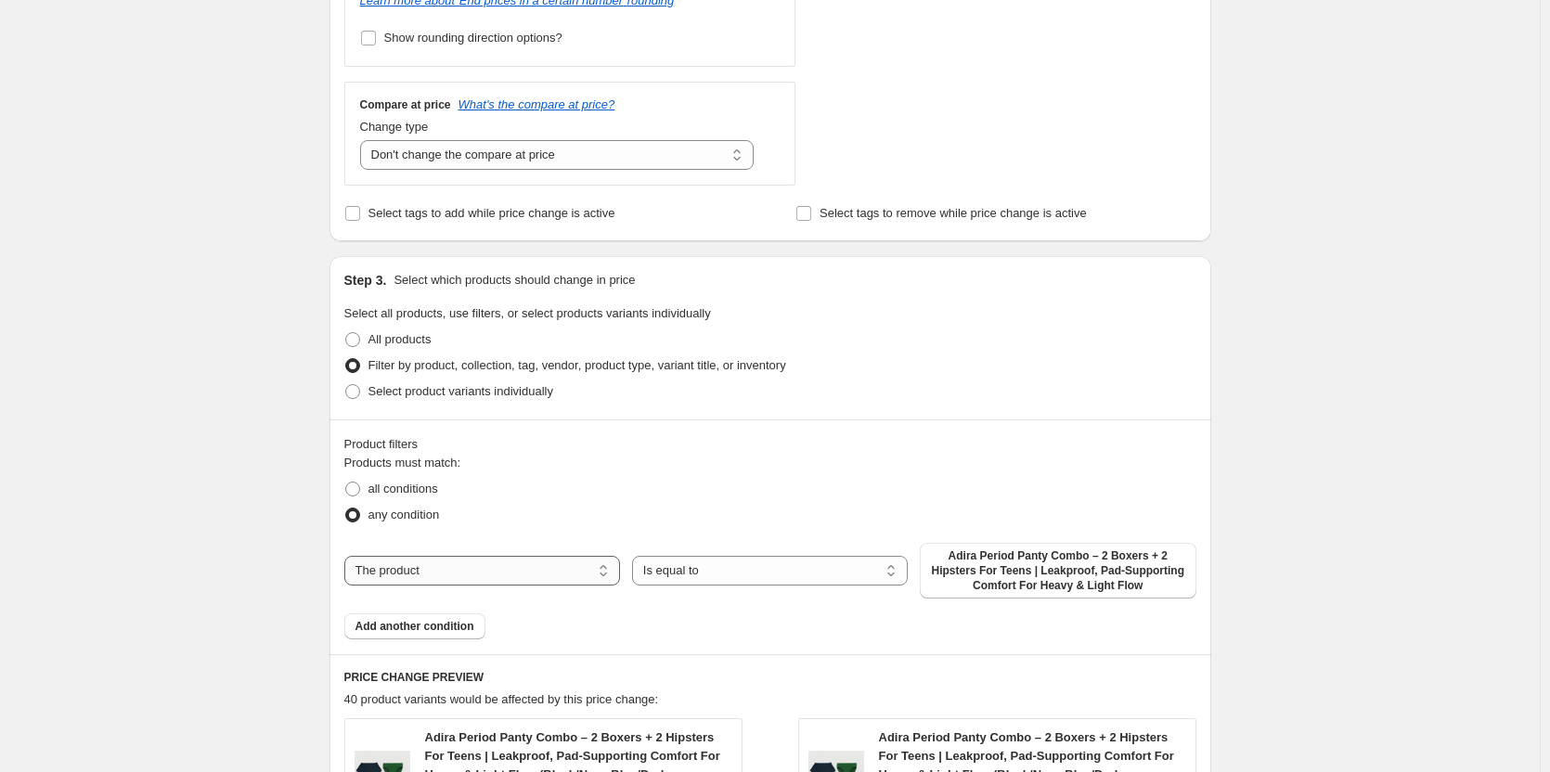
click at [545, 575] on select "The product The product's collection The product's tag The product's vendor The…" at bounding box center [482, 571] width 276 height 30
select select "tag"
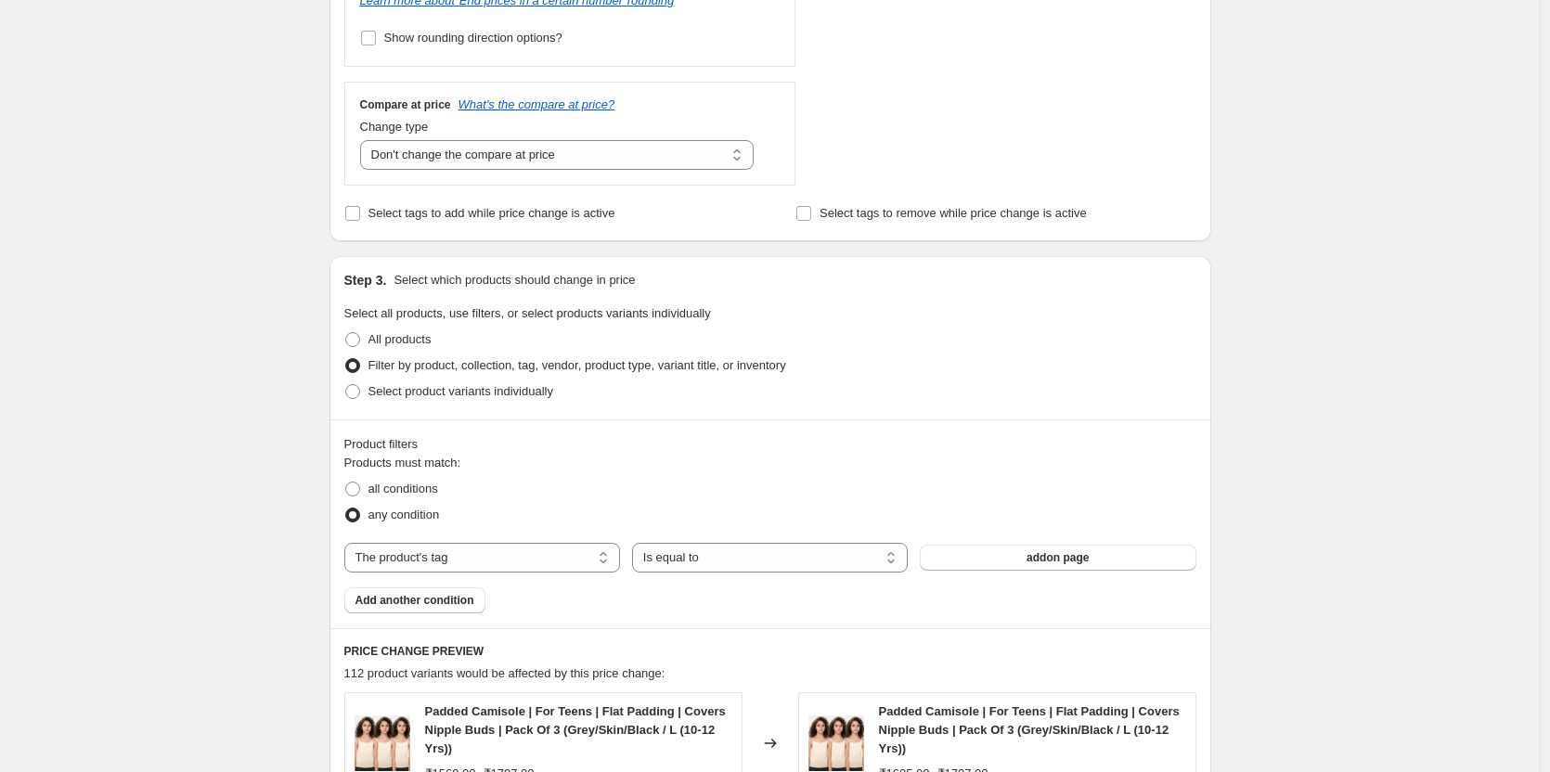
click at [1083, 564] on span "addon page" at bounding box center [1058, 558] width 62 height 15
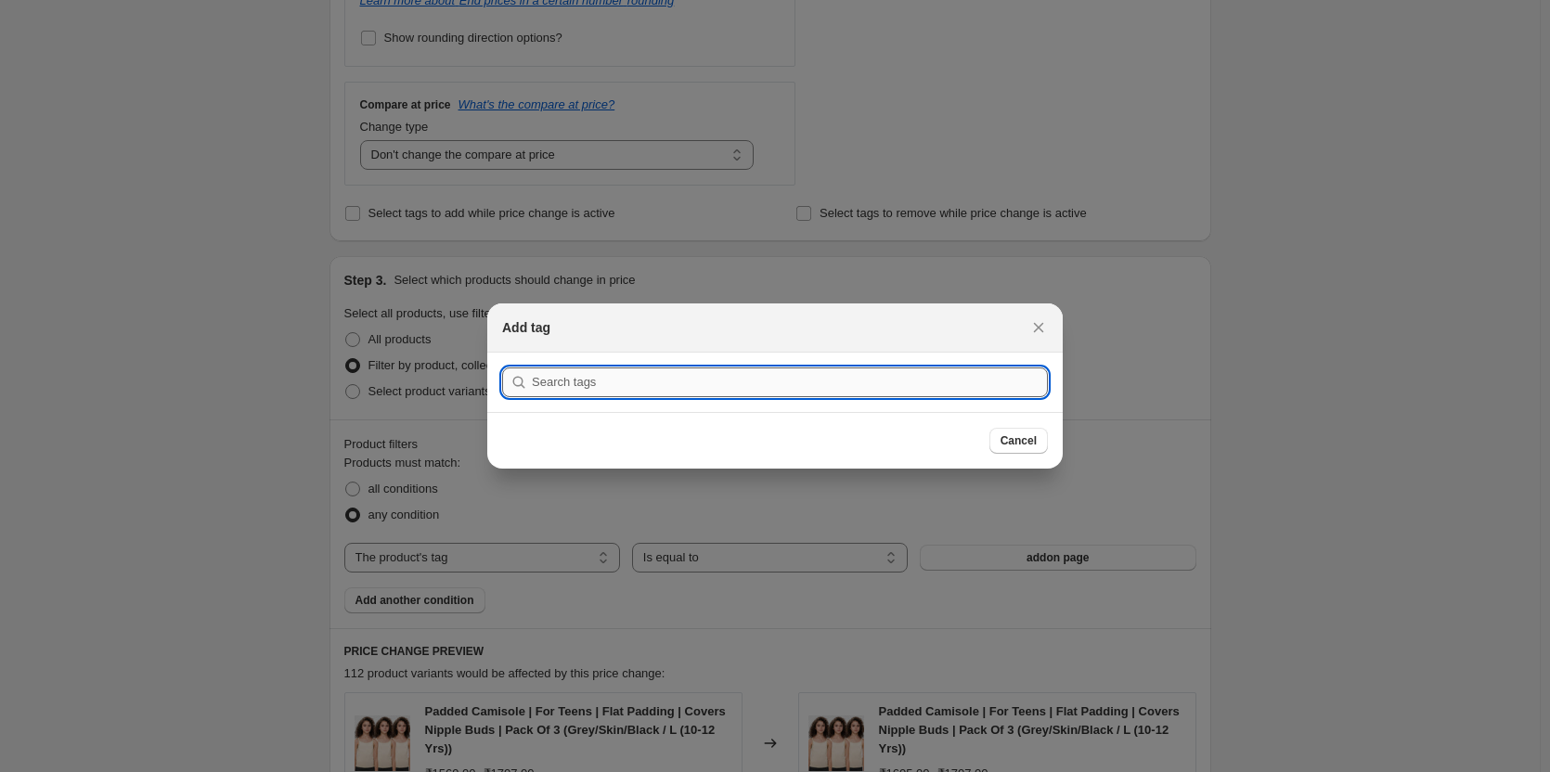
click at [761, 385] on input ":r4f:" at bounding box center [790, 383] width 516 height 30
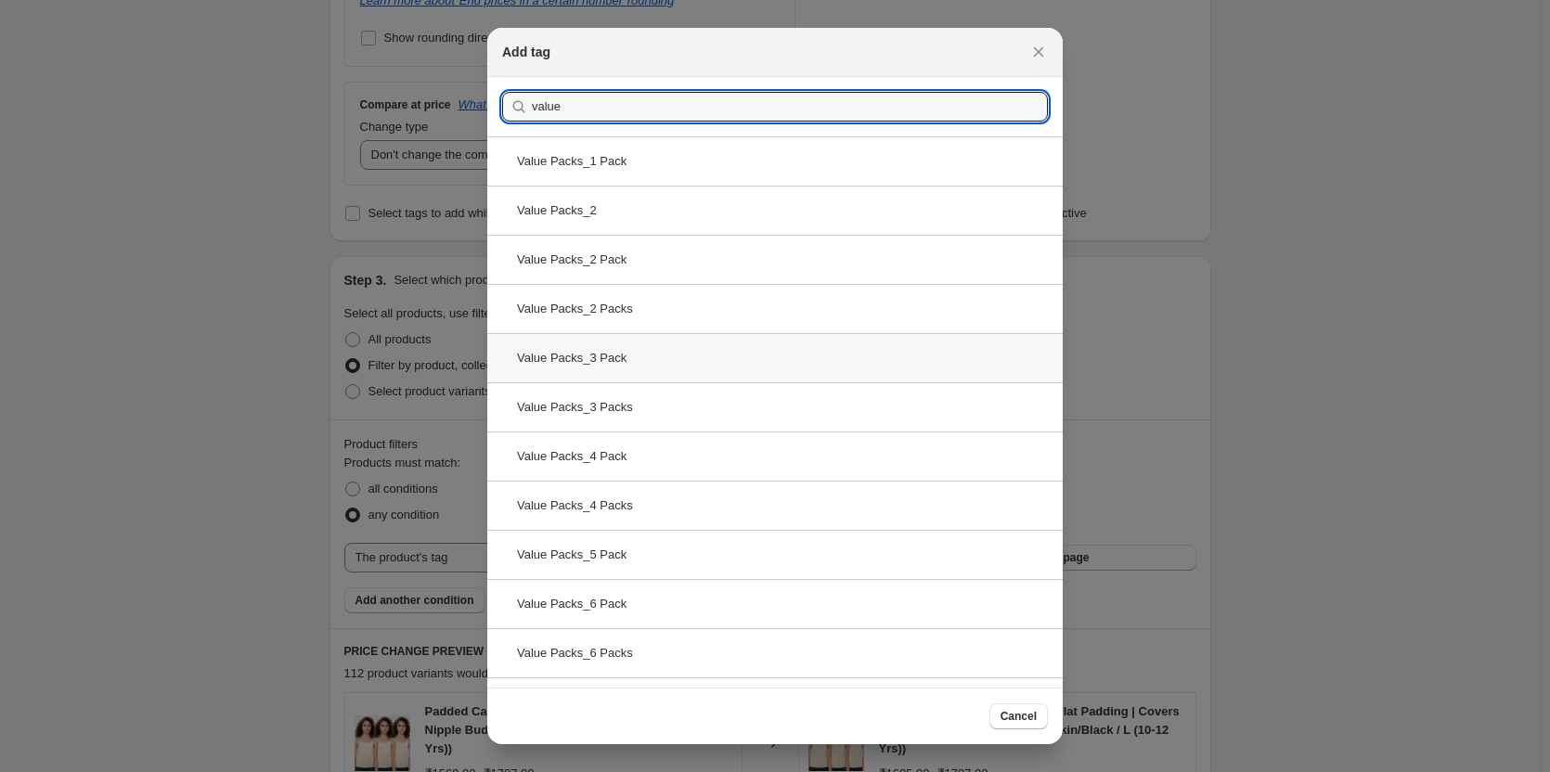
type input "value"
click at [630, 361] on div "Value Packs_3 Pack" at bounding box center [775, 357] width 576 height 49
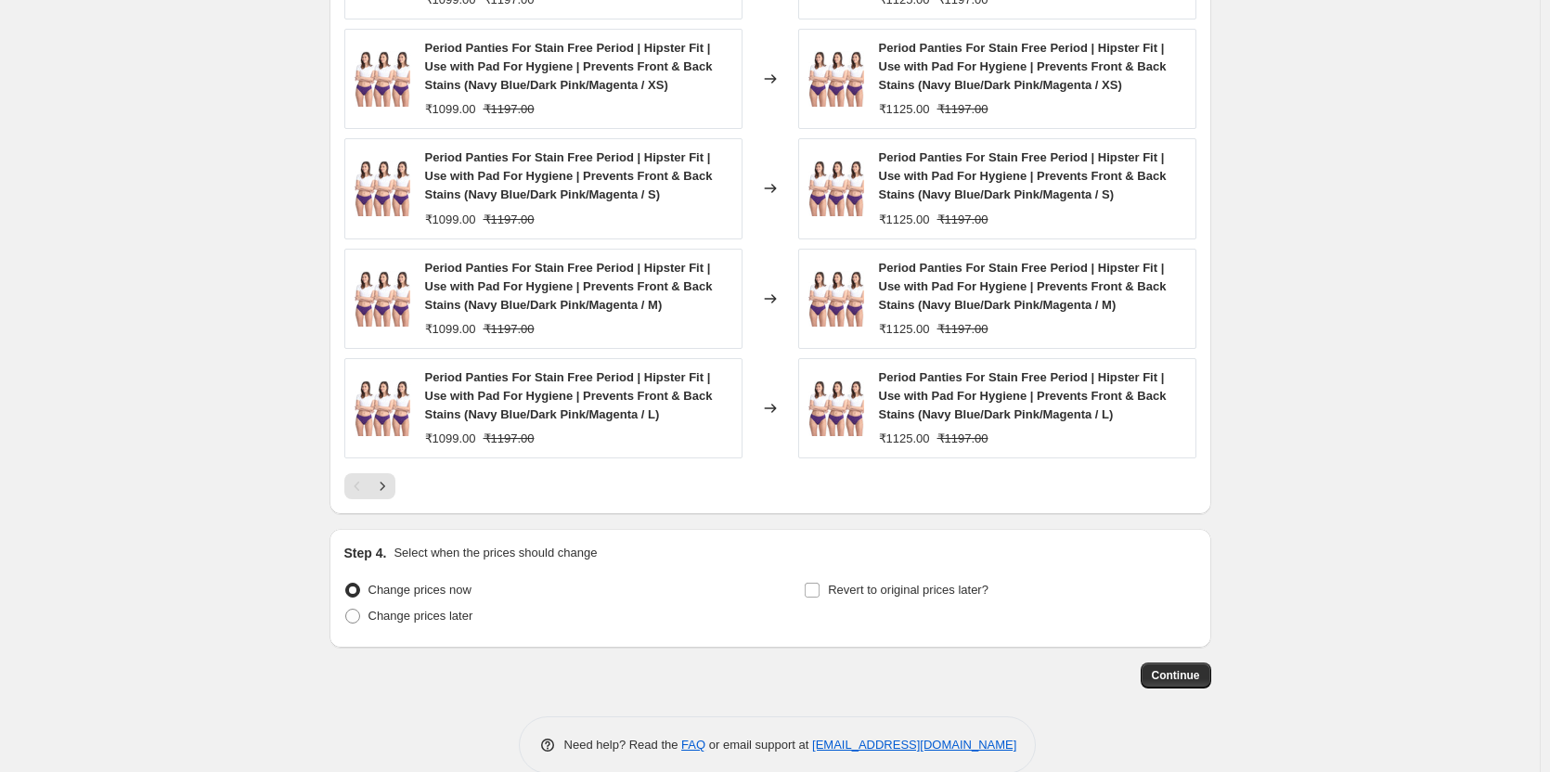
scroll to position [1548, 0]
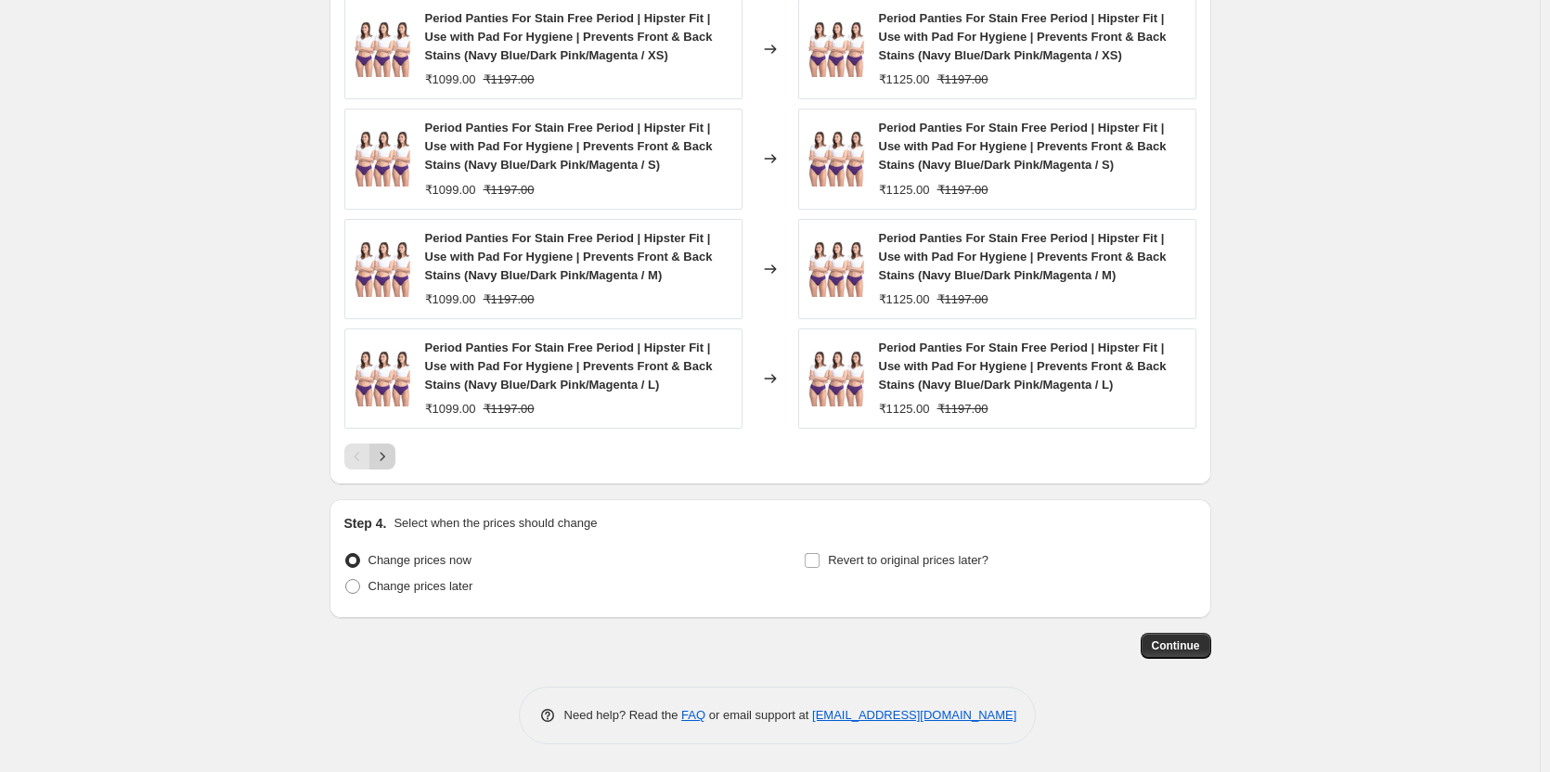
click at [392, 461] on icon "Next" at bounding box center [382, 457] width 19 height 19
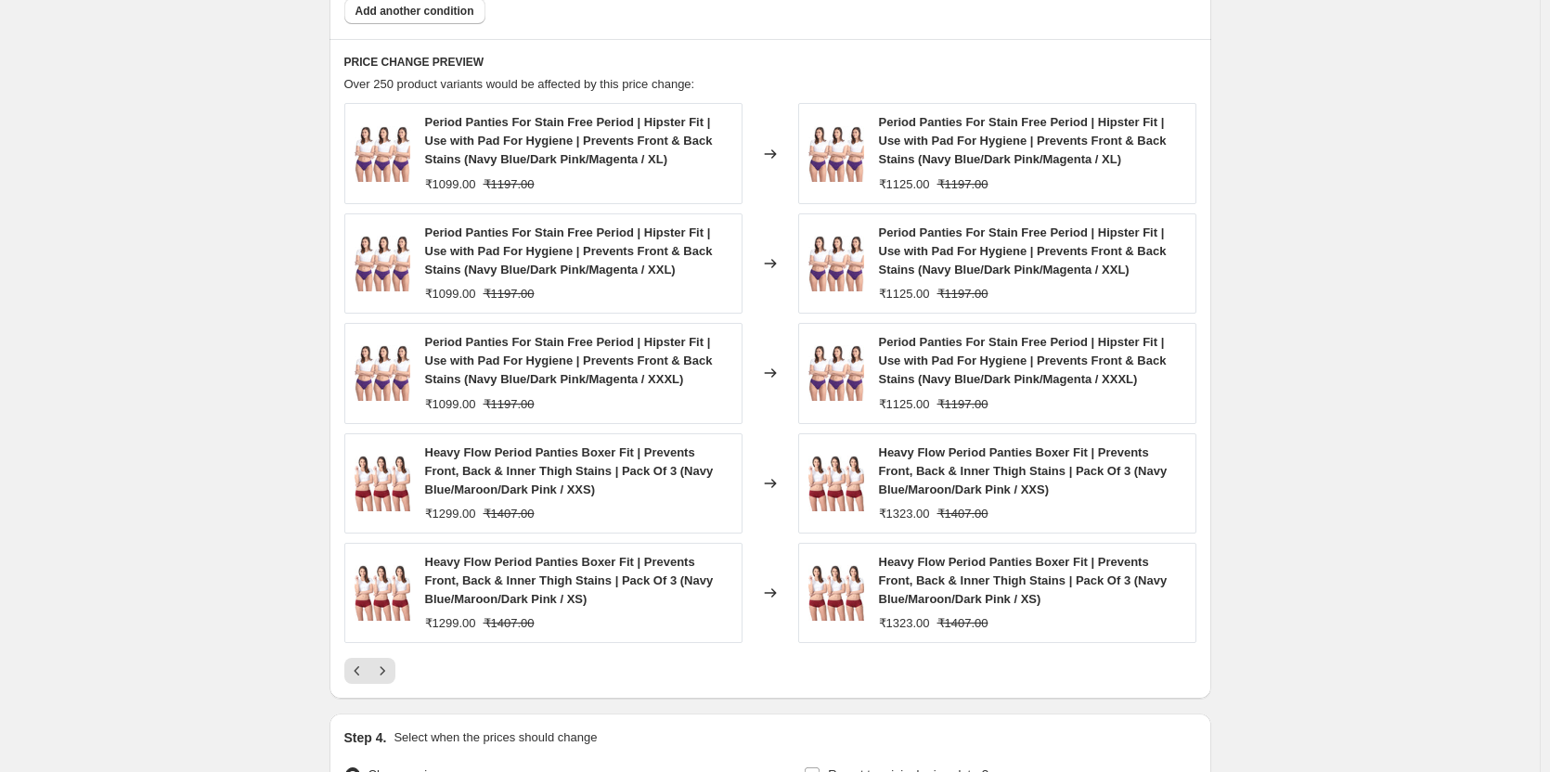
scroll to position [1518, 0]
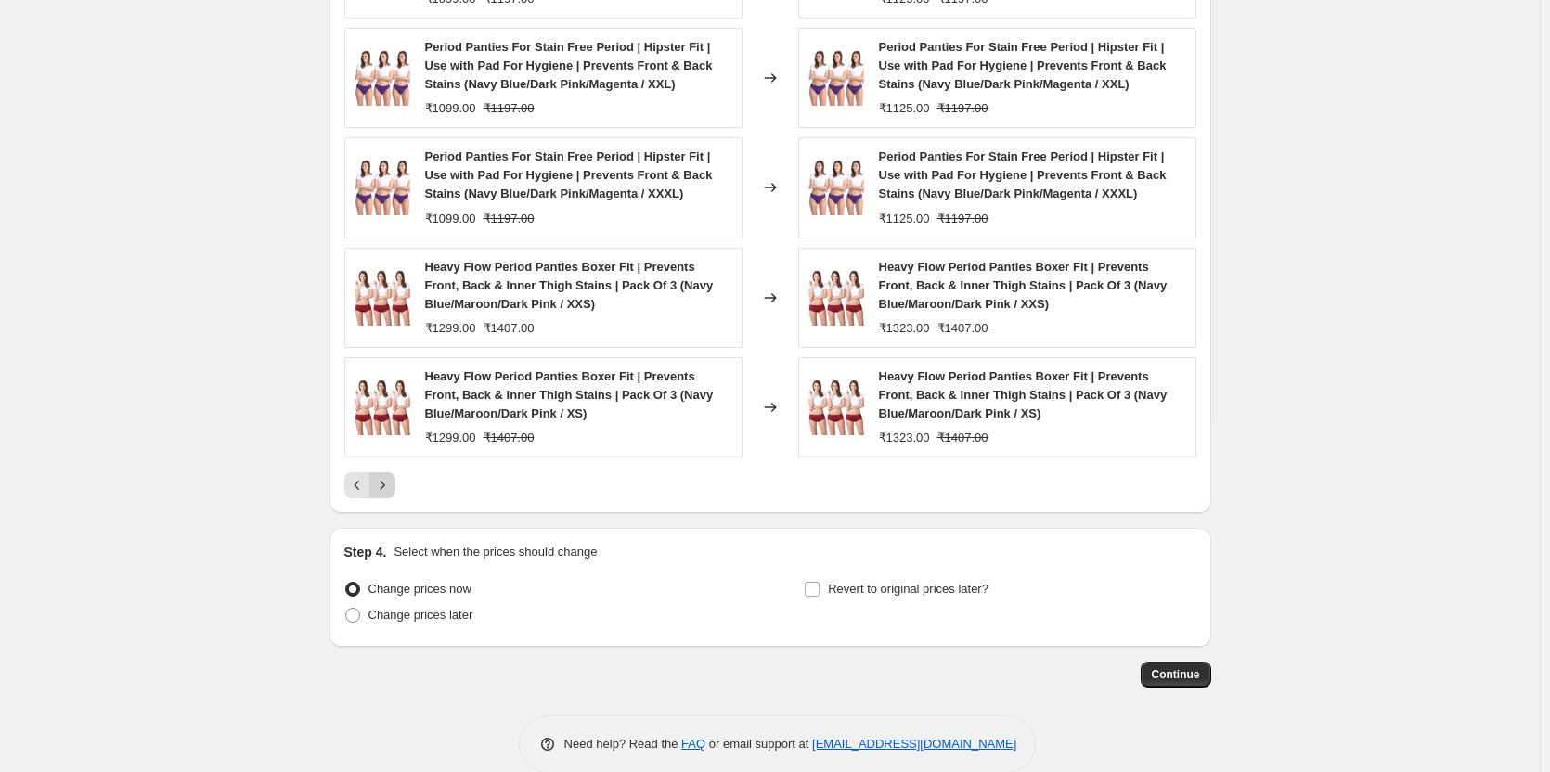
click at [392, 495] on icon "Next" at bounding box center [382, 485] width 19 height 19
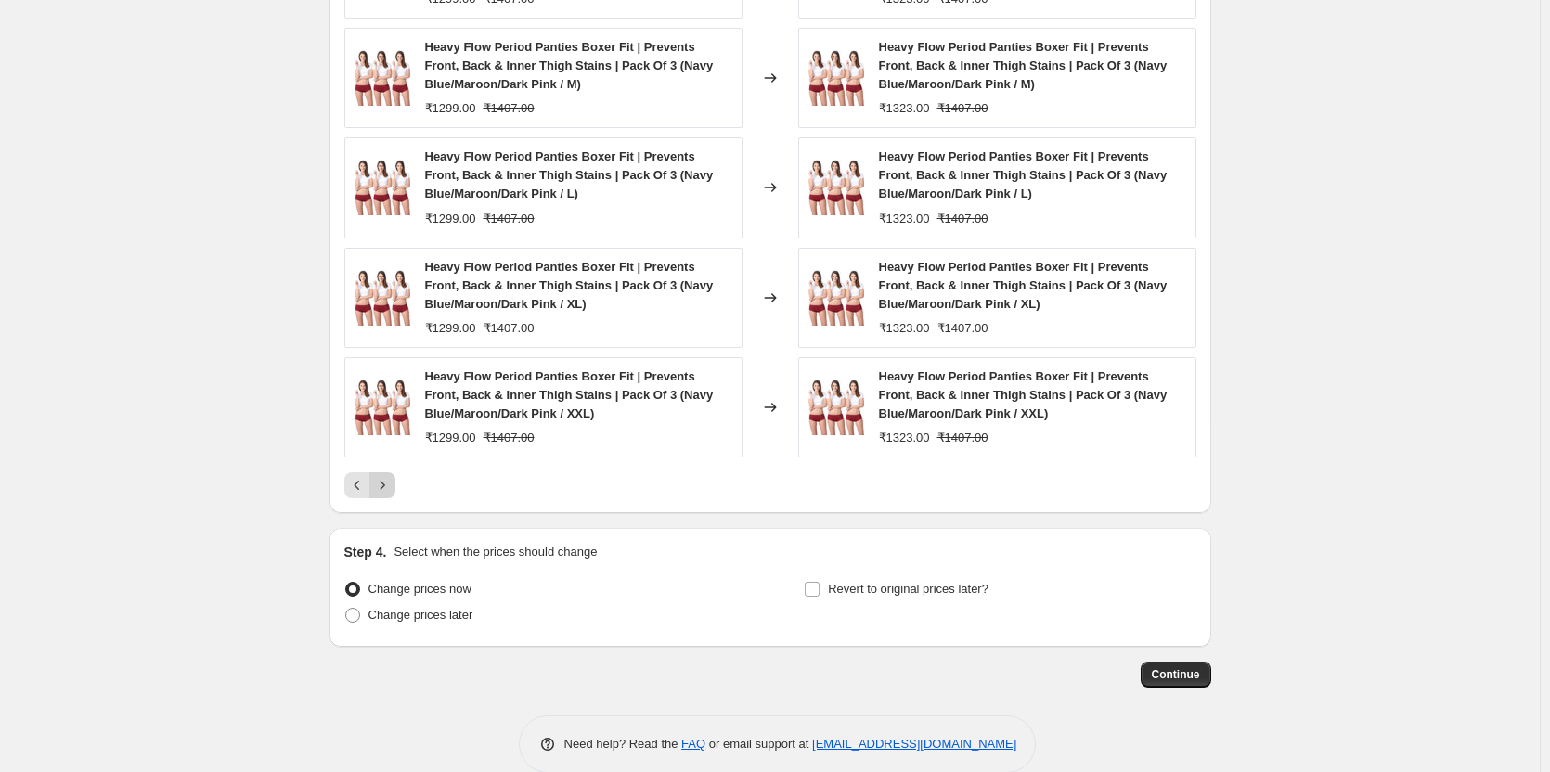
click at [391, 493] on icon "Next" at bounding box center [382, 485] width 19 height 19
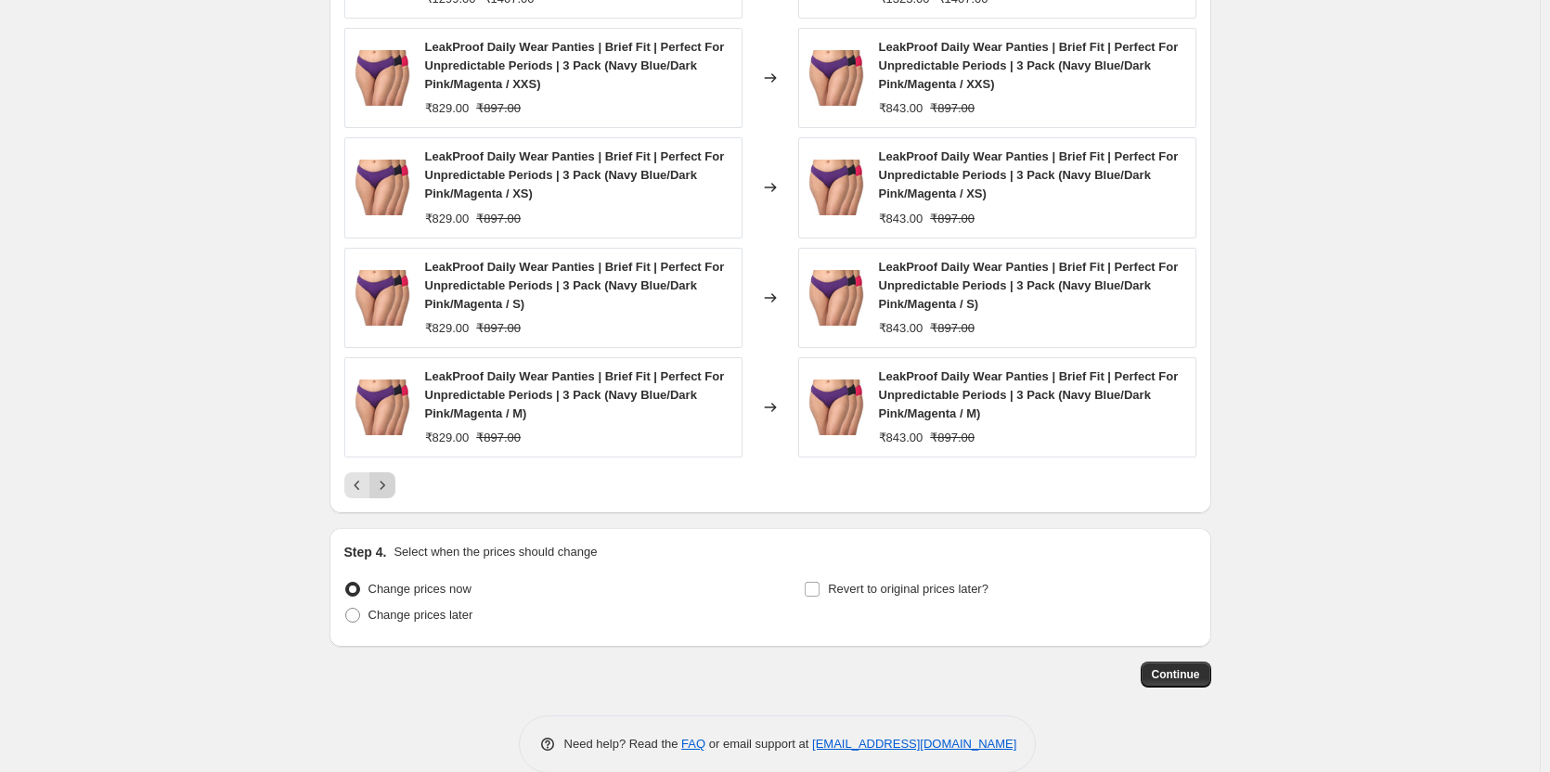
click at [391, 487] on icon "Next" at bounding box center [382, 485] width 19 height 19
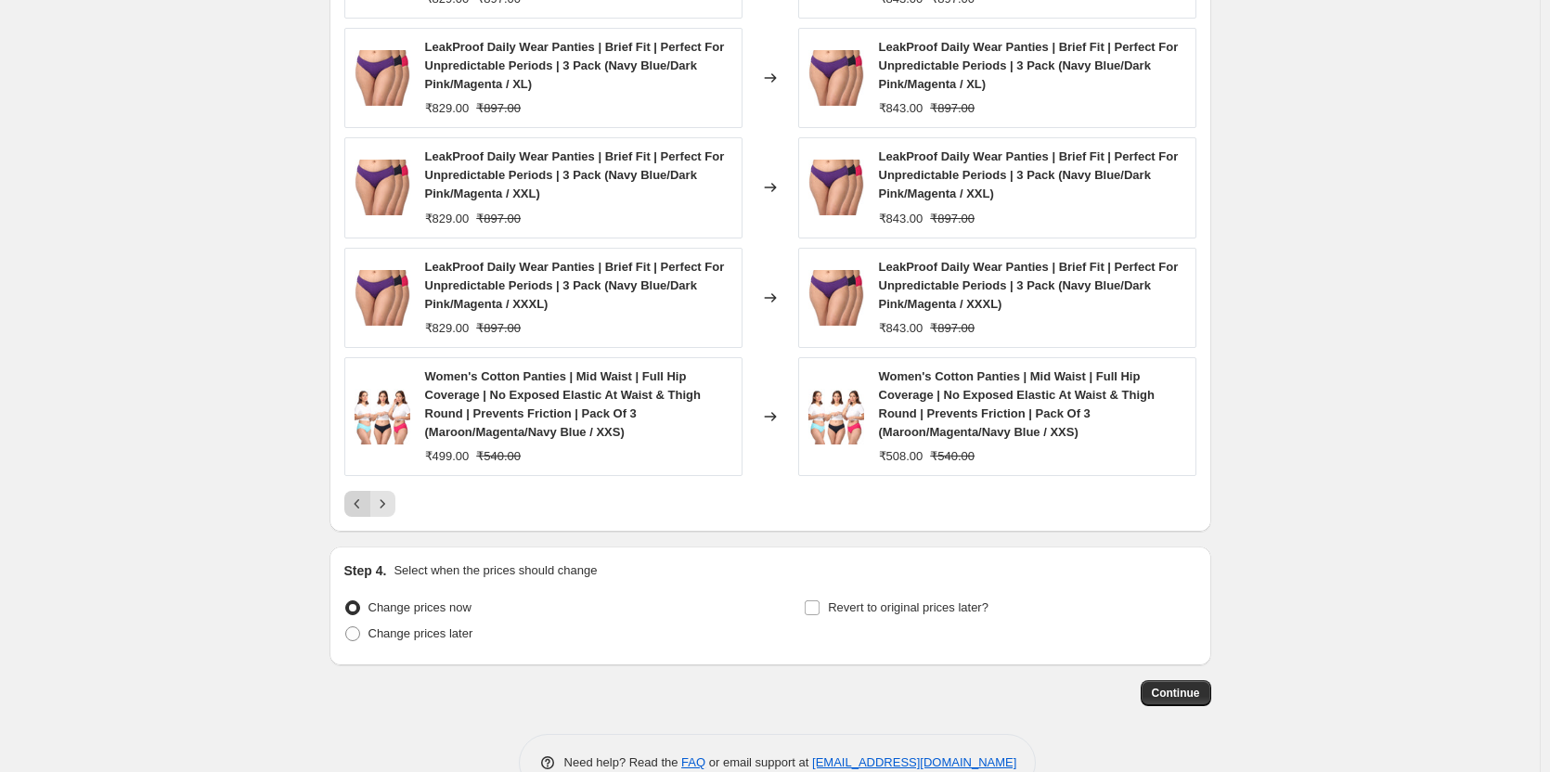
click at [357, 511] on icon "Previous" at bounding box center [357, 504] width 19 height 19
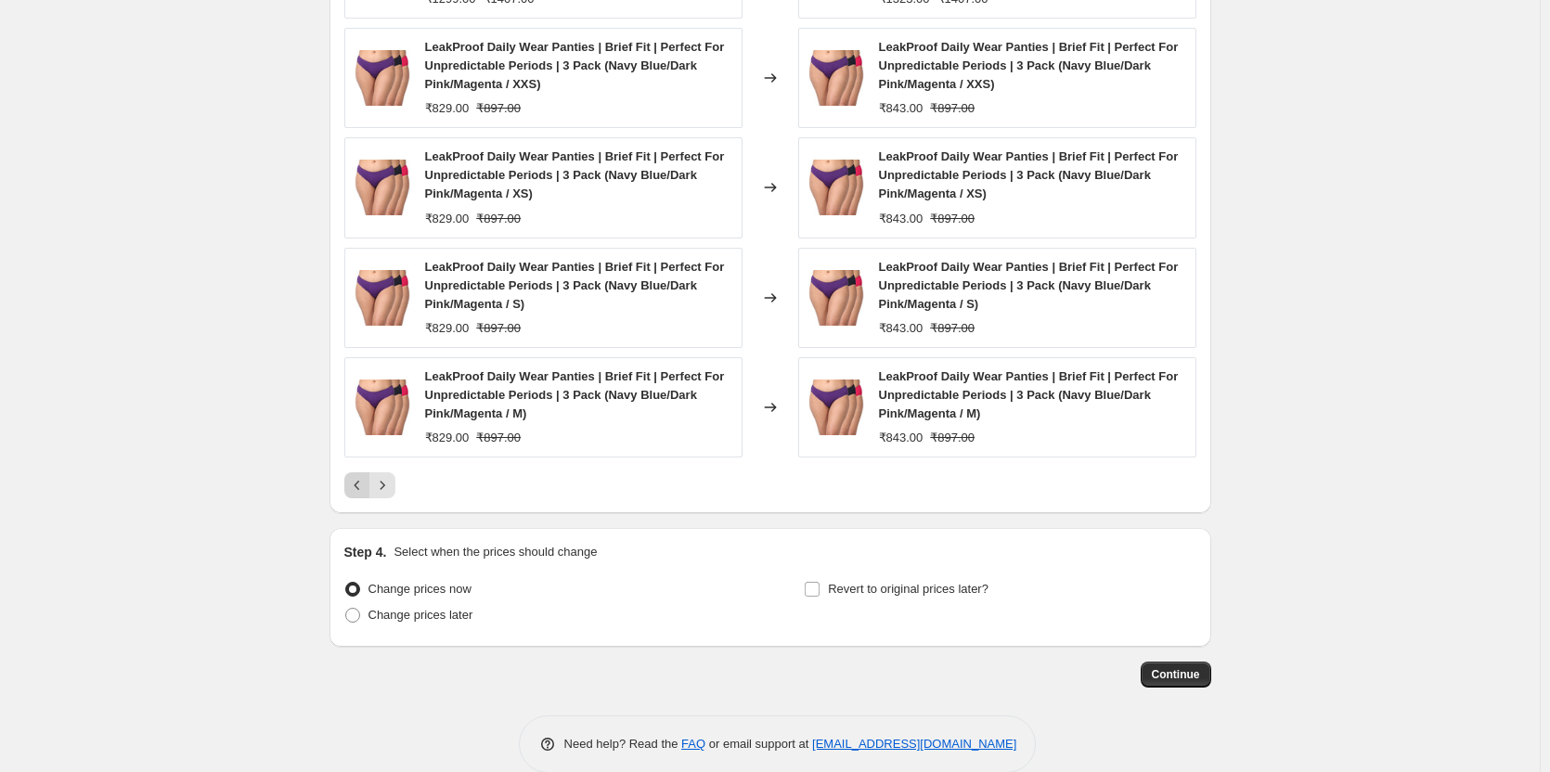
click at [360, 490] on icon "Previous" at bounding box center [357, 485] width 19 height 19
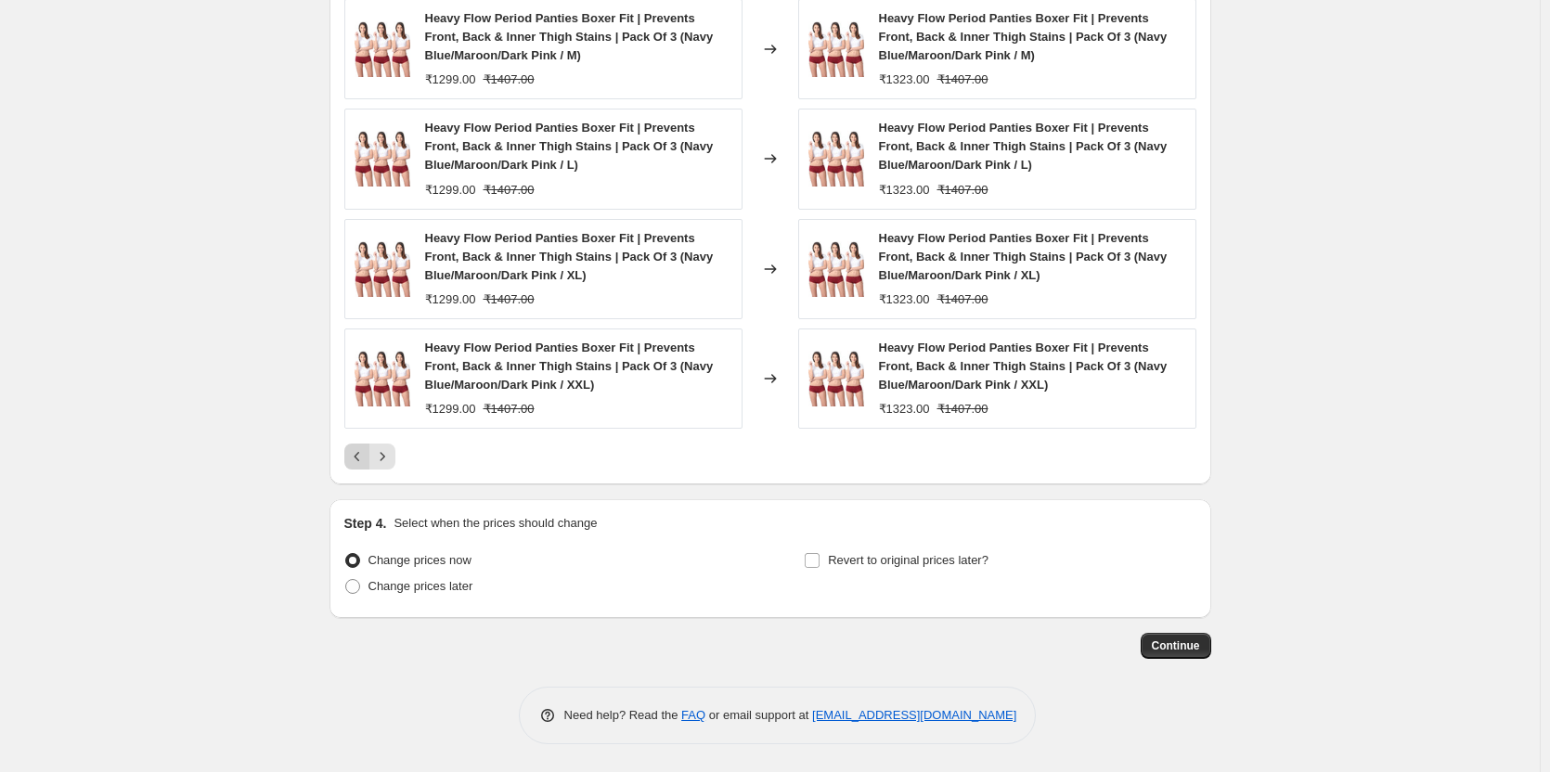
click at [363, 460] on icon "Previous" at bounding box center [357, 457] width 19 height 19
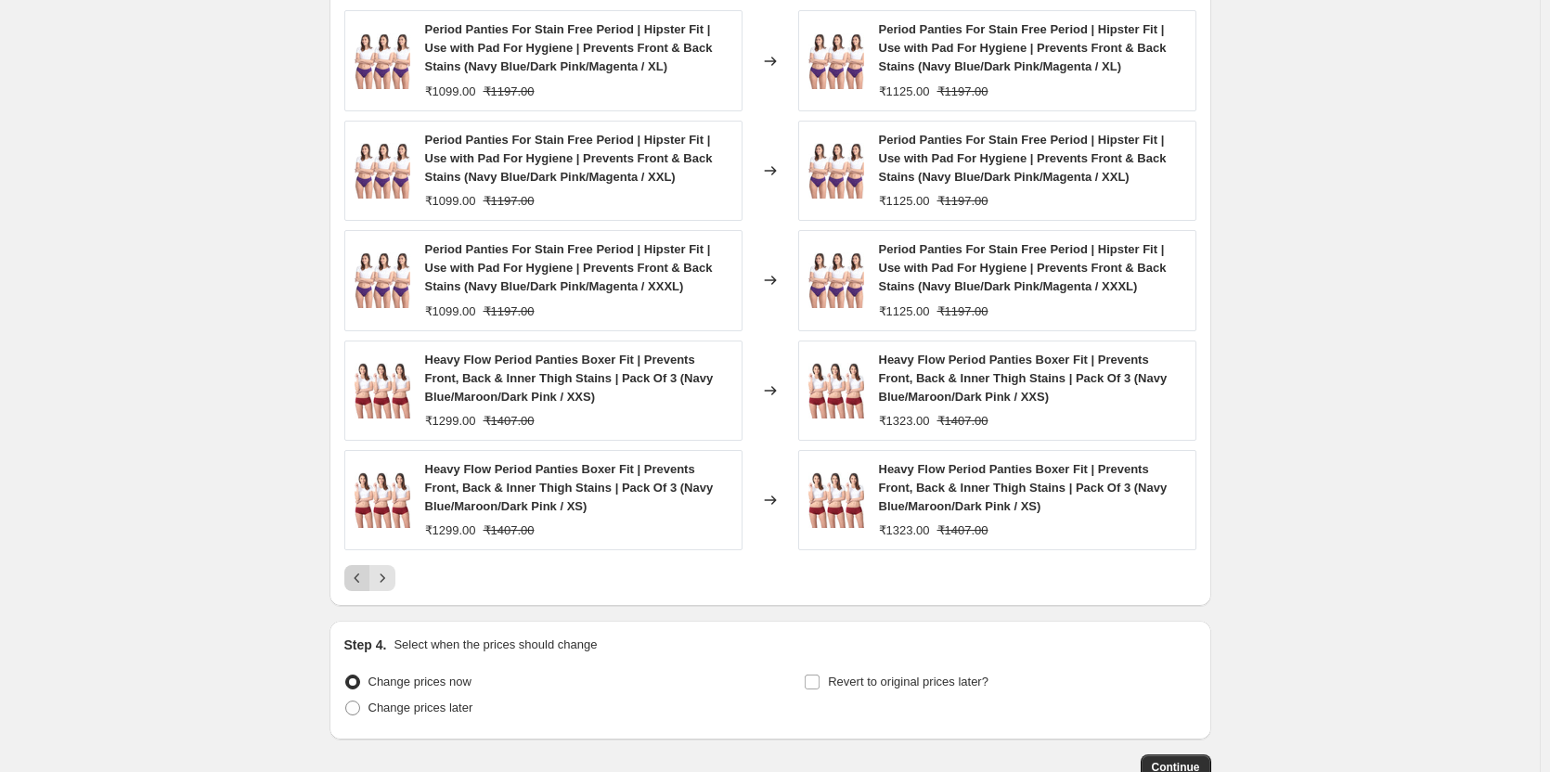
scroll to position [1548, 0]
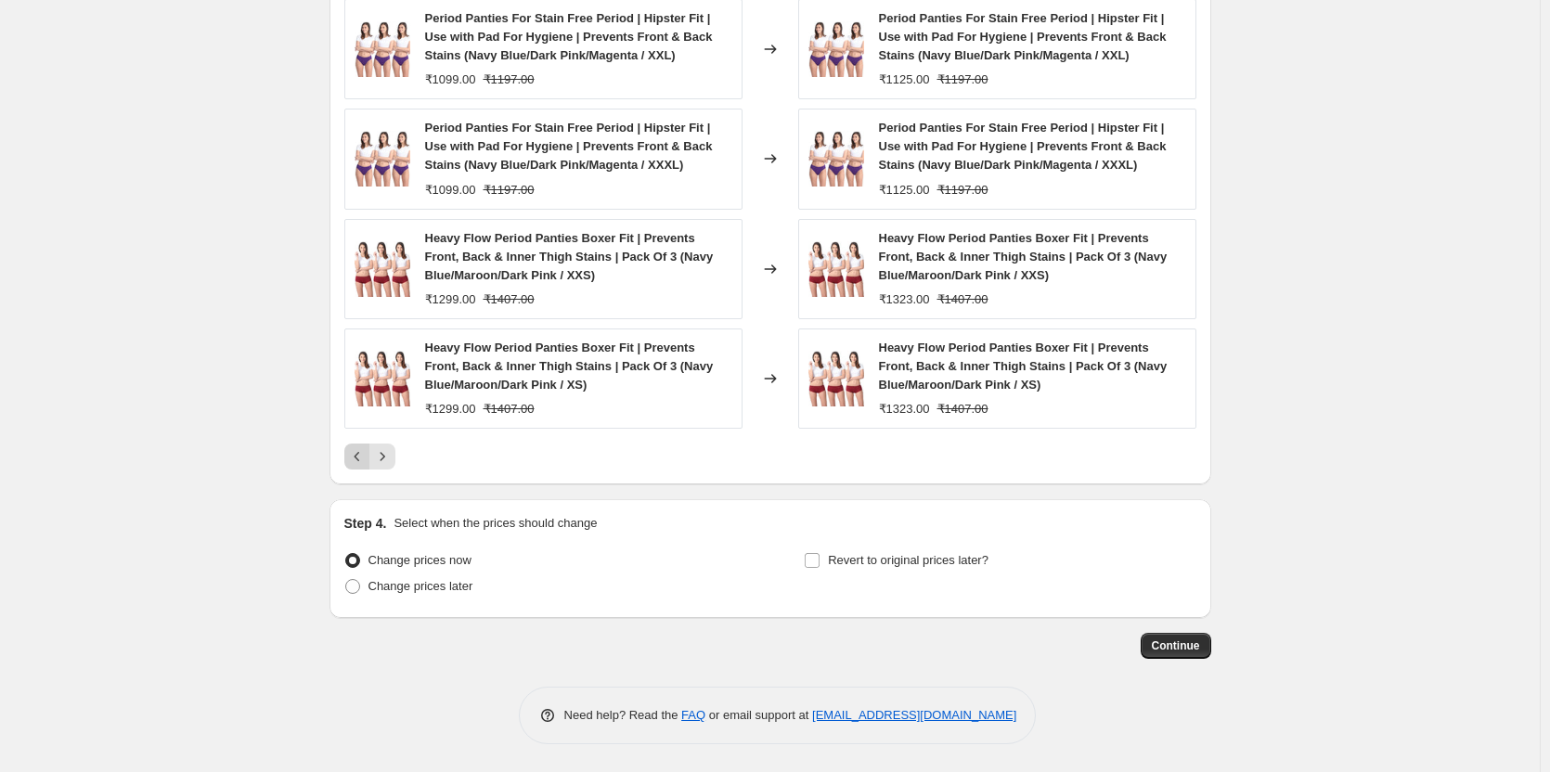
click at [358, 461] on icon "Previous" at bounding box center [357, 457] width 19 height 19
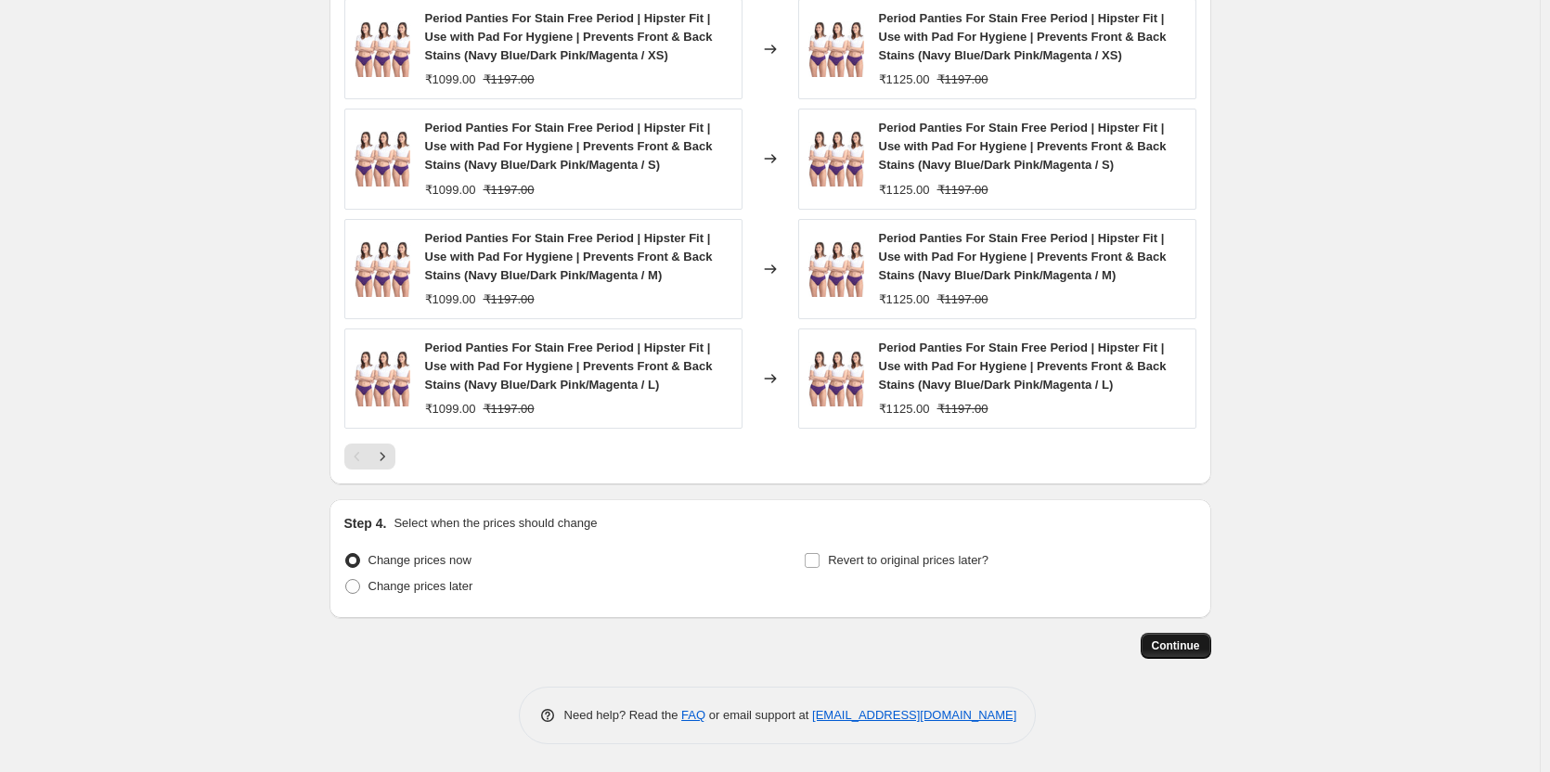
click at [1181, 657] on button "Continue" at bounding box center [1176, 646] width 71 height 26
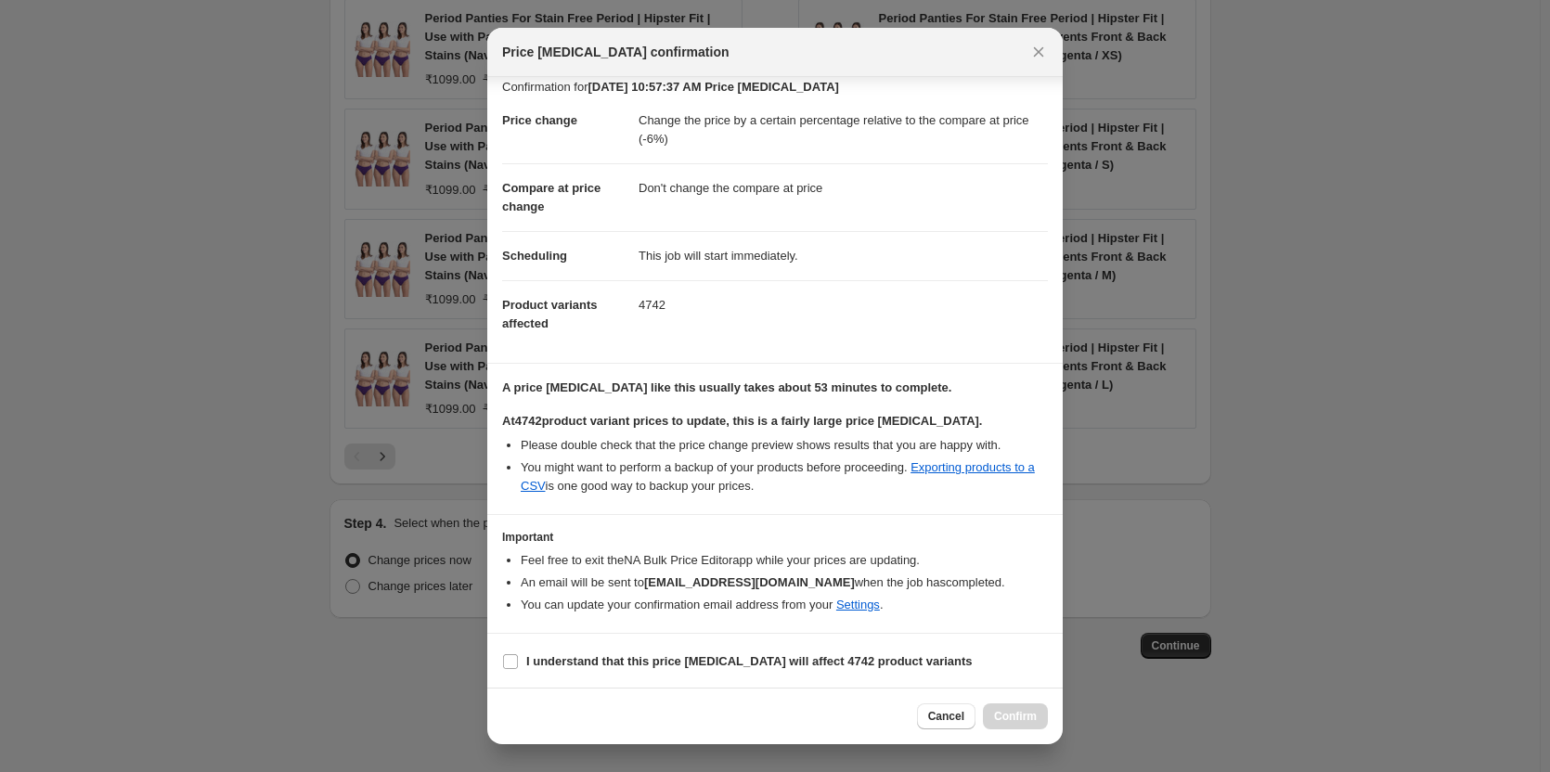
scroll to position [16, 0]
click at [514, 665] on input "I understand that this price change job will affect 4742 product variants" at bounding box center [510, 660] width 15 height 15
checkbox input "true"
click at [1028, 718] on span "Confirm" at bounding box center [1015, 716] width 43 height 15
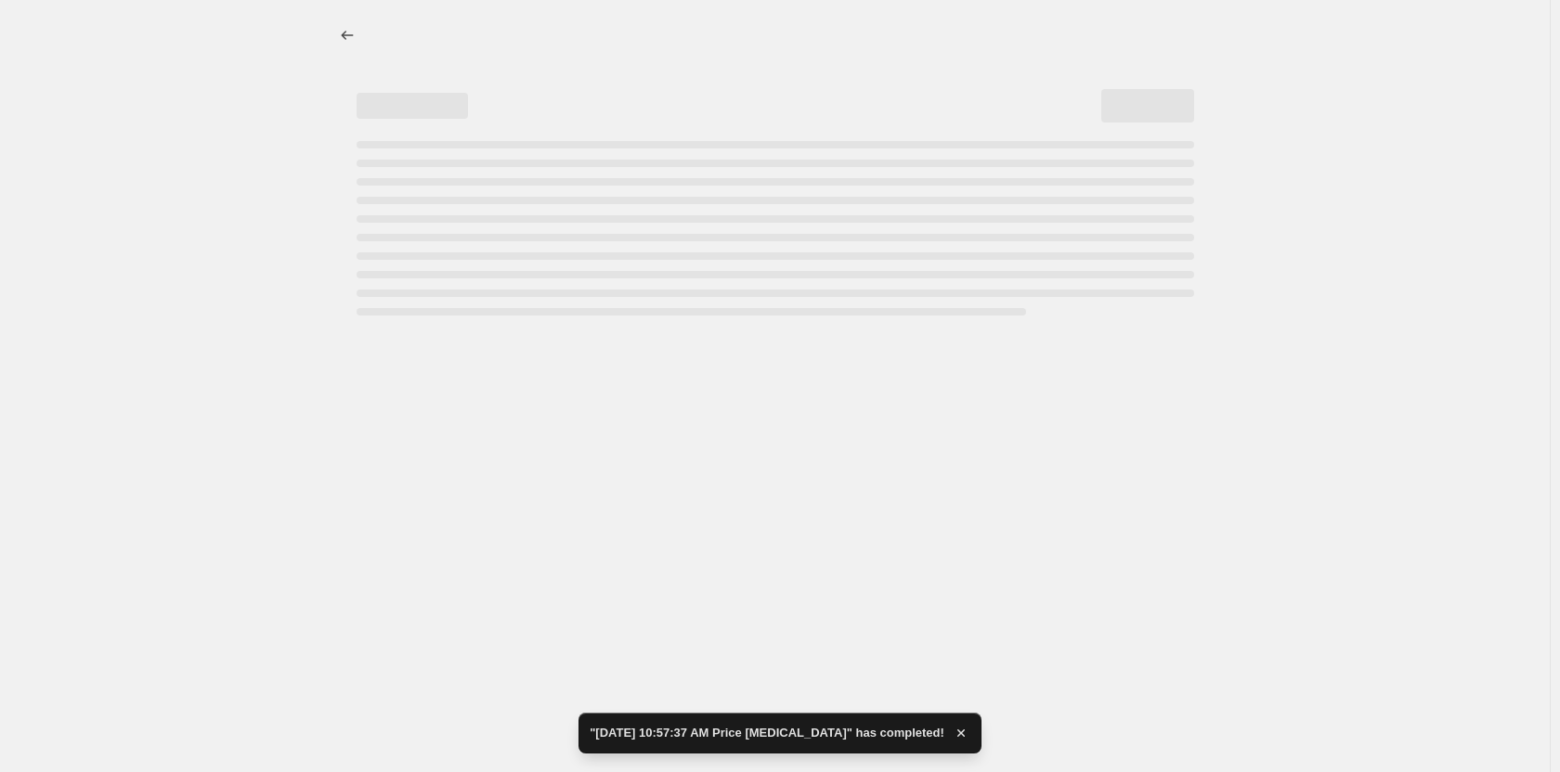
select select "pcap"
select select "no_change"
select select "tag"
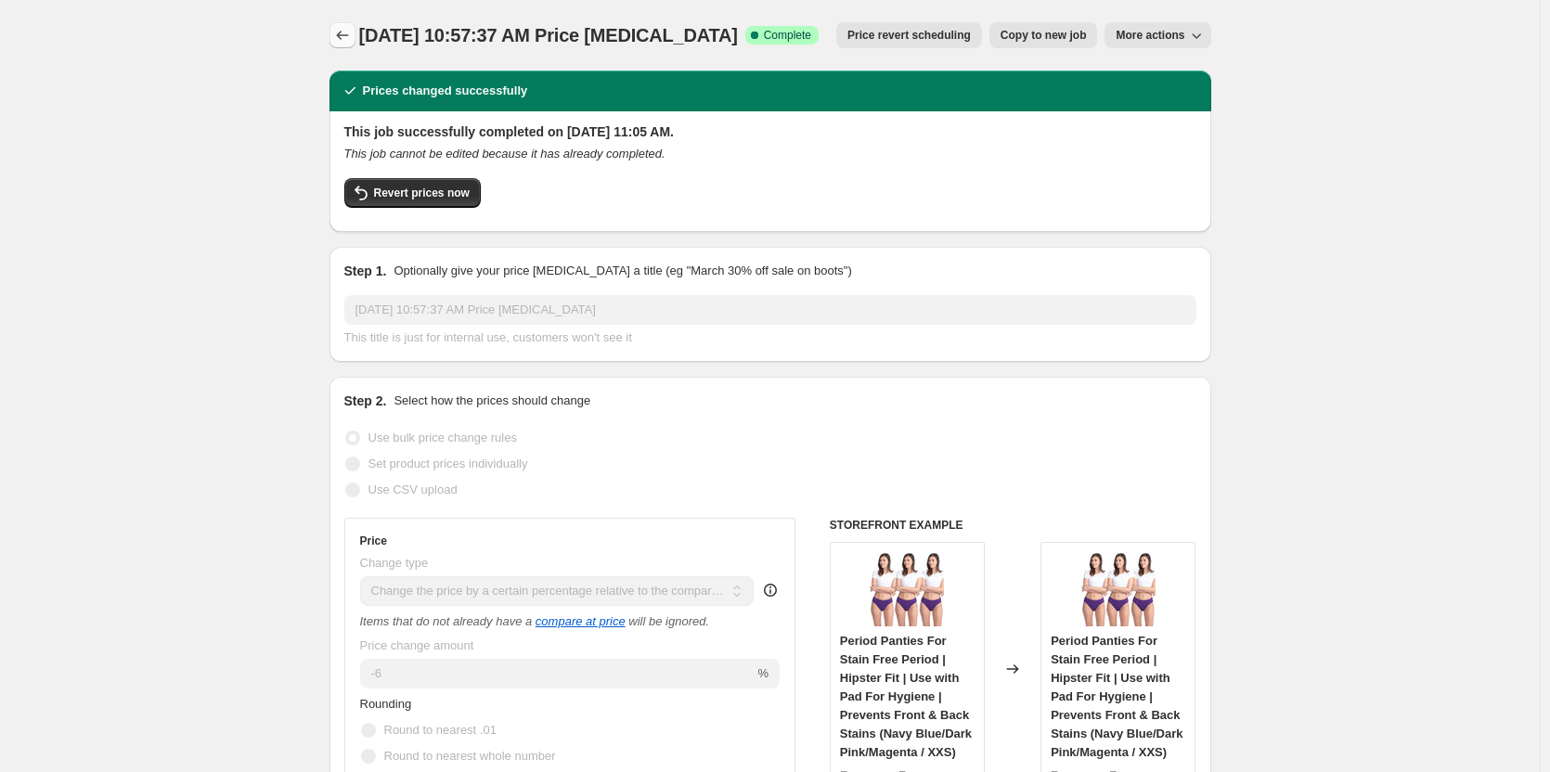
click at [346, 35] on icon "Price change jobs" at bounding box center [342, 35] width 19 height 19
